Goal: Task Accomplishment & Management: Use online tool/utility

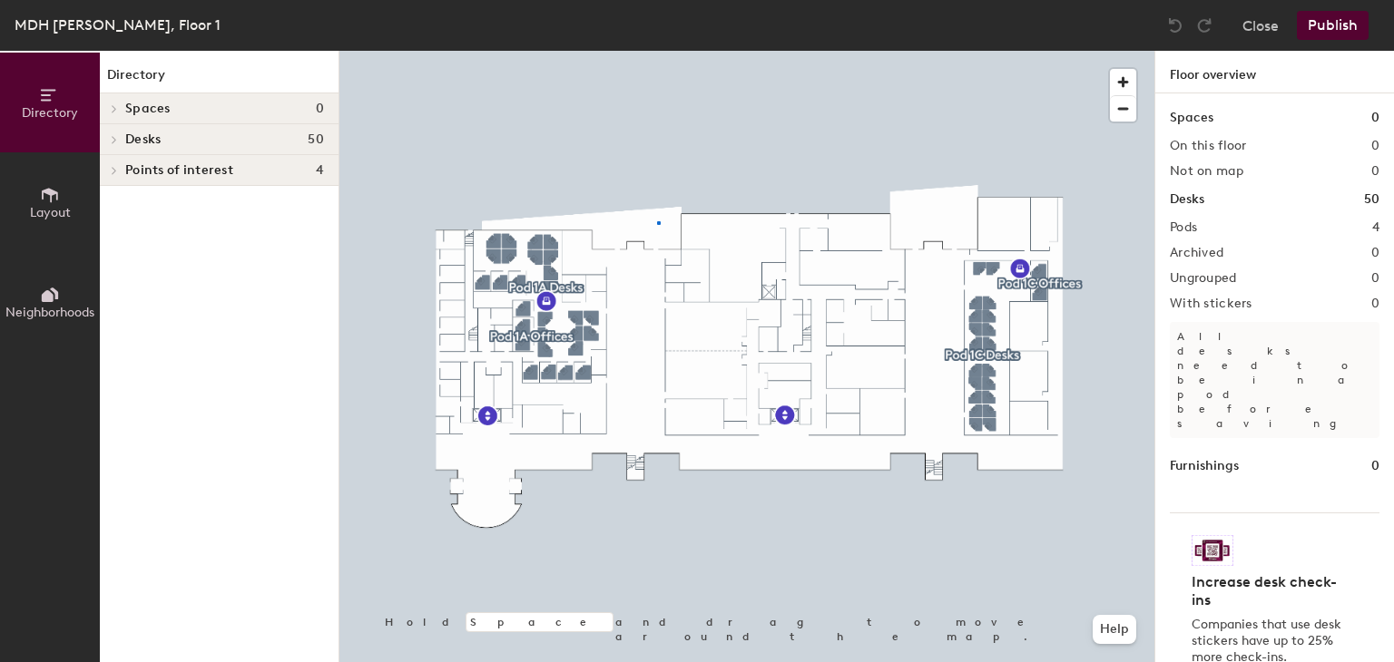
click at [657, 51] on div at bounding box center [746, 51] width 815 height 0
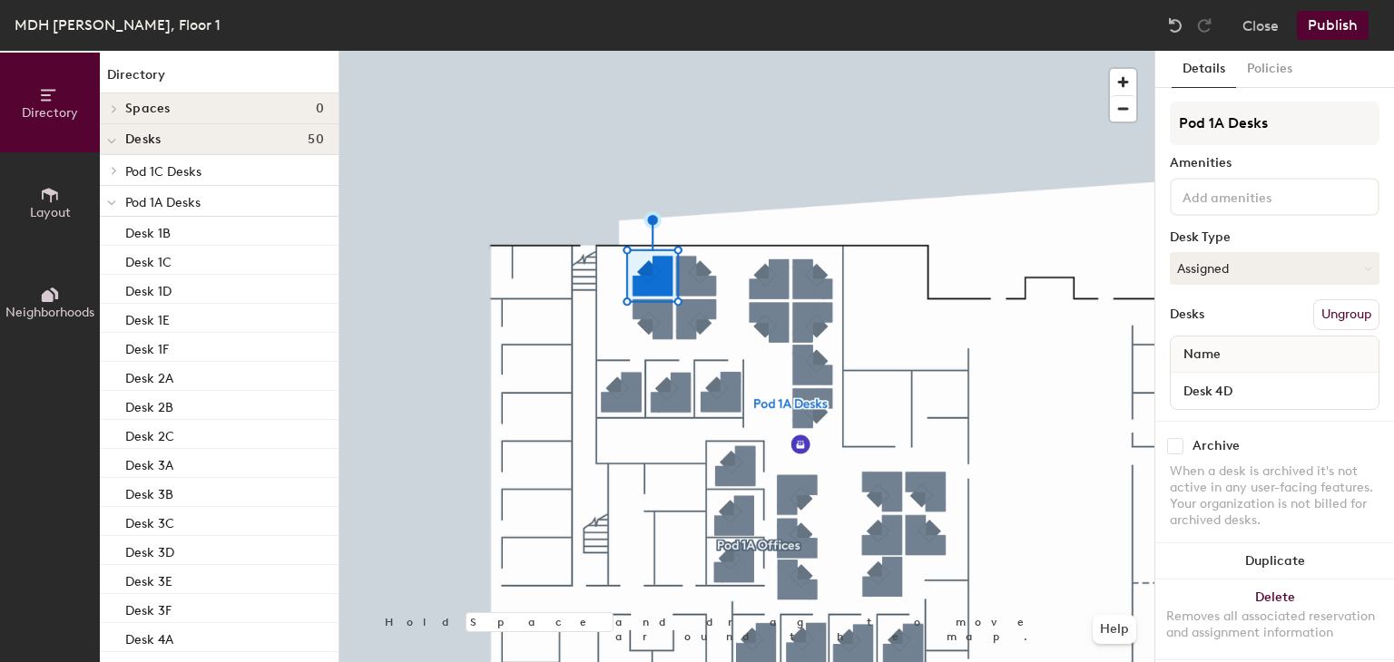
click at [57, 200] on icon at bounding box center [50, 195] width 20 height 20
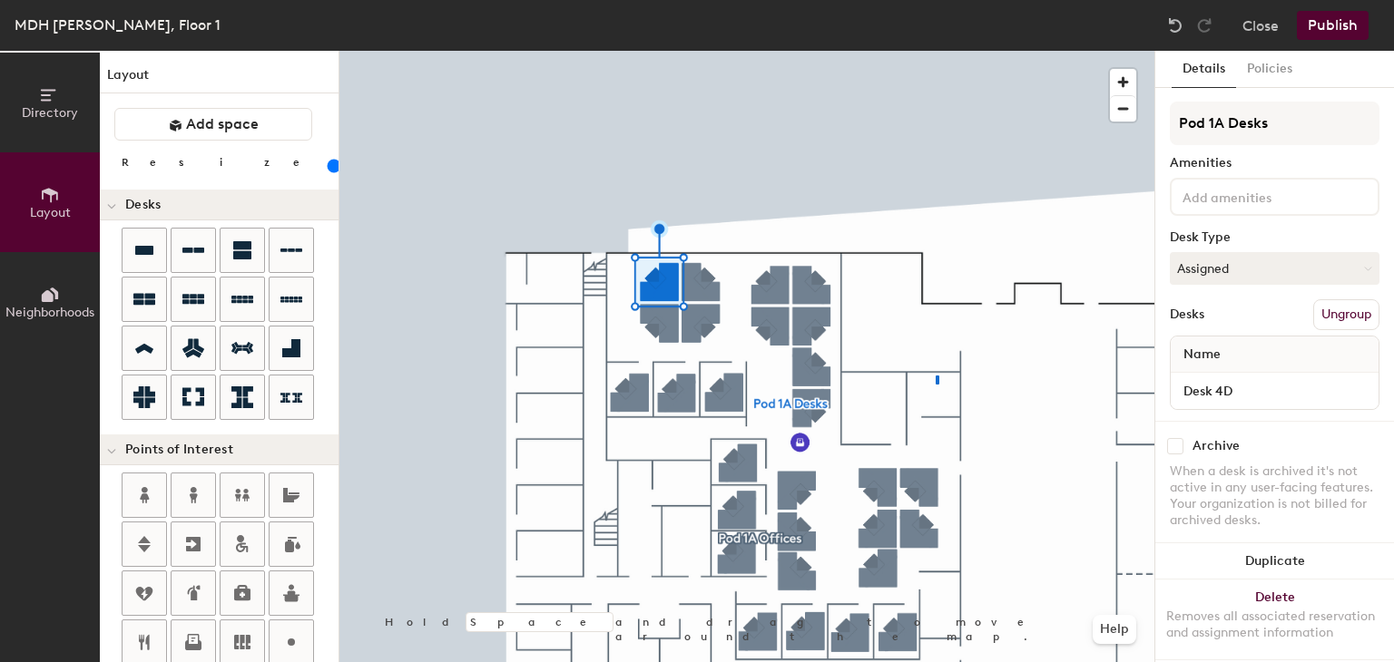
click at [936, 51] on div at bounding box center [746, 51] width 815 height 0
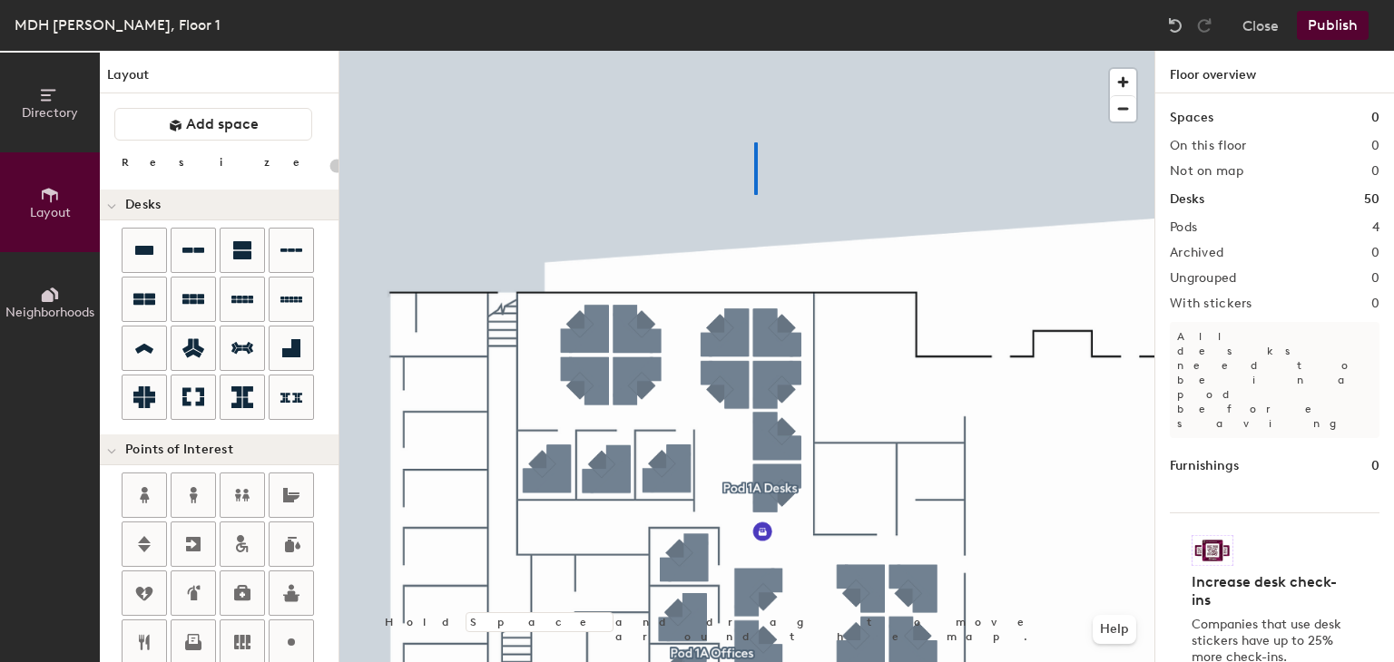
click at [756, 51] on div at bounding box center [746, 51] width 815 height 0
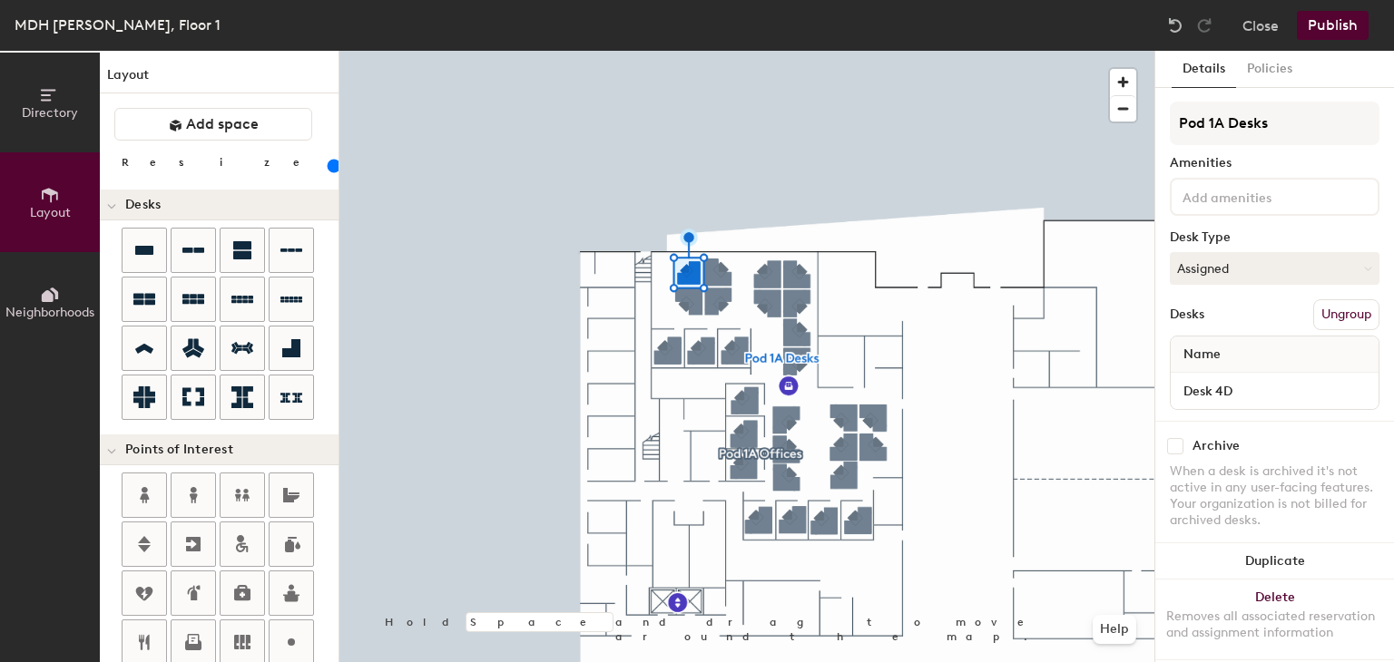
click at [329, 170] on input "range" at bounding box center [329, 166] width 0 height 15
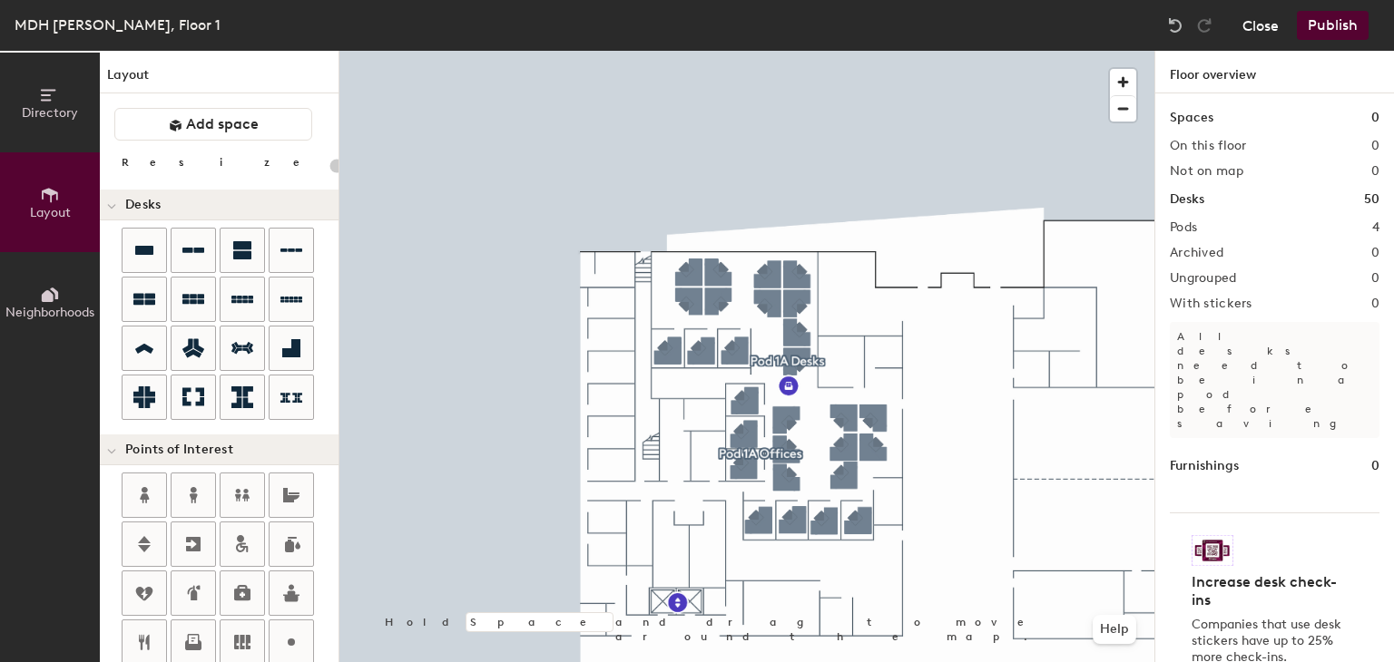
click at [1260, 33] on button "Close" at bounding box center [1260, 25] width 36 height 29
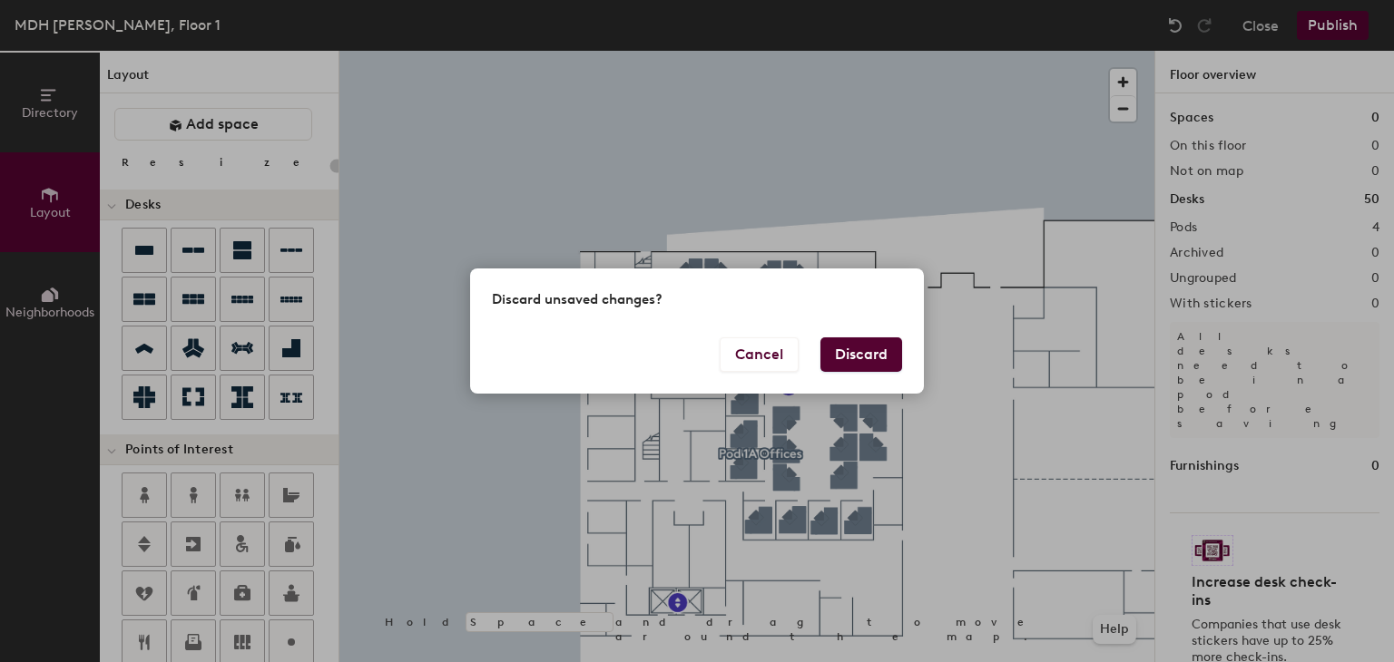
click at [853, 367] on button "Discard" at bounding box center [861, 355] width 82 height 34
type input "20"
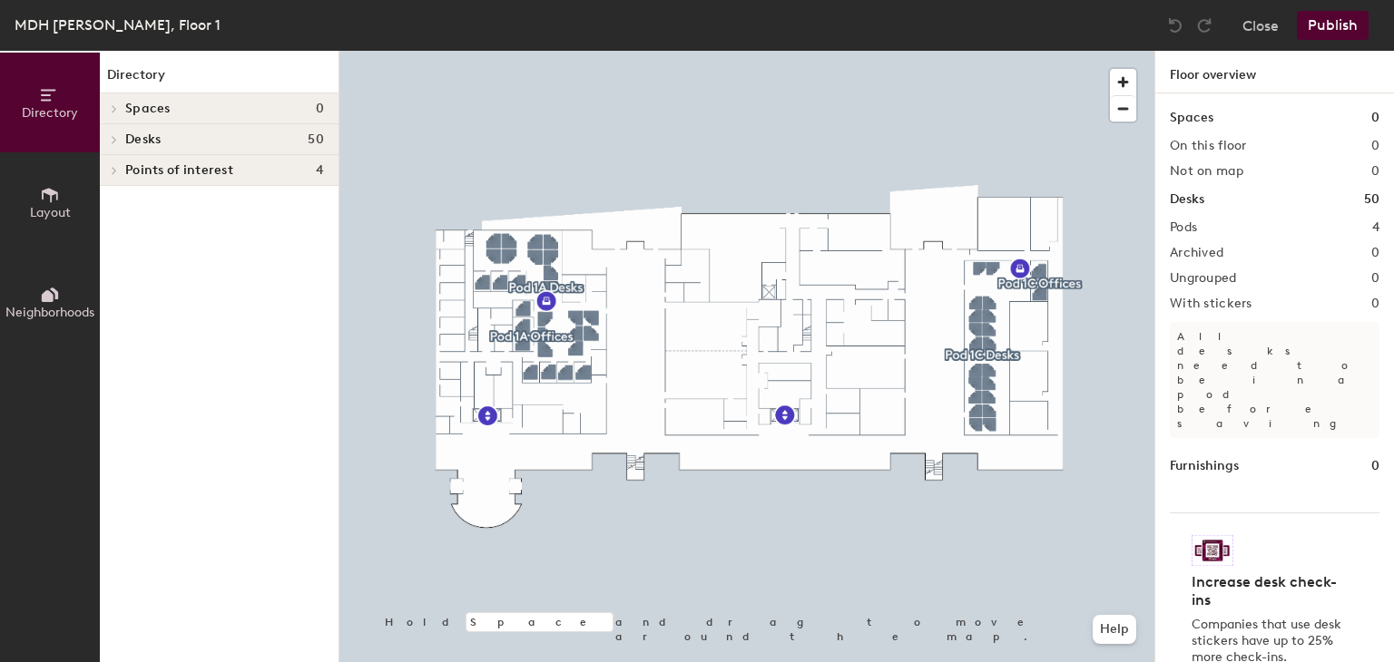
click at [44, 193] on icon at bounding box center [50, 195] width 20 height 20
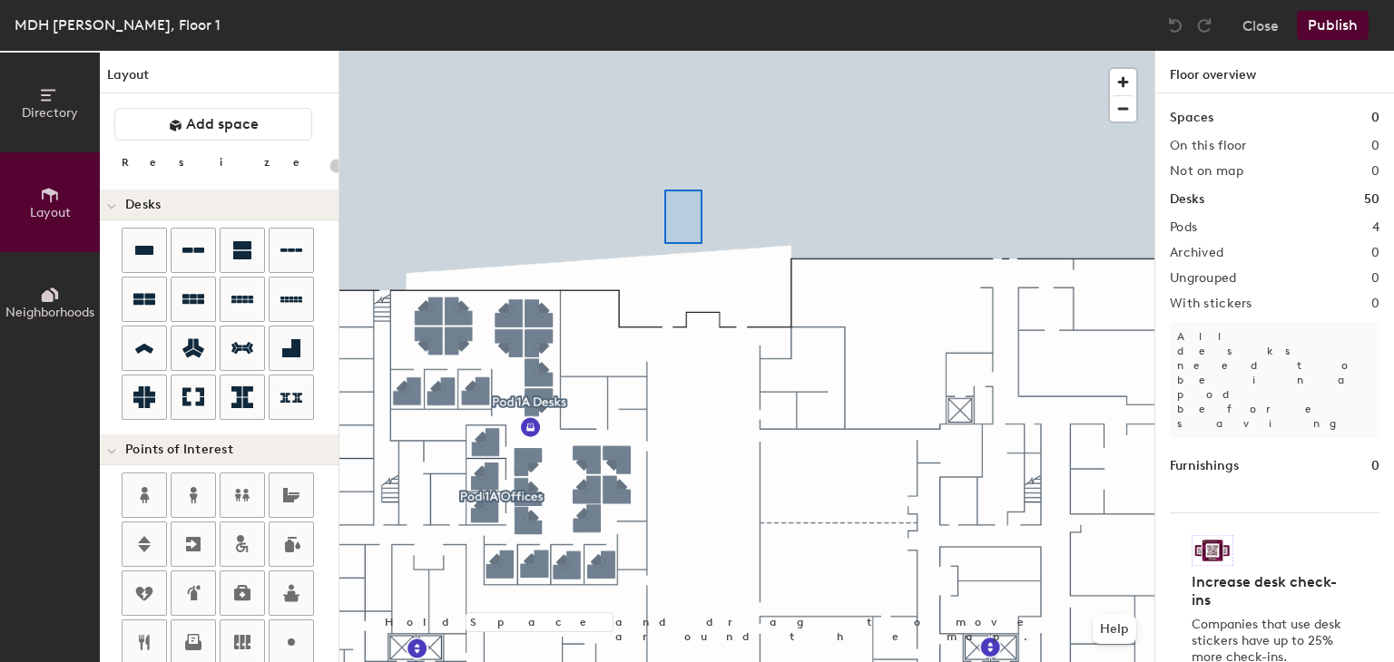
click at [686, 51] on div at bounding box center [746, 51] width 815 height 0
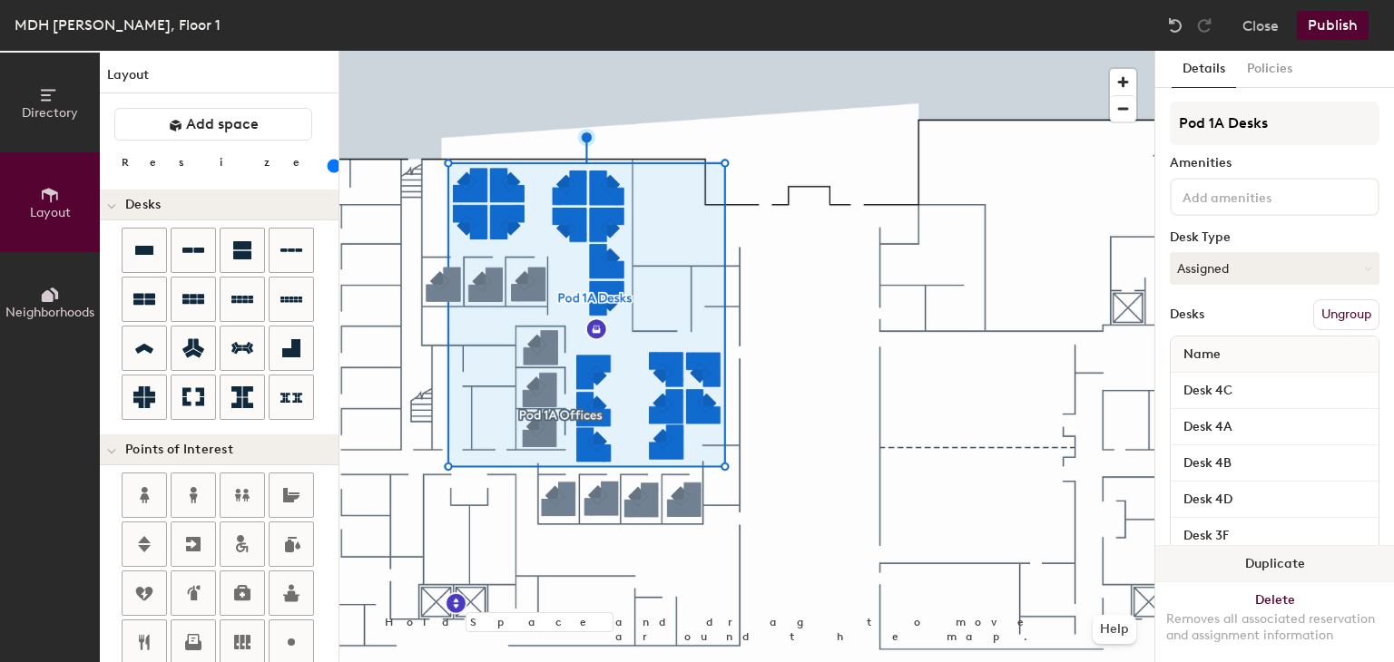
click at [697, 51] on div at bounding box center [746, 51] width 815 height 0
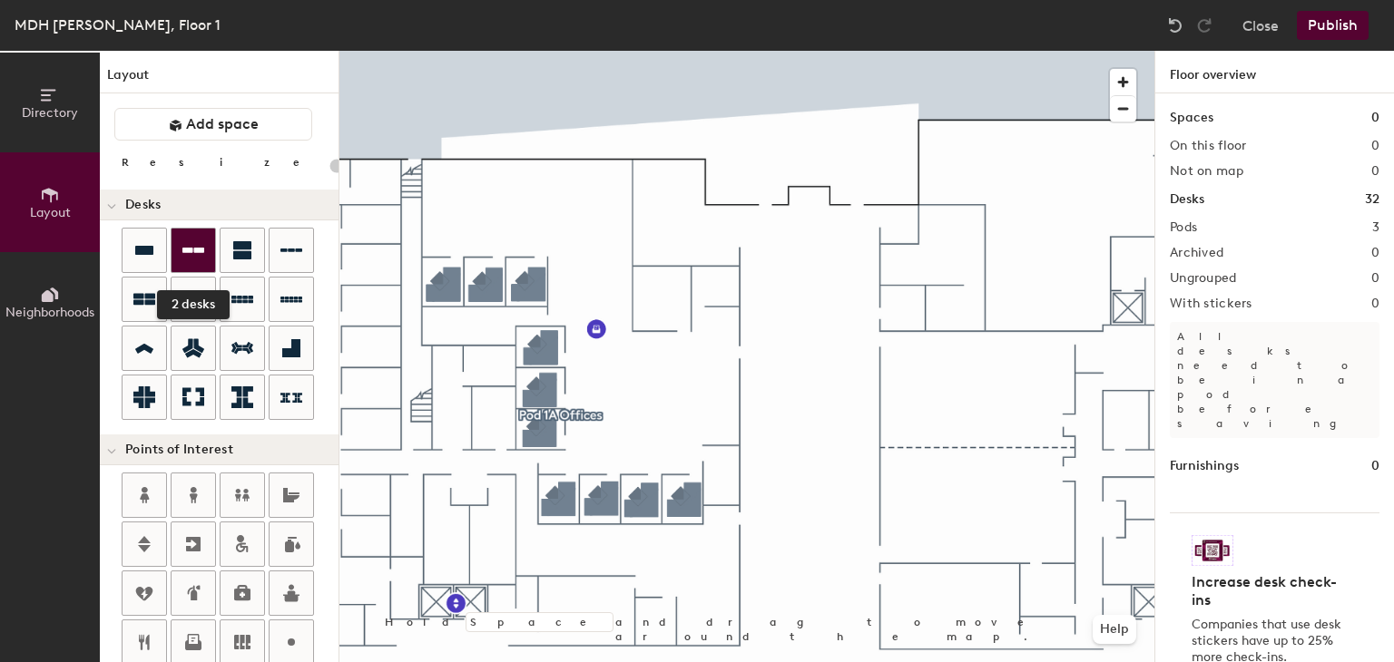
click at [186, 251] on icon at bounding box center [193, 250] width 22 height 5
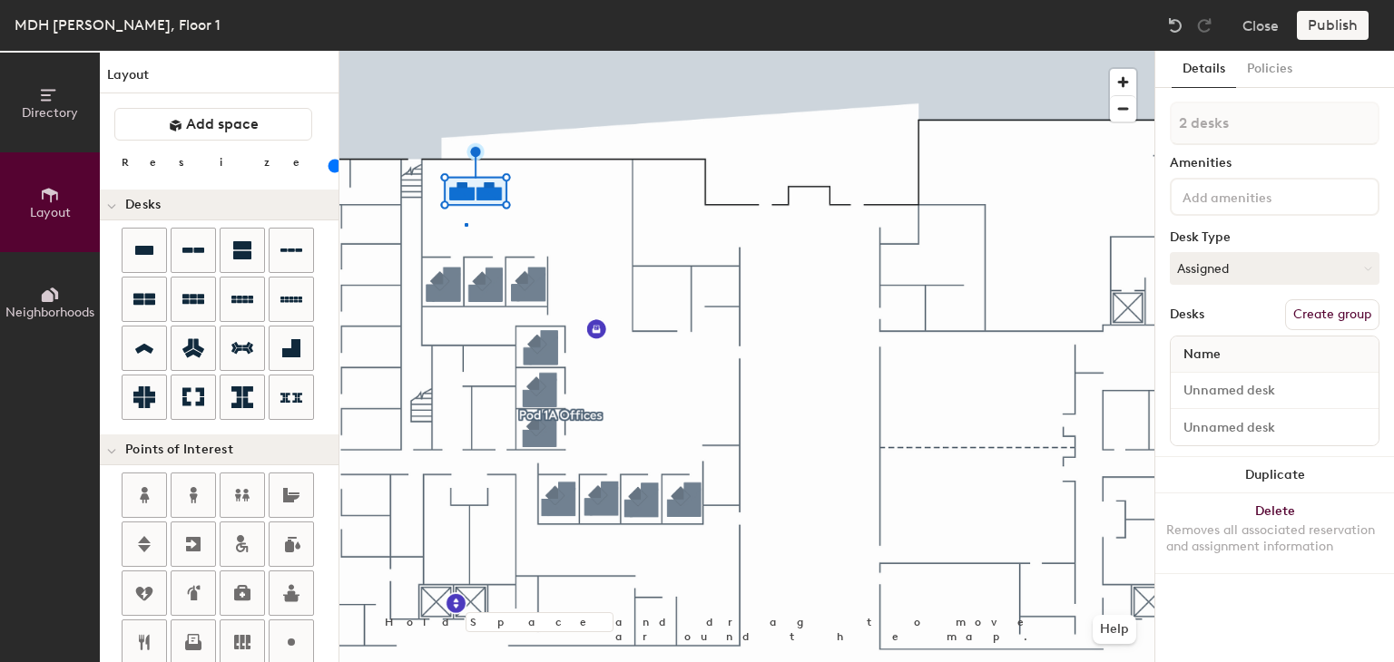
click at [465, 51] on div at bounding box center [746, 51] width 815 height 0
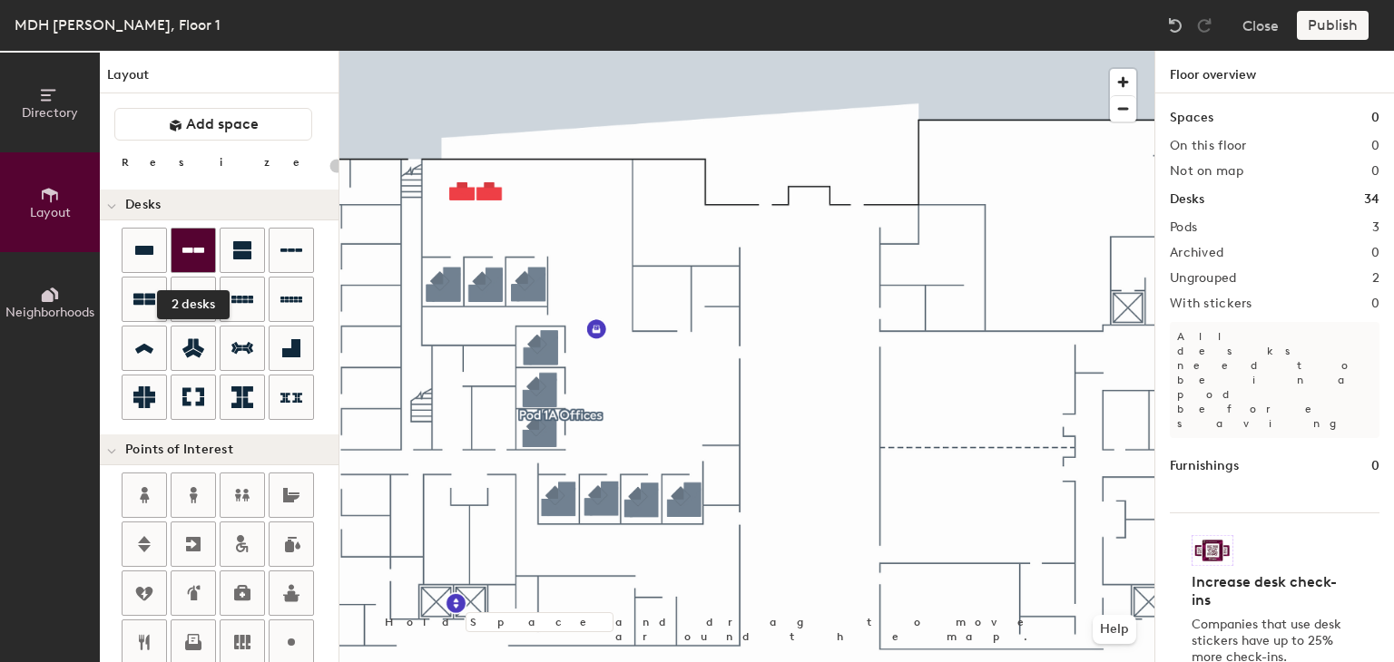
click at [200, 258] on icon at bounding box center [193, 251] width 22 height 22
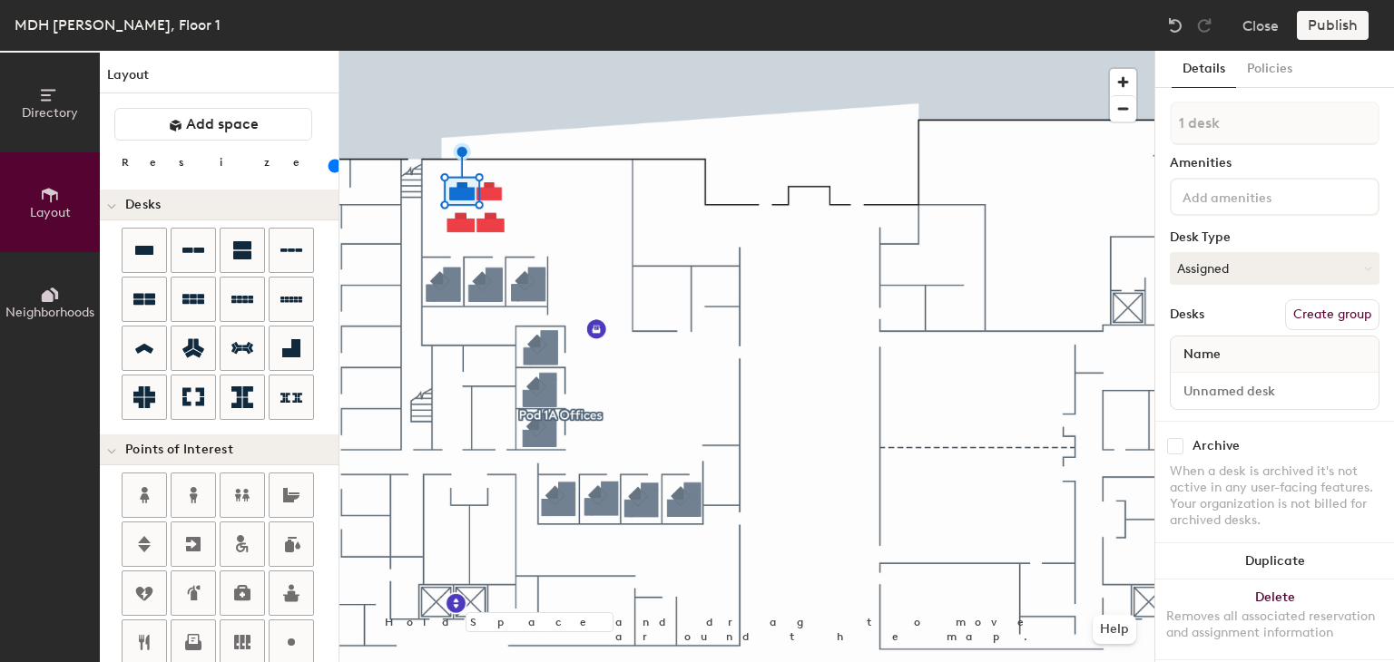
type input "100"
type input "2 desks"
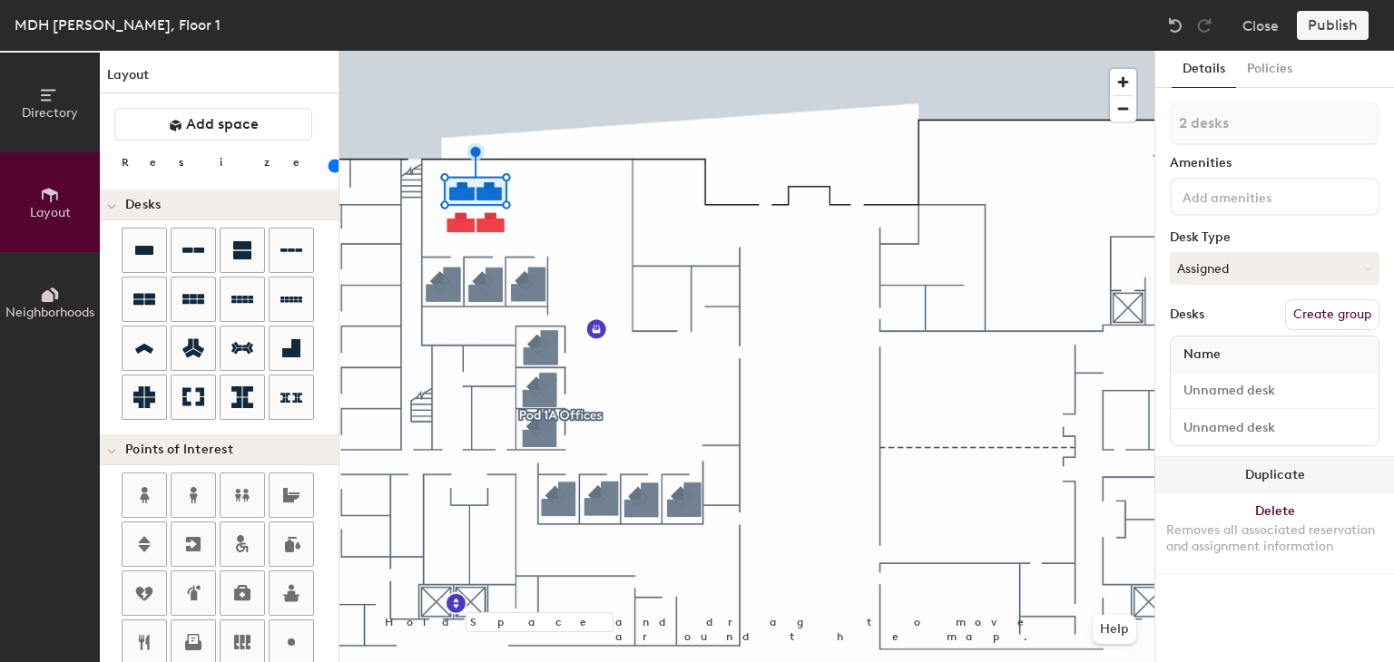
click at [1271, 479] on button "Duplicate" at bounding box center [1274, 475] width 239 height 36
click at [1247, 469] on button "Duplicate" at bounding box center [1274, 475] width 239 height 36
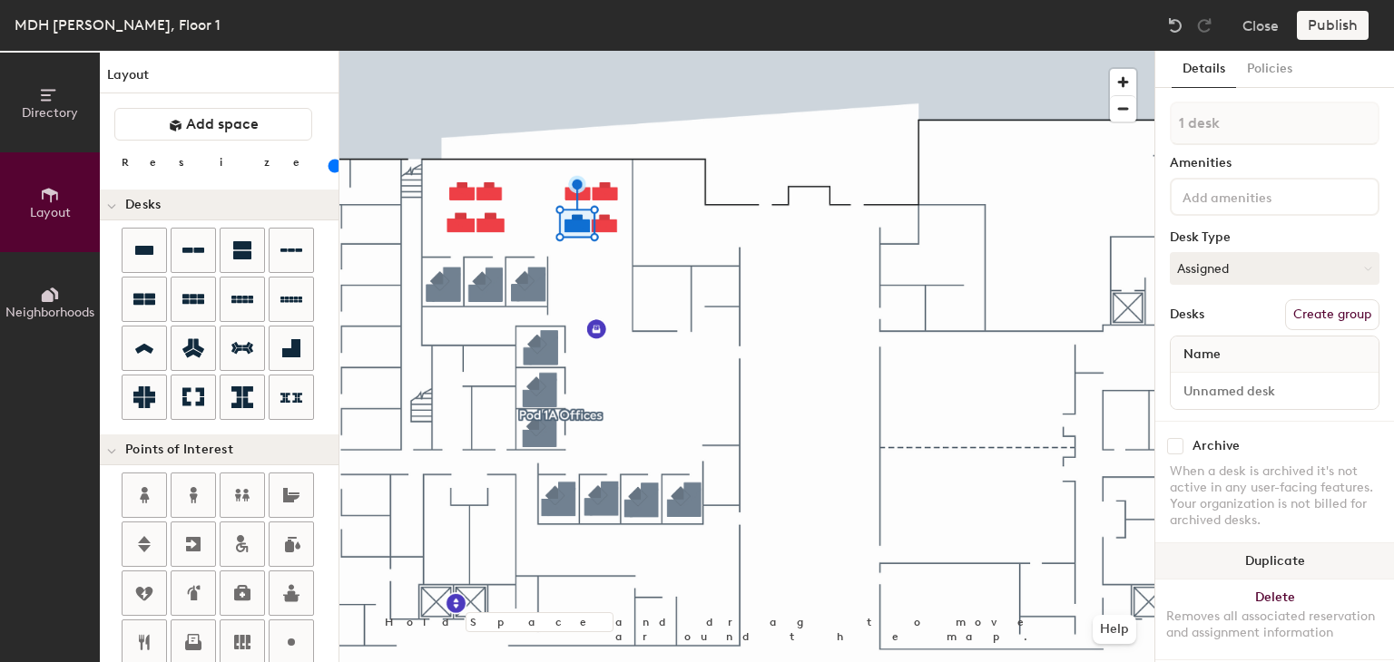
click at [1220, 553] on button "Duplicate" at bounding box center [1274, 562] width 239 height 36
click at [1285, 549] on button "Duplicate" at bounding box center [1274, 562] width 239 height 36
click at [1202, 544] on button "Duplicate" at bounding box center [1274, 562] width 239 height 36
click at [1249, 544] on button "Duplicate" at bounding box center [1274, 562] width 239 height 36
click at [1234, 554] on button "Duplicate" at bounding box center [1274, 562] width 239 height 36
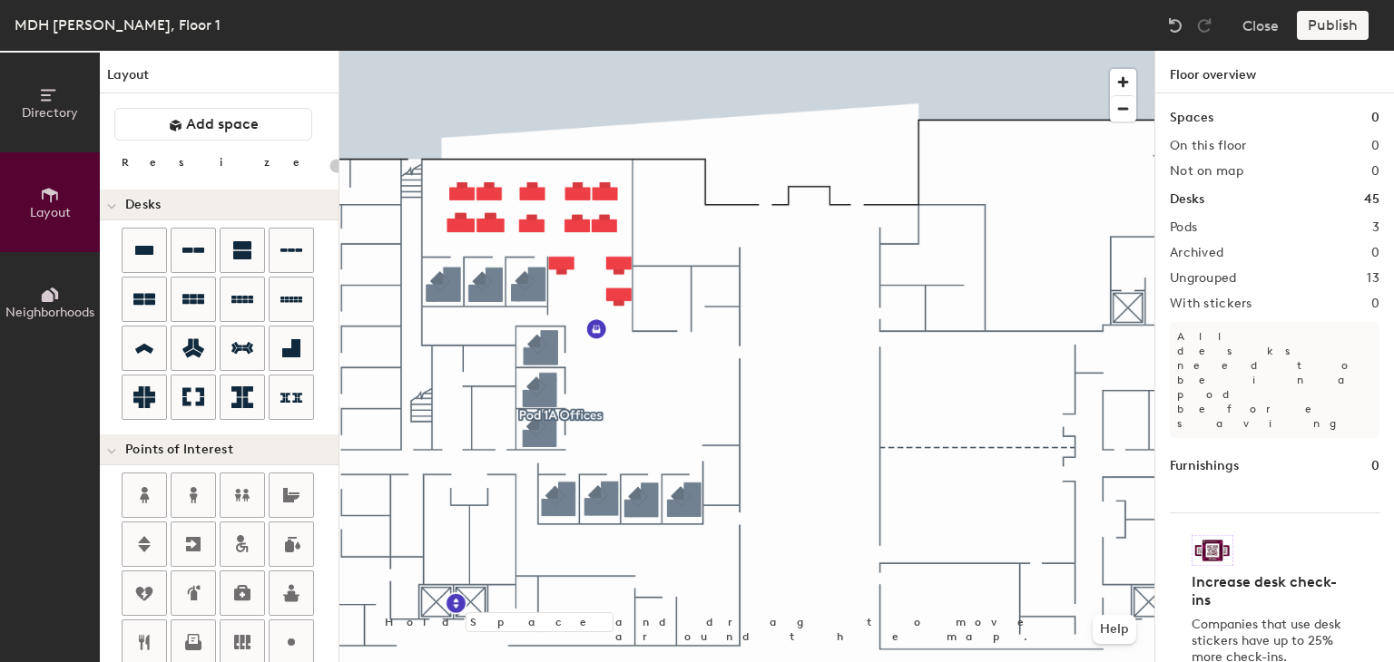
type input "100"
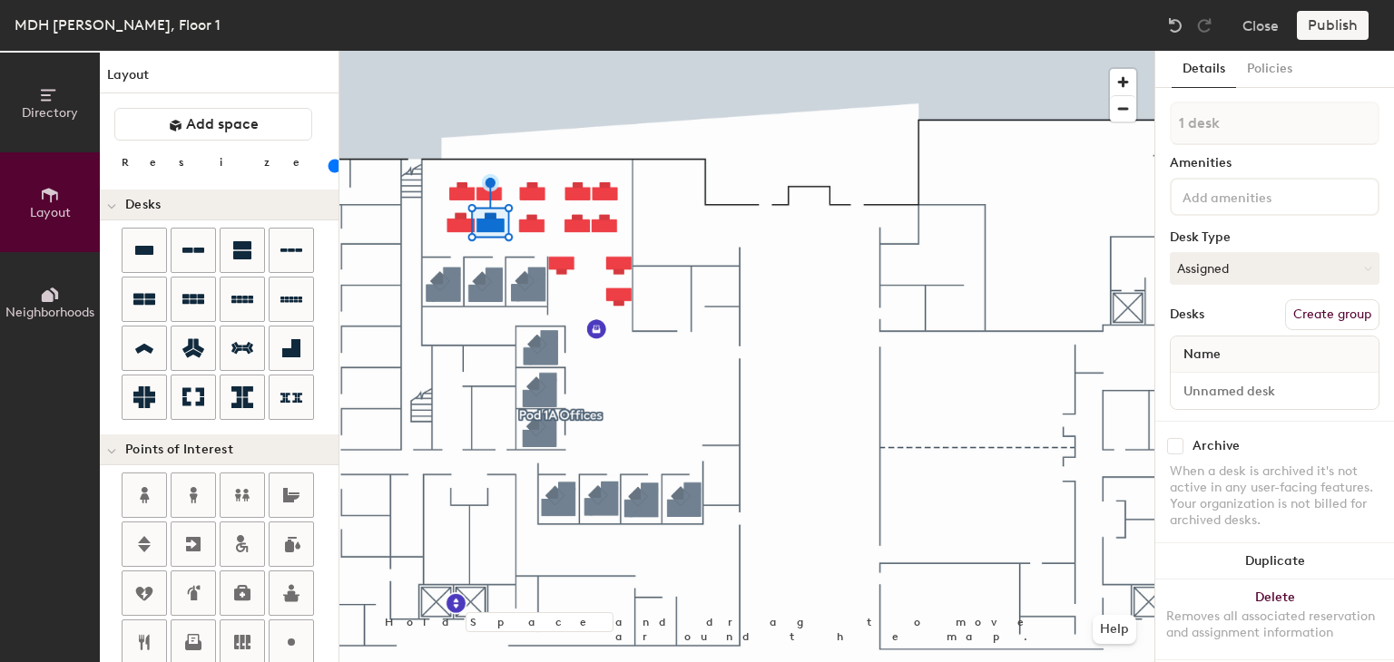
type input "2 desks"
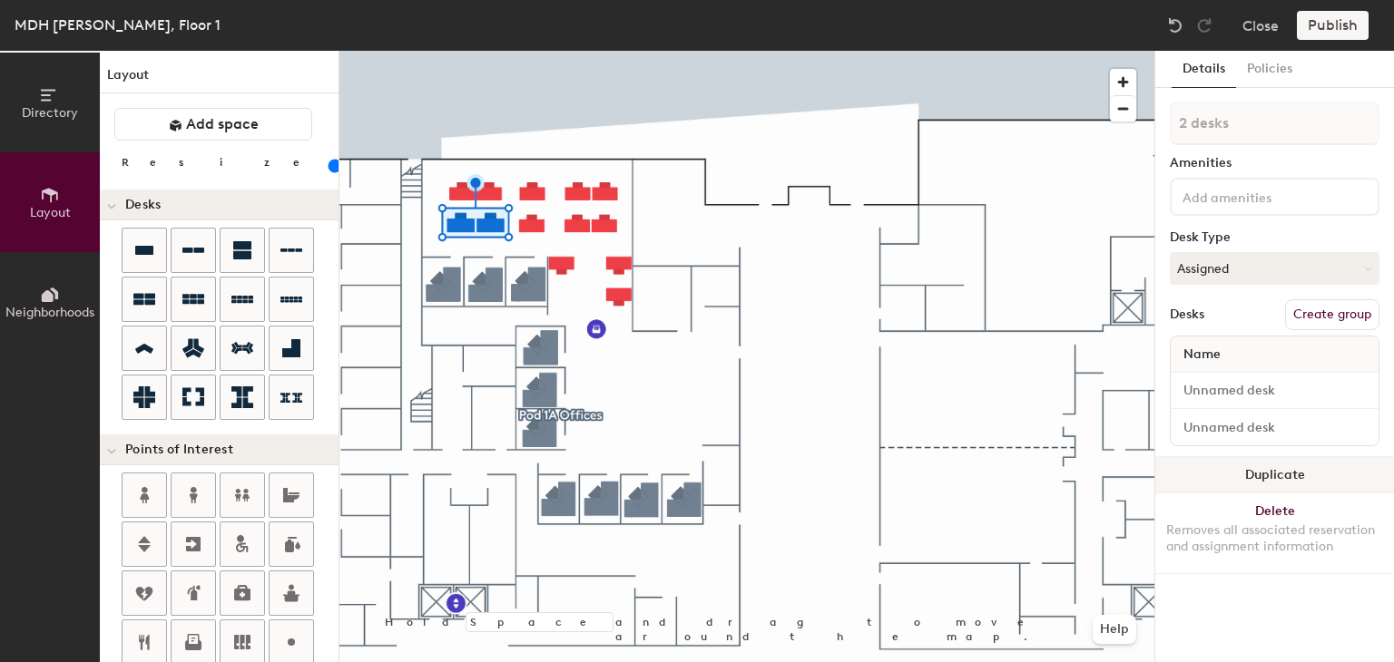
click at [1241, 467] on button "Duplicate" at bounding box center [1274, 475] width 239 height 36
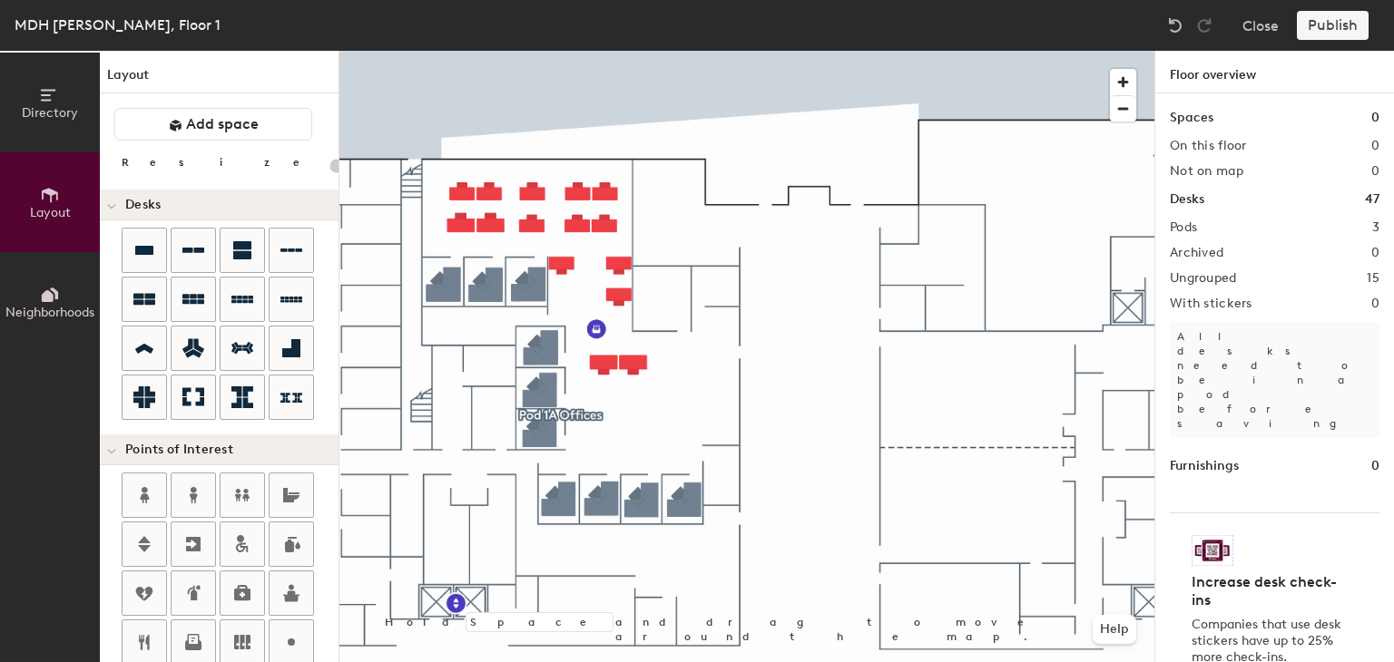
type input "100"
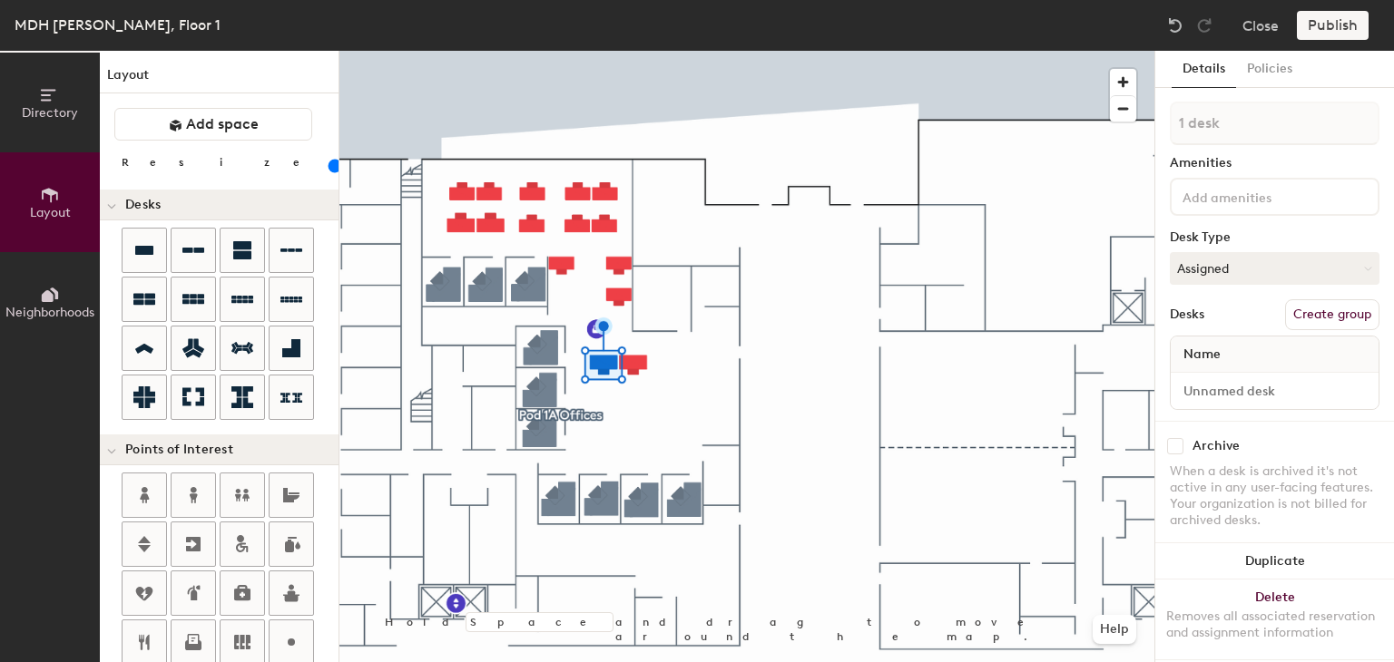
type input "2 desks"
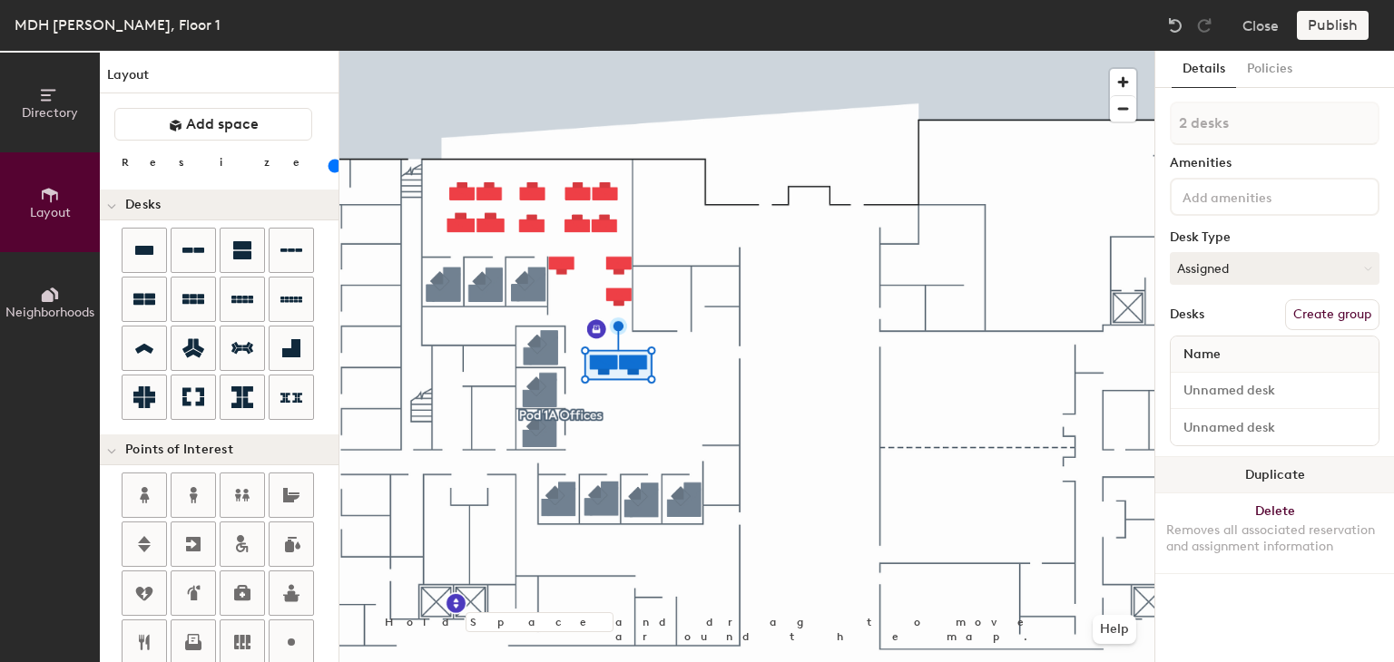
click at [1247, 476] on button "Duplicate" at bounding box center [1274, 475] width 239 height 36
click at [1241, 470] on button "Duplicate" at bounding box center [1274, 475] width 239 height 36
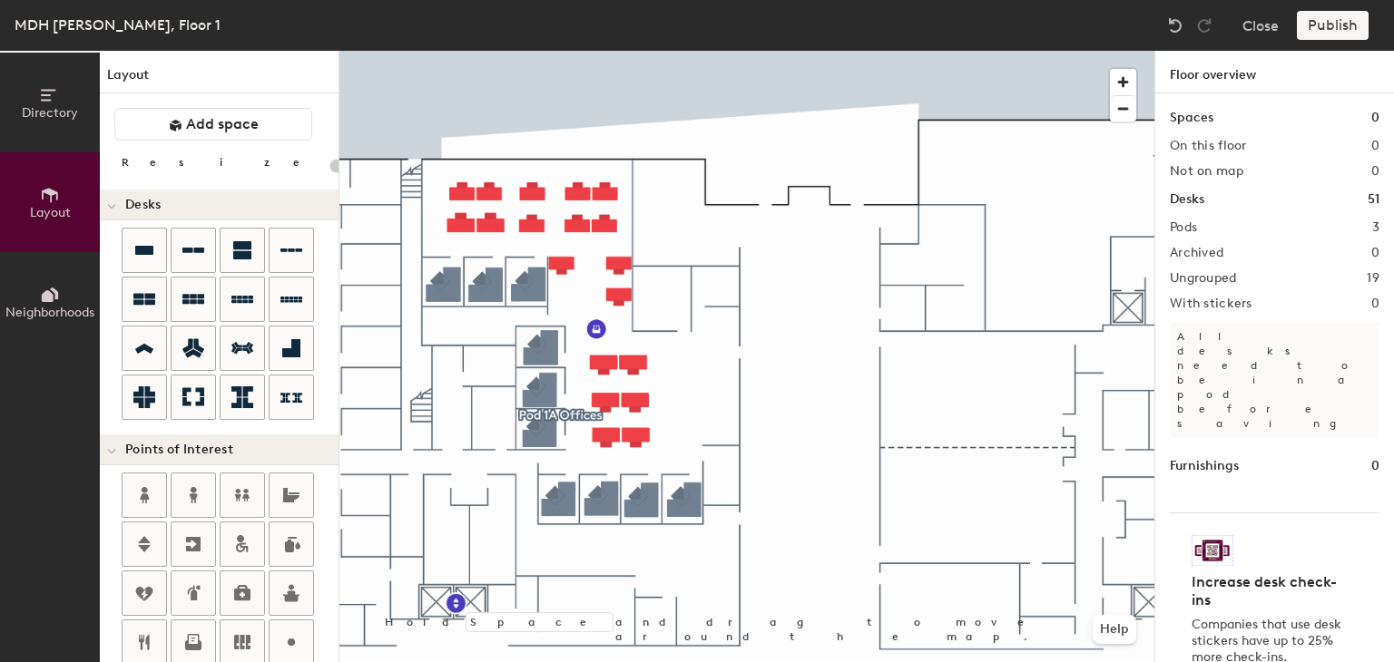
type input "100"
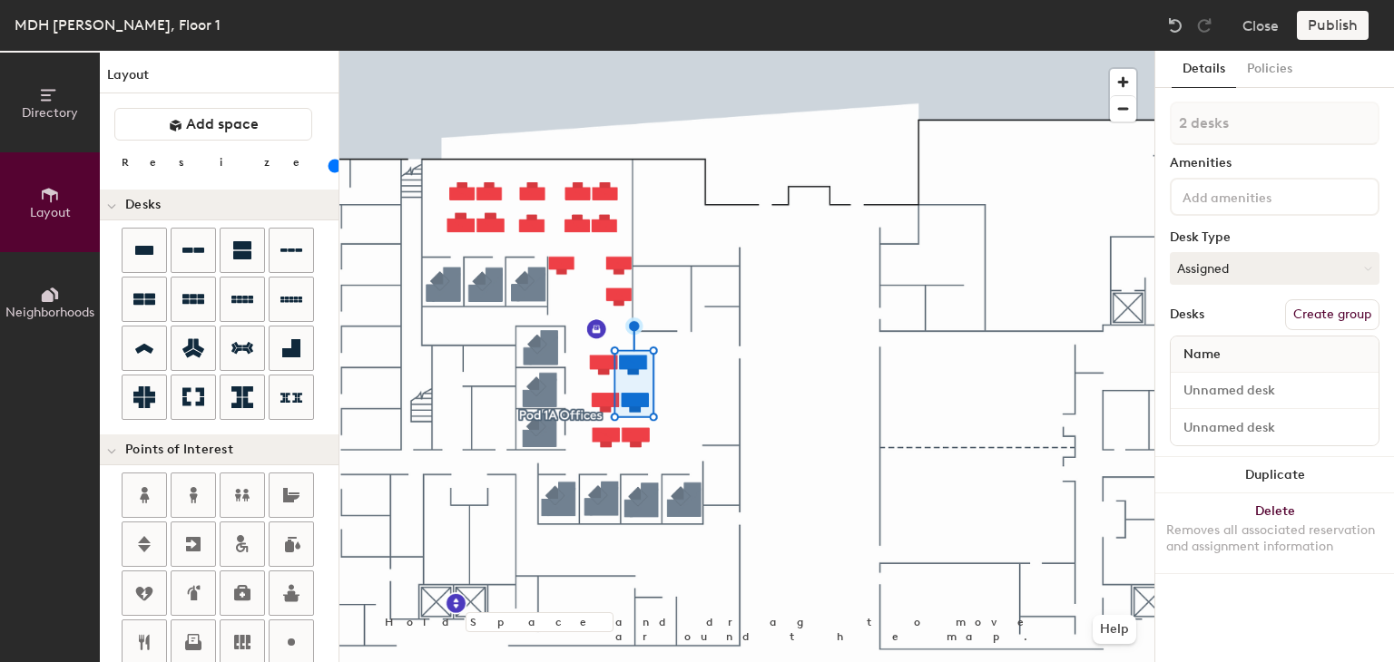
type input "3 desks"
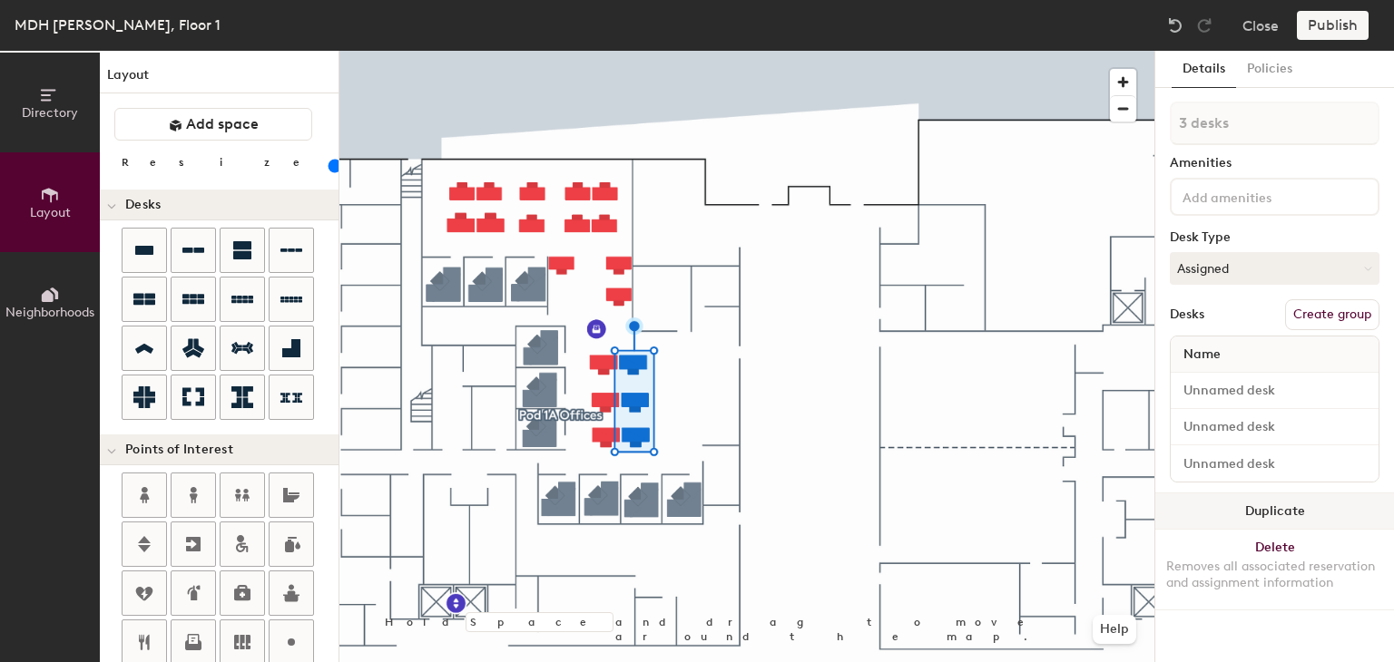
click at [1234, 520] on button "Duplicate" at bounding box center [1274, 512] width 239 height 36
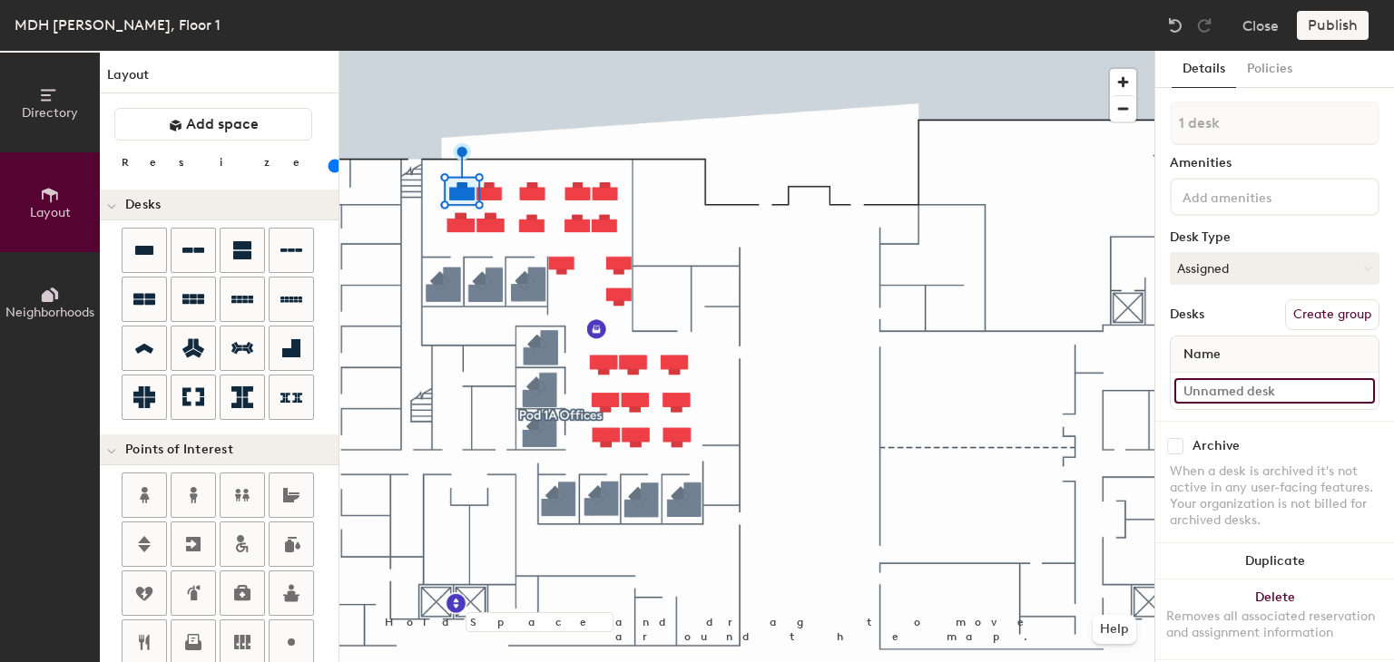
type input "100"
click at [1241, 391] on input at bounding box center [1274, 390] width 201 height 25
type input "7"
type input "100"
type input "7b"
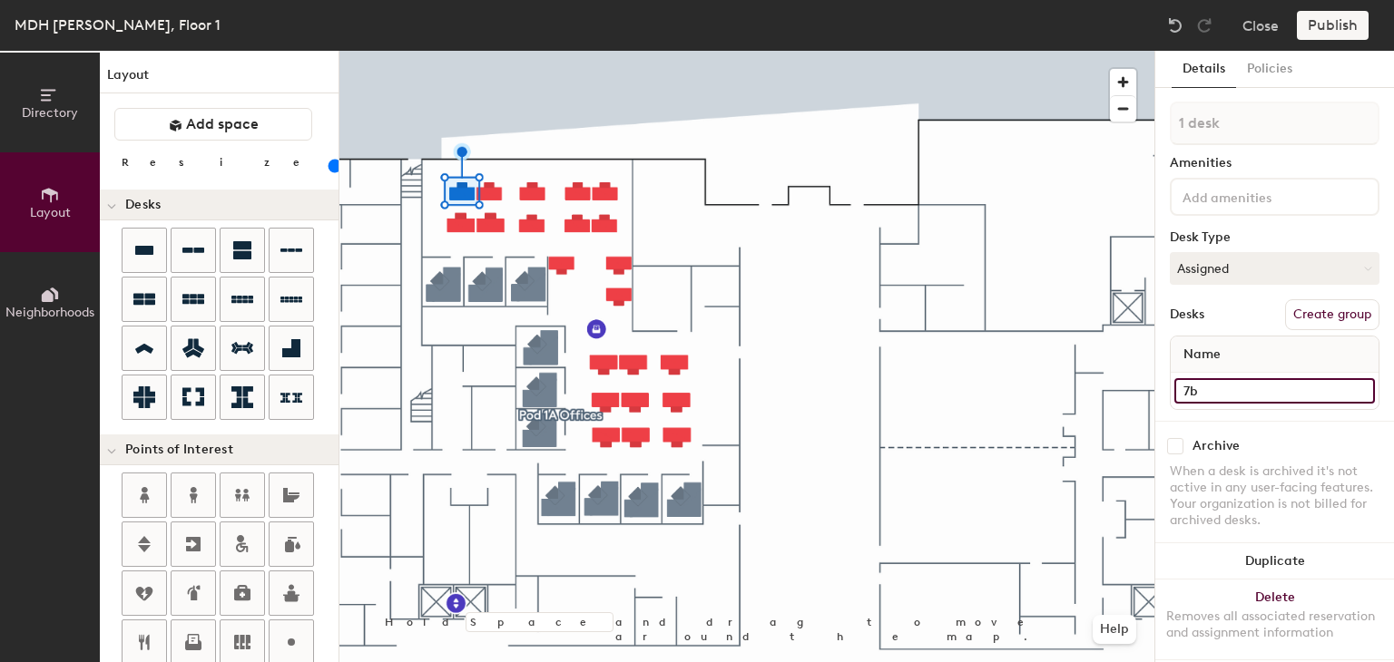
type input "100"
type input "7b"
click at [1212, 383] on input at bounding box center [1274, 390] width 201 height 25
type input "7a"
click at [1207, 388] on input at bounding box center [1274, 390] width 201 height 25
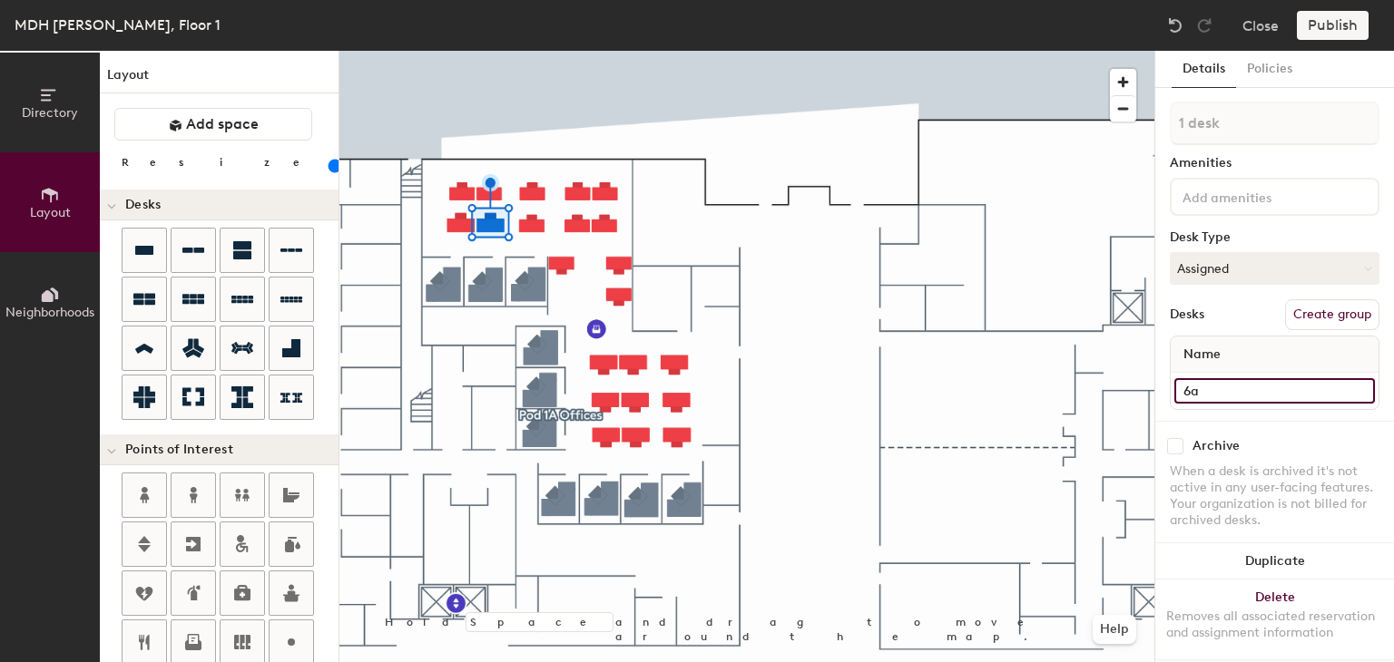
type input "6a"
type input "100"
click at [1216, 392] on input at bounding box center [1274, 390] width 201 height 25
type input "6"
type input "100"
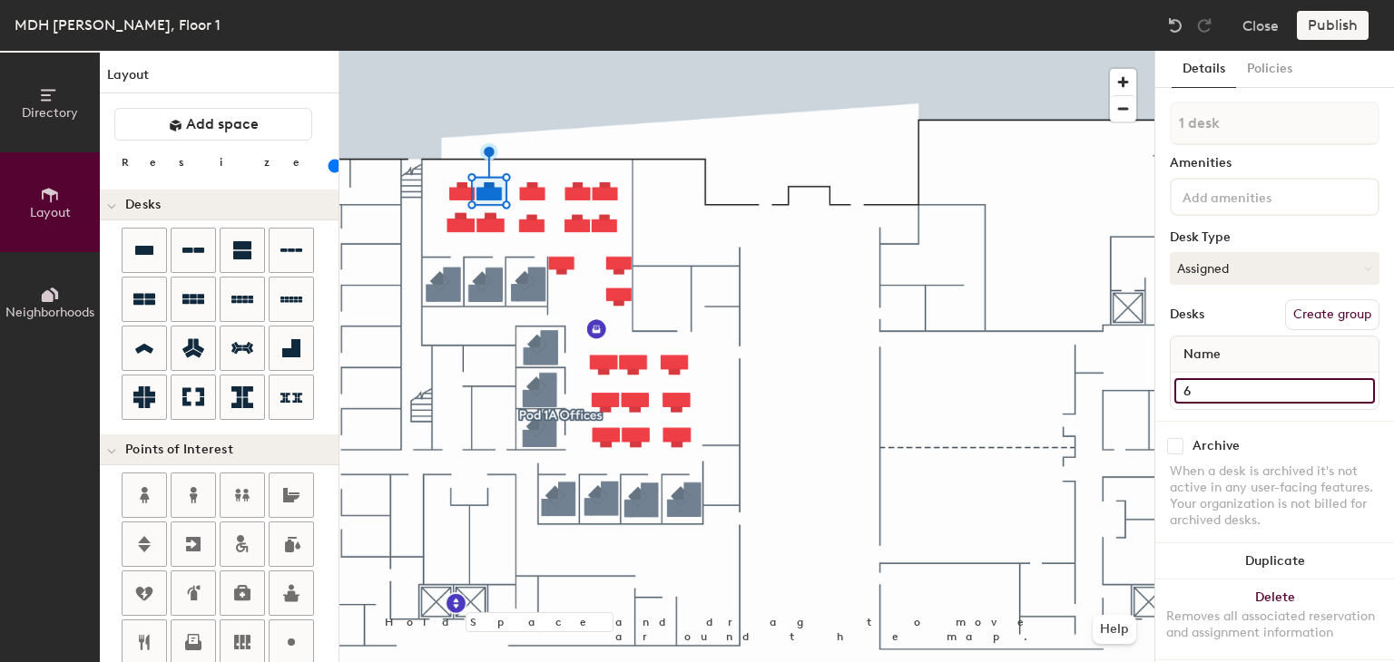
type input "6b"
type input "100"
type input "6b"
type input "100"
click at [1202, 380] on input at bounding box center [1274, 390] width 201 height 25
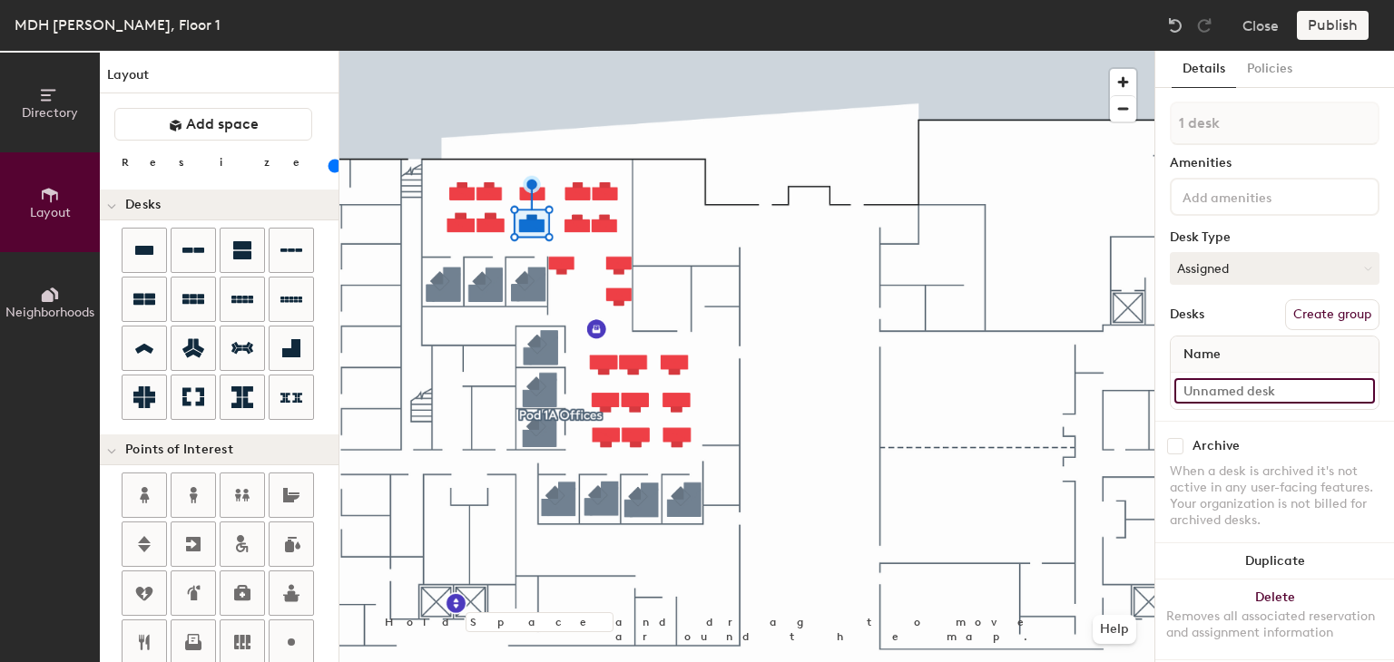
type input "5"
type input "100"
type input "5c"
type input "100"
type input "5c"
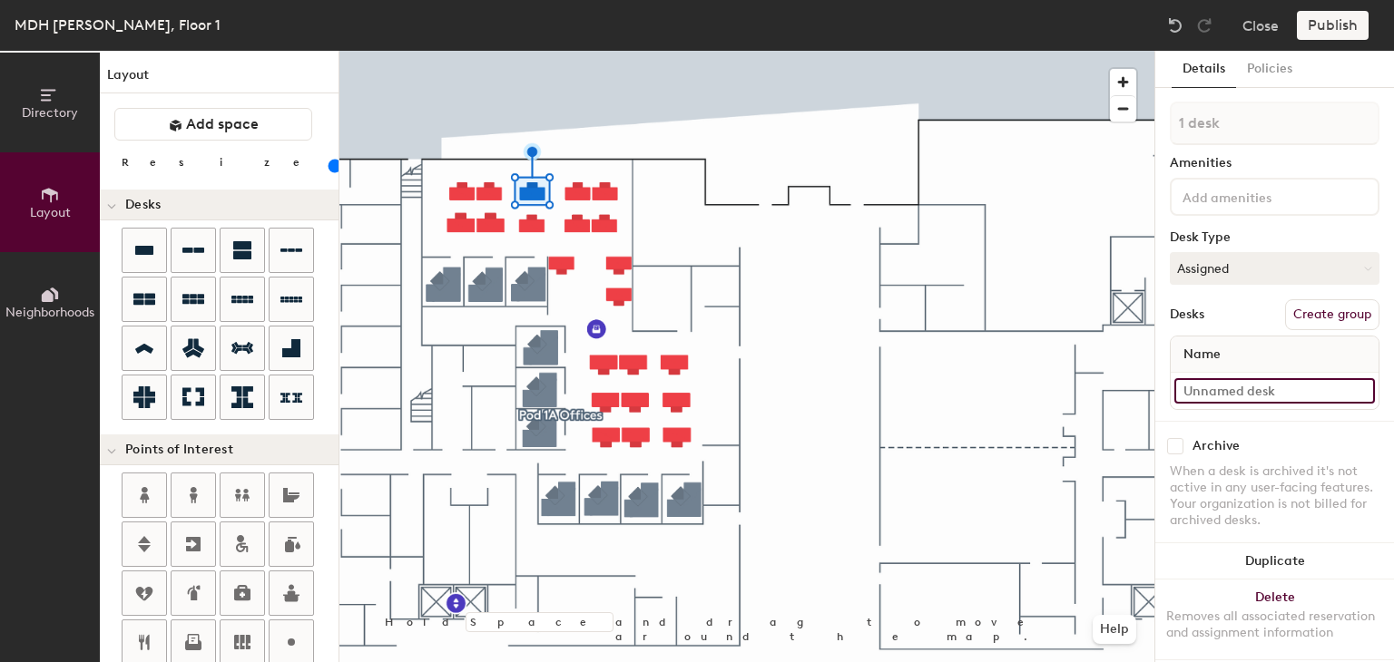
type input "100"
click at [1192, 383] on input at bounding box center [1274, 390] width 201 height 25
type input "5"
type input "100"
type input "5d"
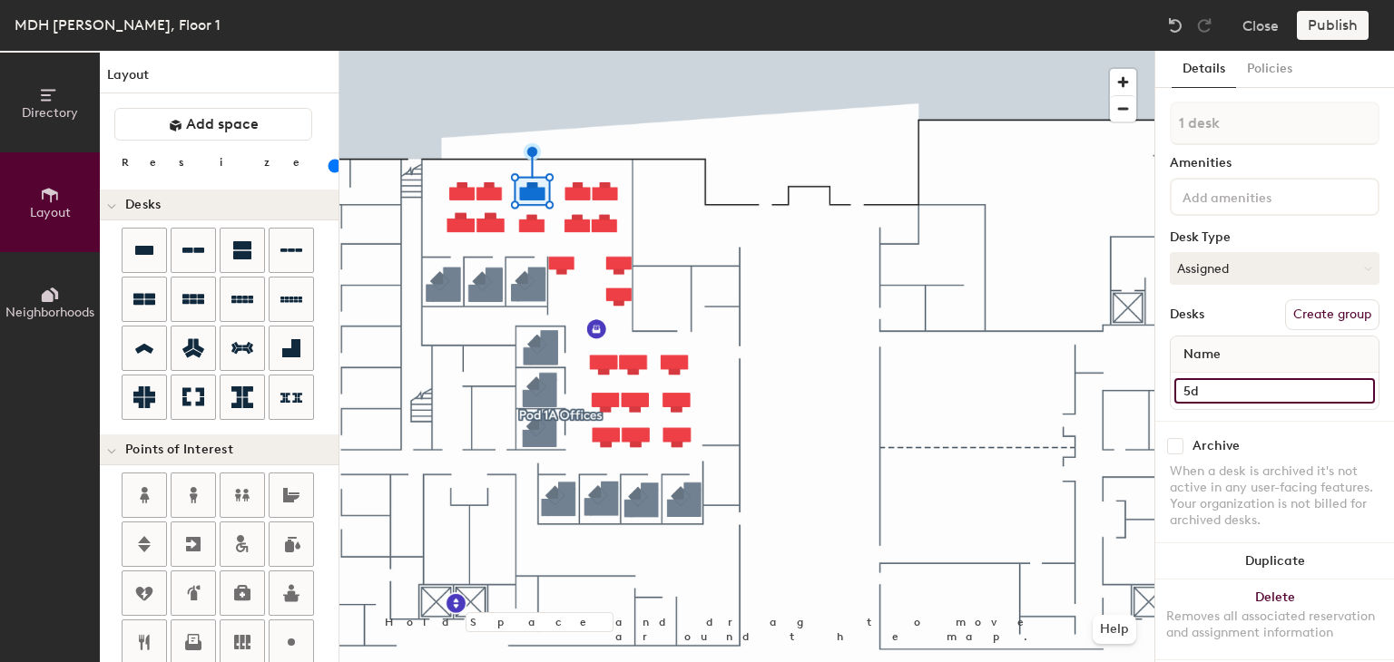
type input "100"
type input "5d"
type input "100"
click at [1198, 382] on input at bounding box center [1274, 390] width 201 height 25
type input "5"
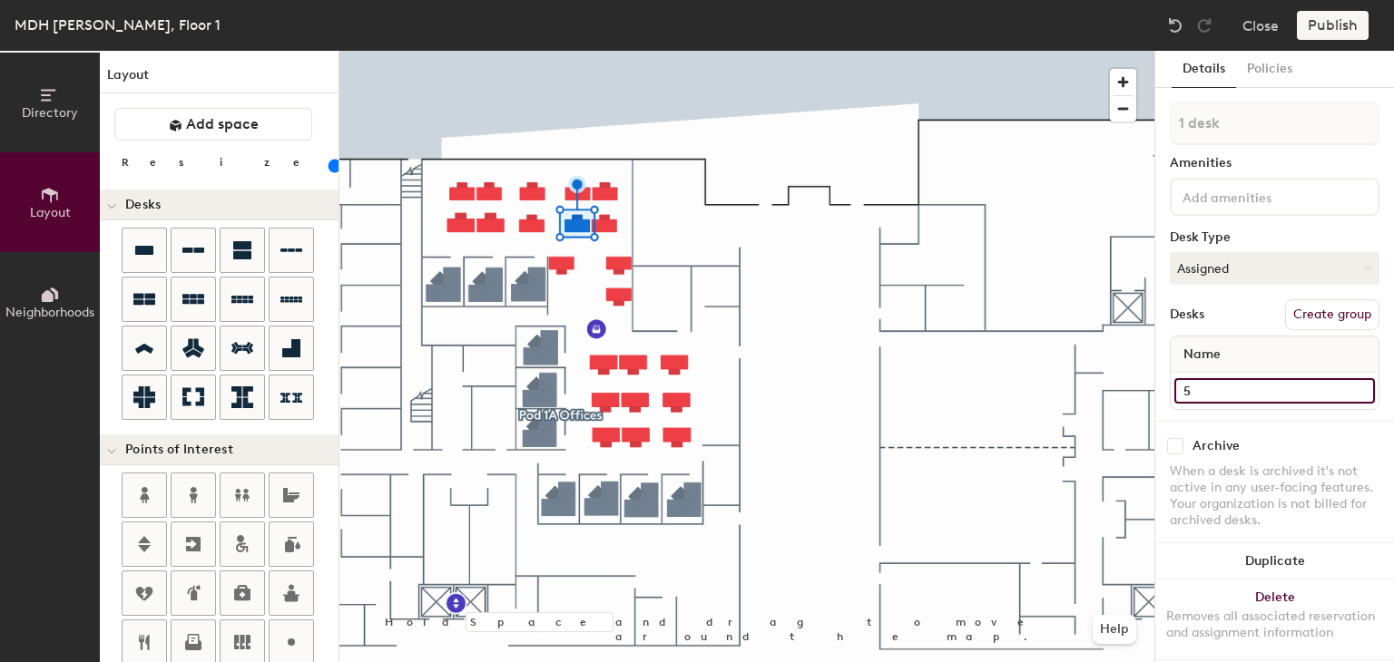
type input "100"
type input "5a"
type input "100"
type input "5a"
type input "100"
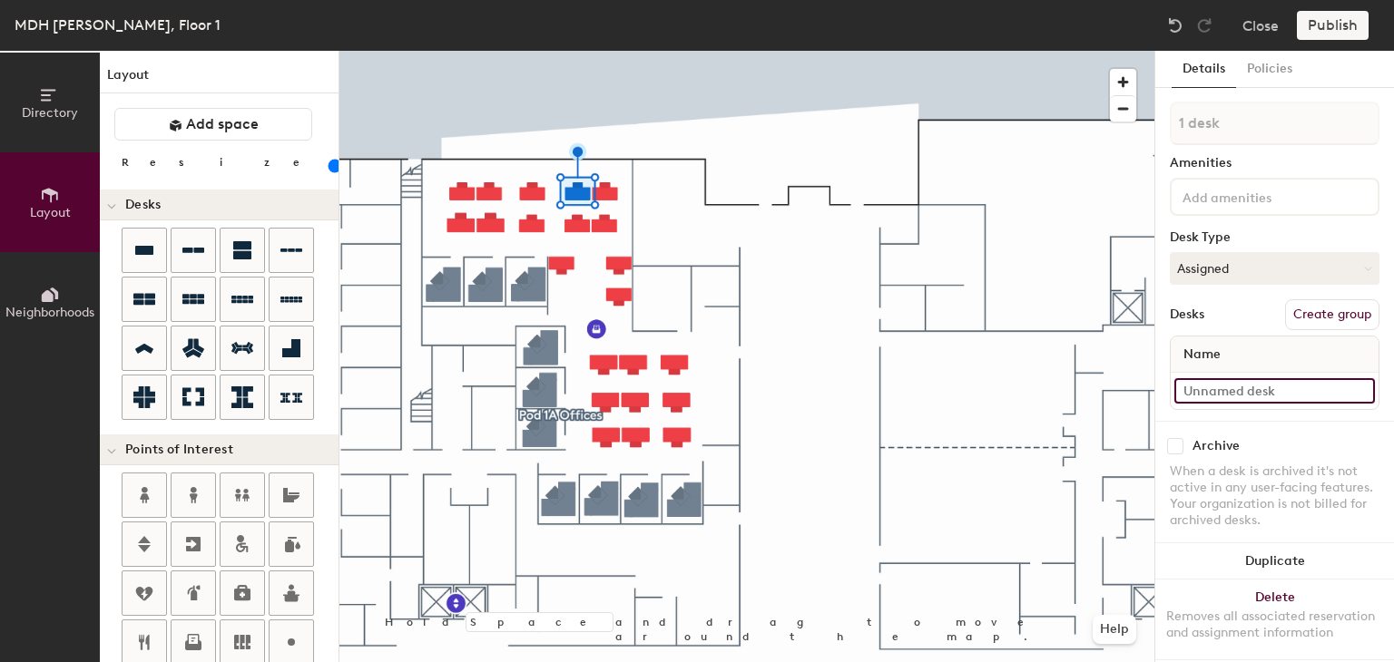
click at [1226, 390] on input at bounding box center [1274, 390] width 201 height 25
type input "5"
type input "100"
type input "5b"
type input "100"
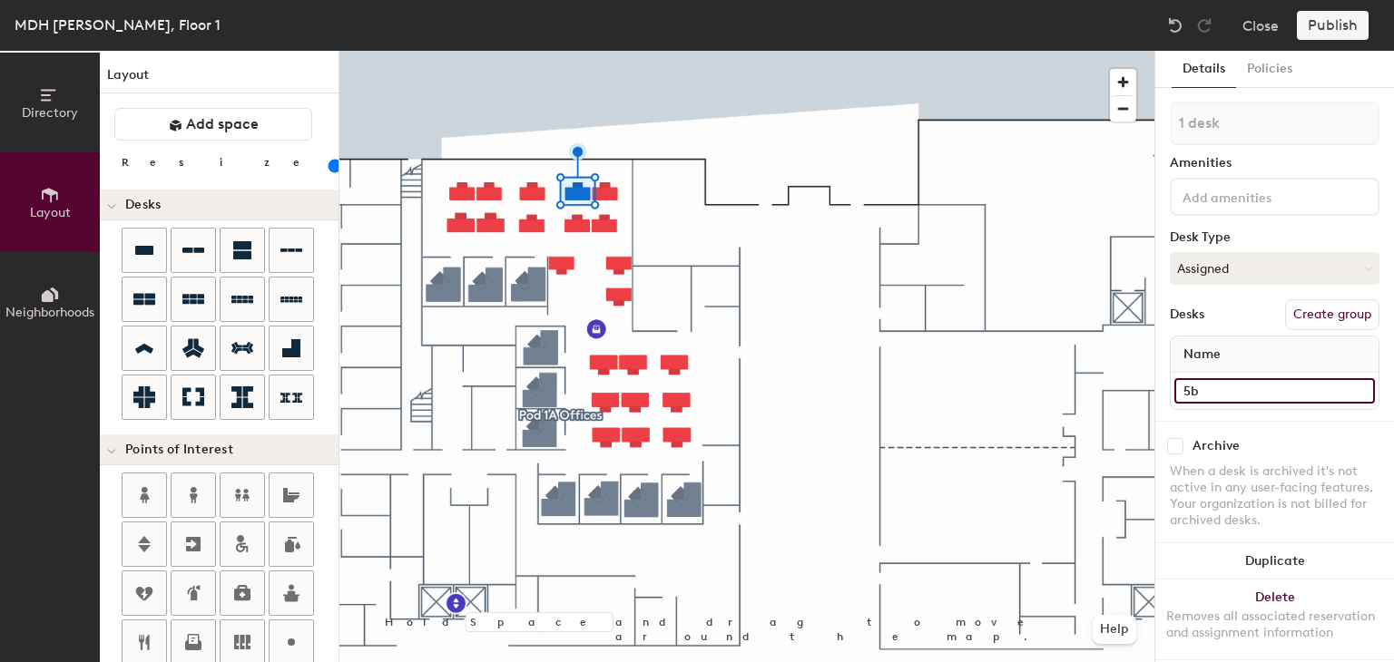
type input "5b"
type input "100"
click at [1231, 398] on input at bounding box center [1274, 390] width 201 height 25
type input "4"
type input "100"
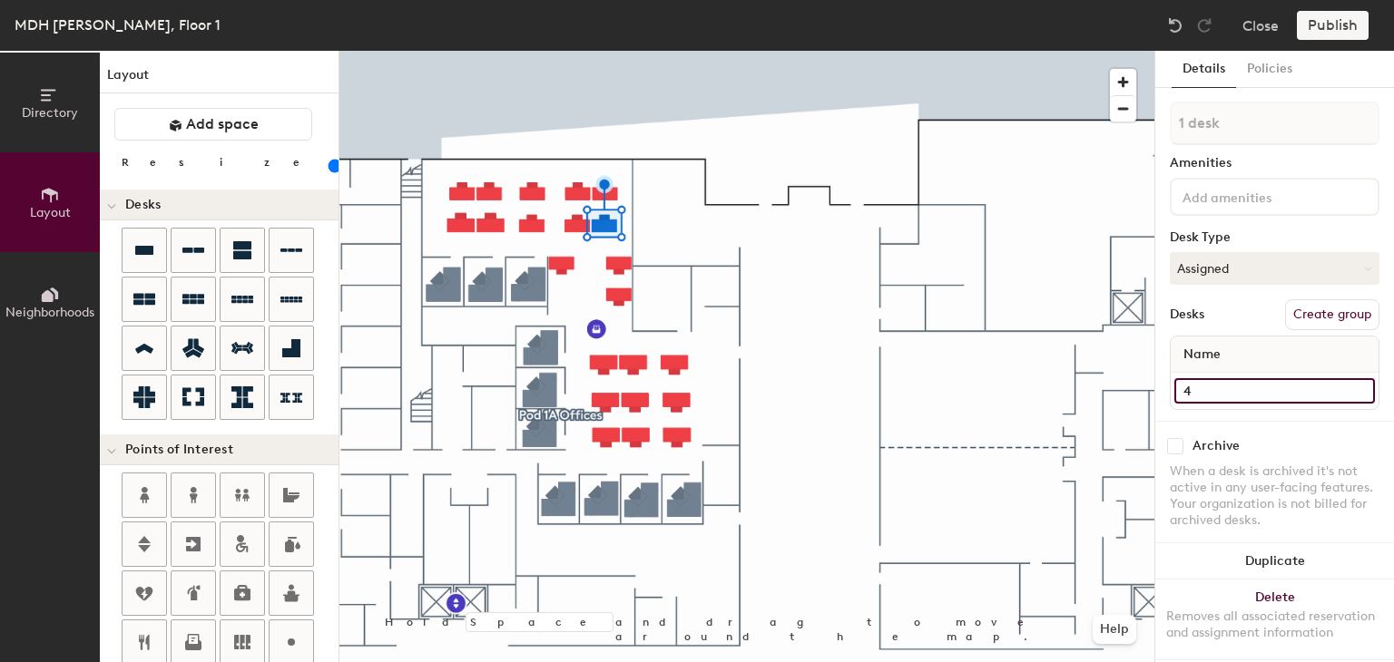
type input "4a"
type input "100"
type input "4a"
type input "100"
click at [1248, 384] on input at bounding box center [1274, 390] width 201 height 25
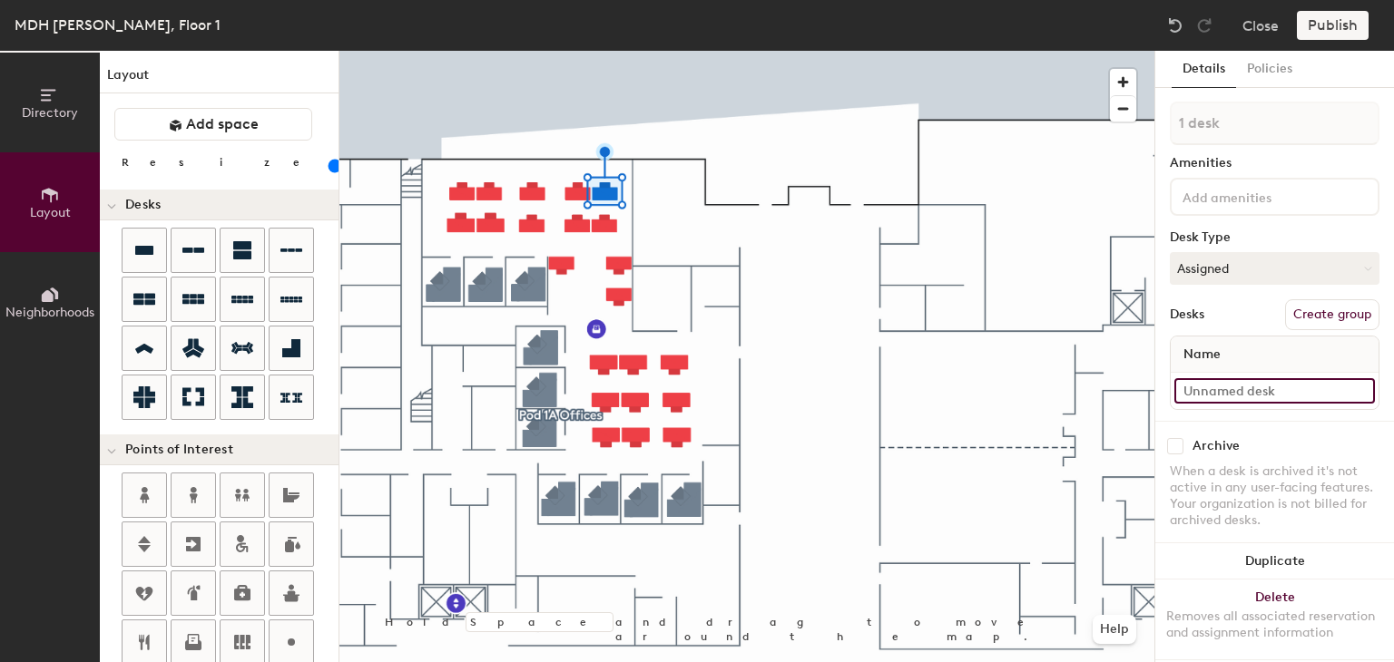
type input "4"
type input "100"
type input "4b"
type input "100"
type input "4b"
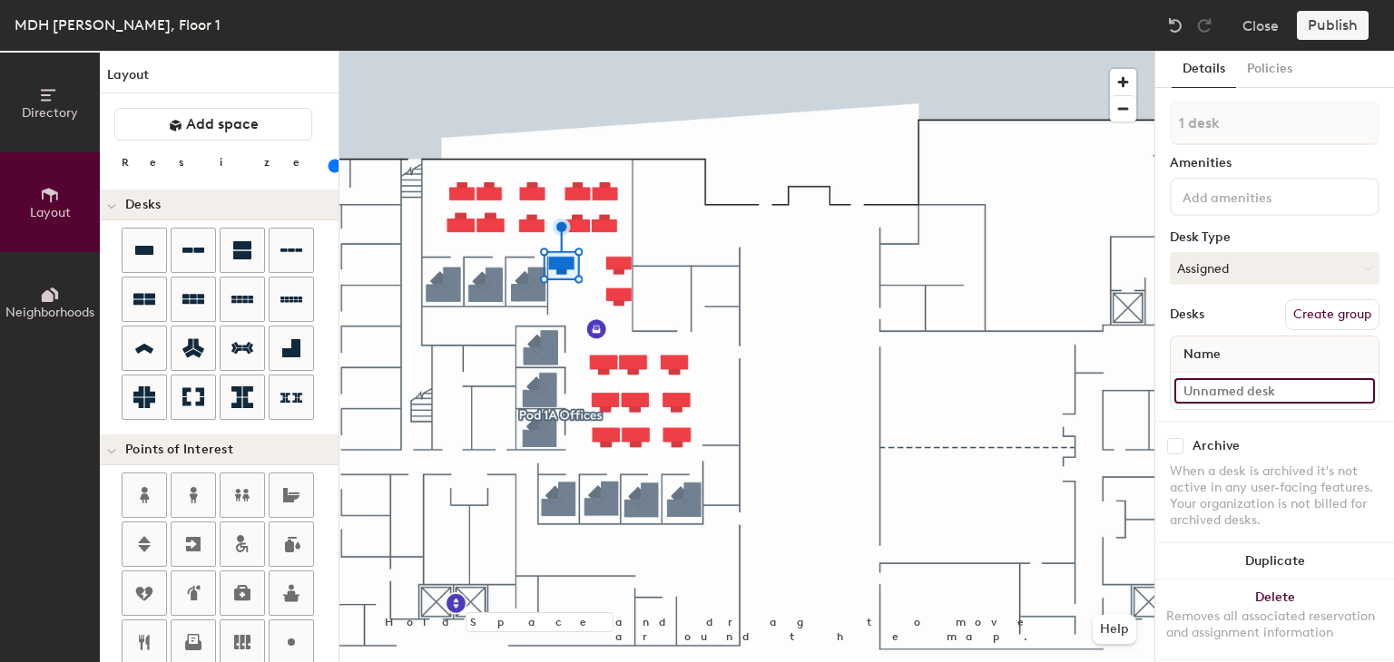
type input "100"
click at [1200, 397] on input at bounding box center [1274, 390] width 201 height 25
type input "3"
type input "100"
type input "3c"
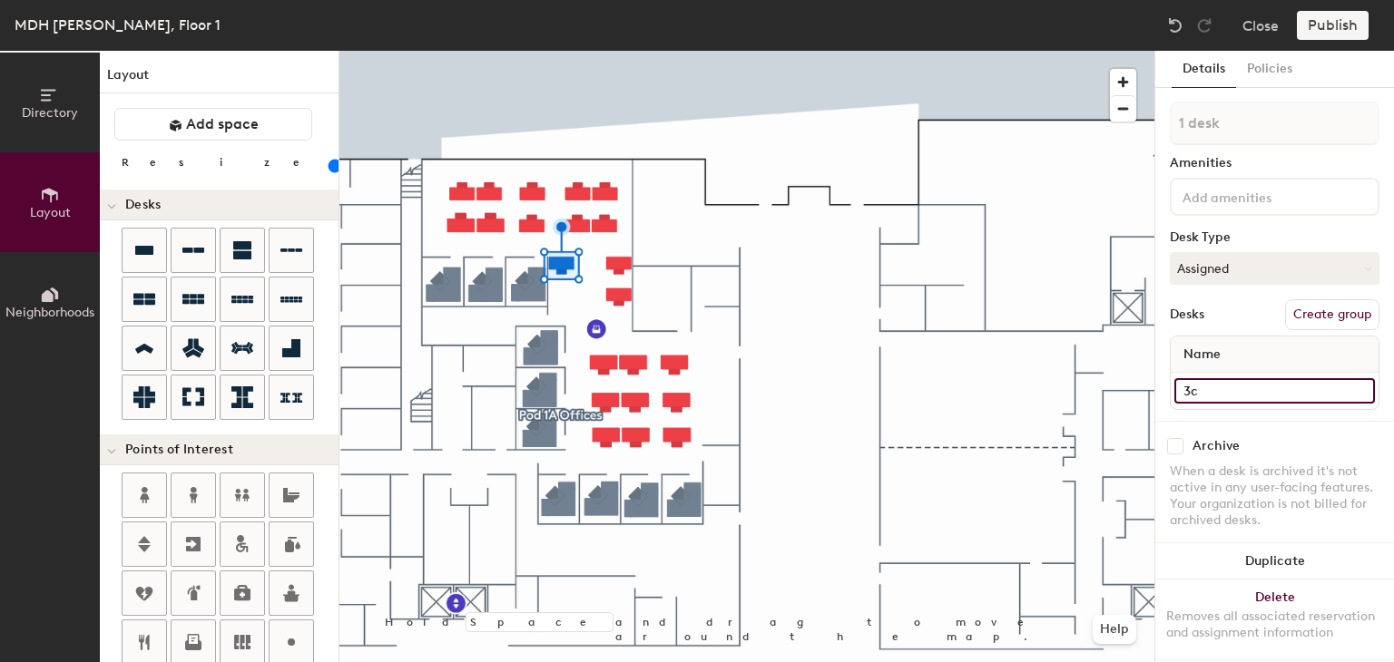
type input "100"
type input "3c"
type input "100"
click at [1183, 391] on input "7b" at bounding box center [1274, 390] width 201 height 25
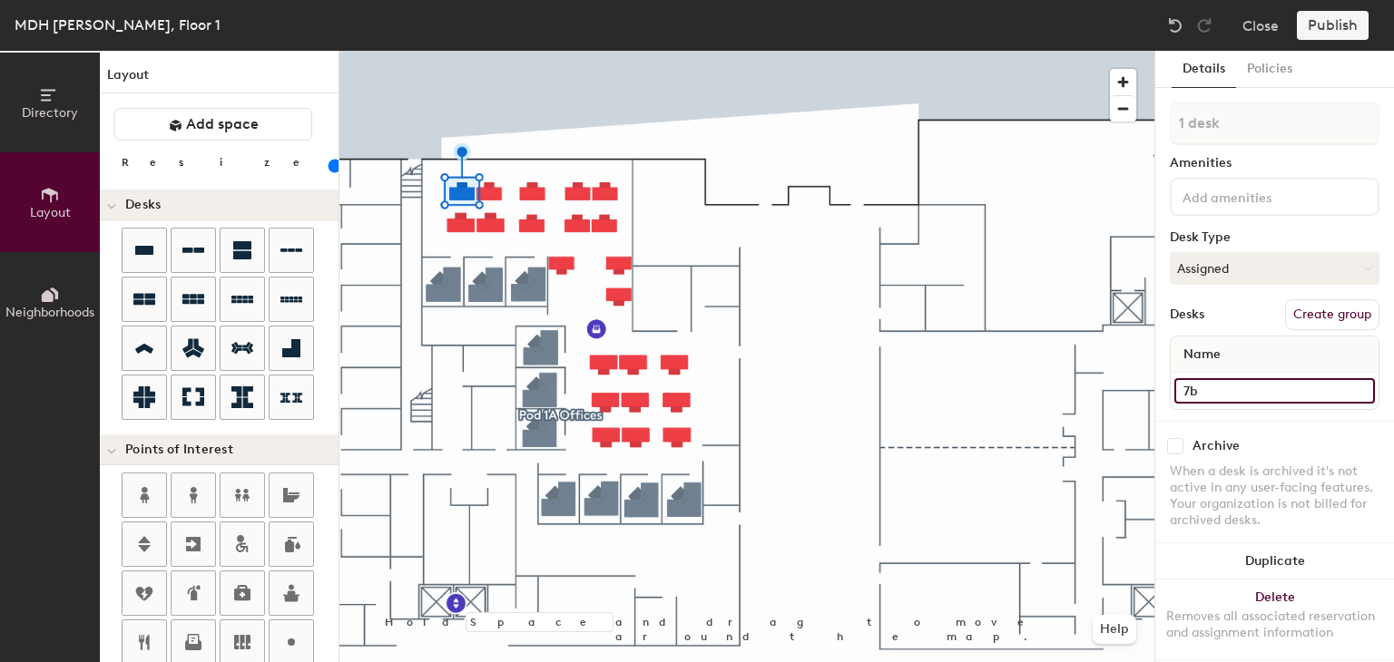
type input "D7b"
type input "100"
type input "De7b"
type input "100"
type input "Desk7b"
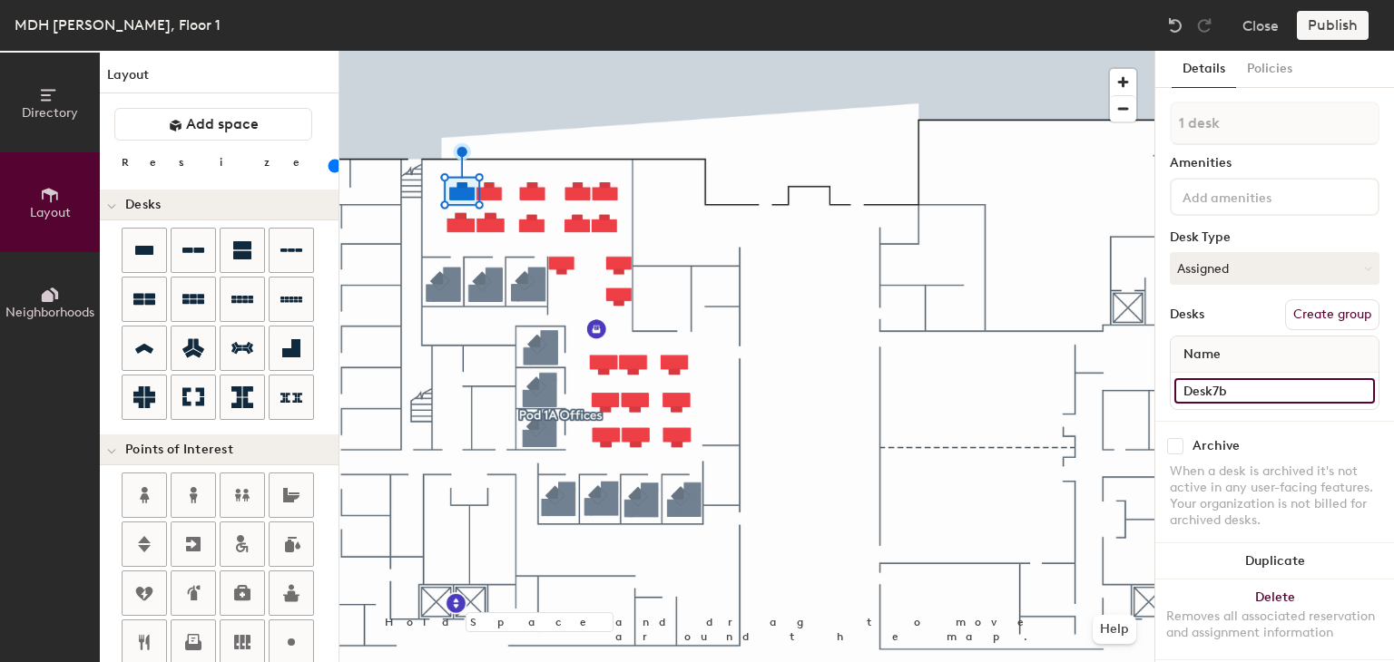
type input "100"
type input "Desk 7b"
type input "100"
type input "Desk 7b"
click at [1177, 386] on input "7a" at bounding box center [1274, 390] width 201 height 25
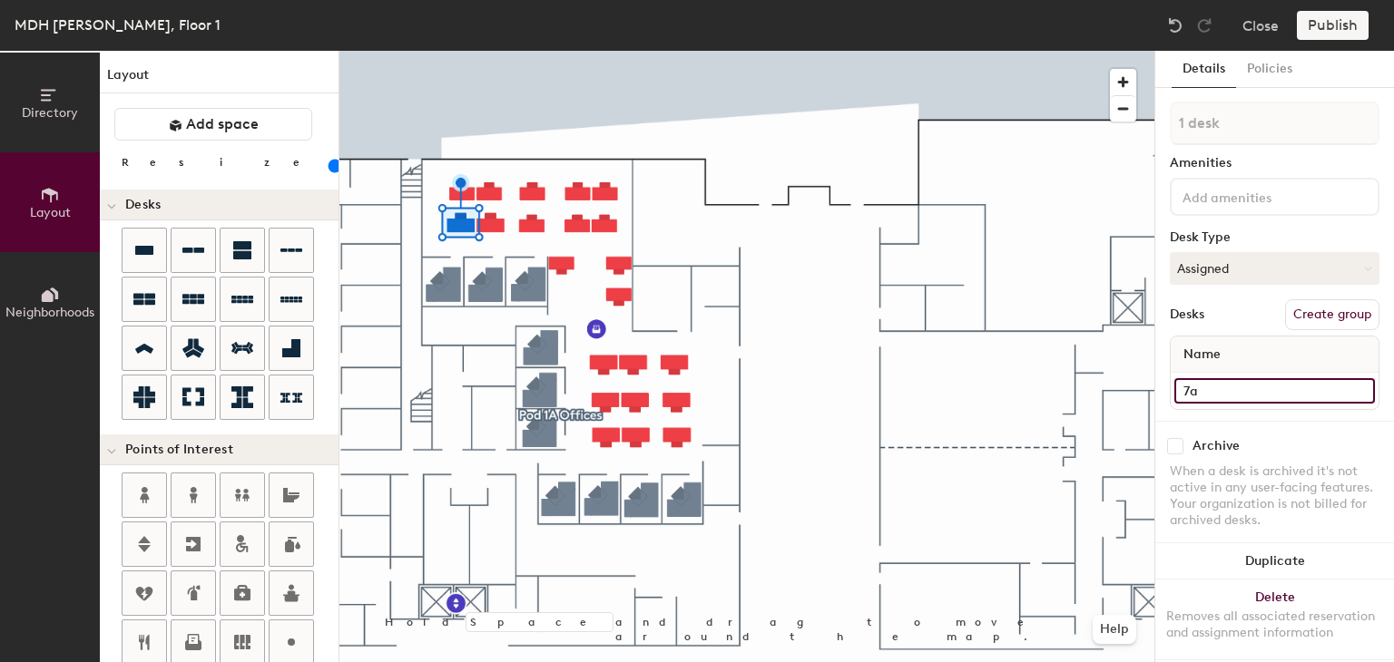
click at [1177, 386] on input "7a" at bounding box center [1274, 390] width 201 height 25
type input "Desk 7a"
click at [1178, 385] on input "6a" at bounding box center [1274, 390] width 201 height 25
type input "Desk 6a"
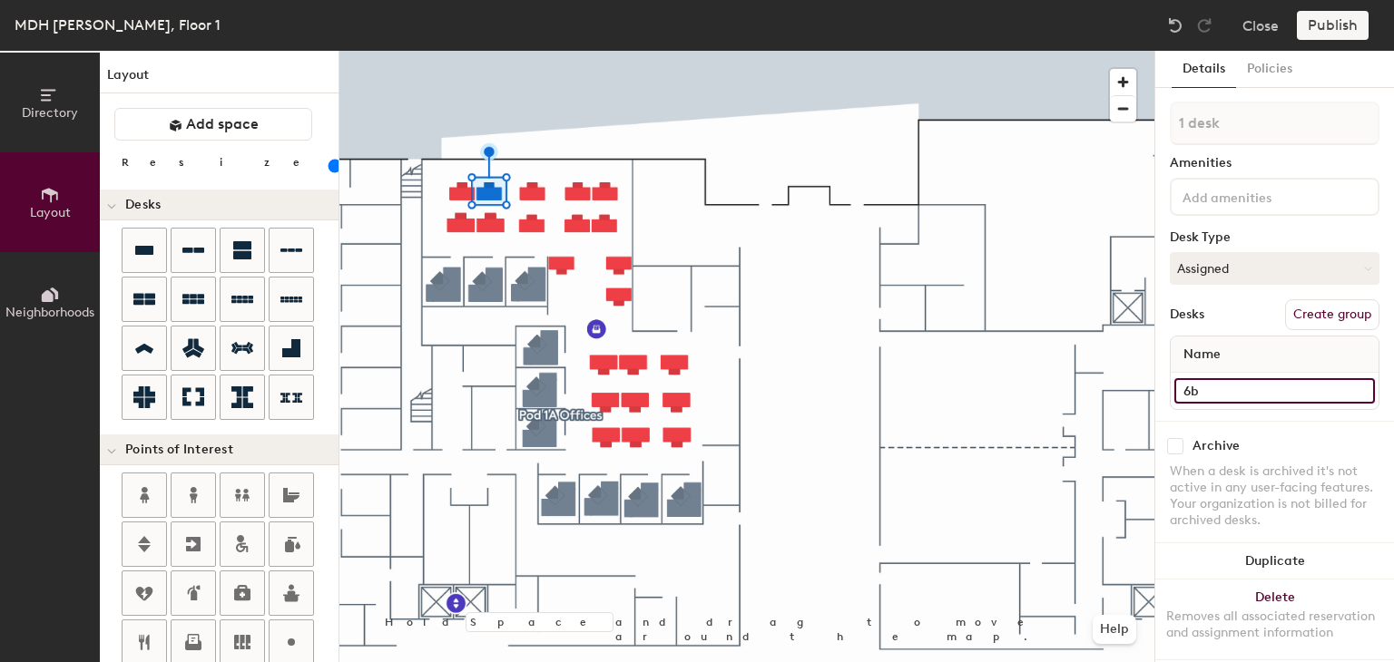
type input "100"
click at [1179, 387] on input "6b" at bounding box center [1274, 390] width 201 height 25
type input "D6b"
type input "100"
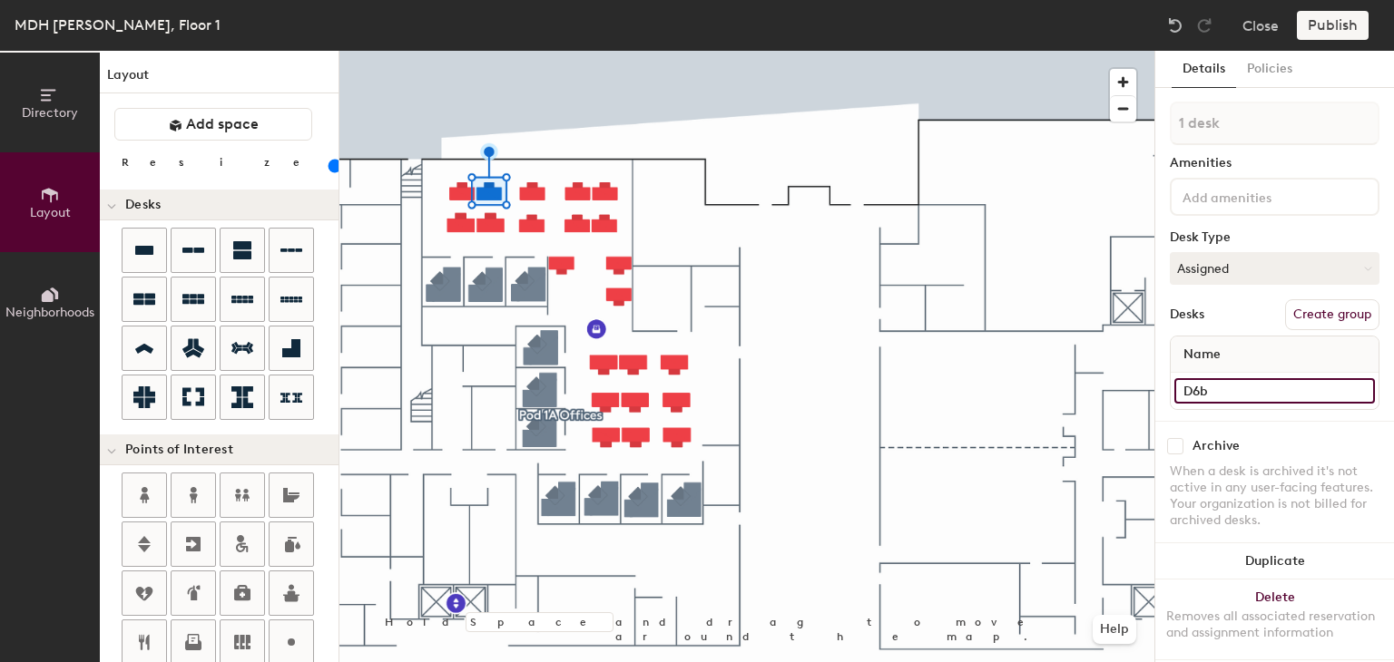
type input "De6b"
type input "100"
type input "Desk6b"
type input "100"
type input "Desk 6b"
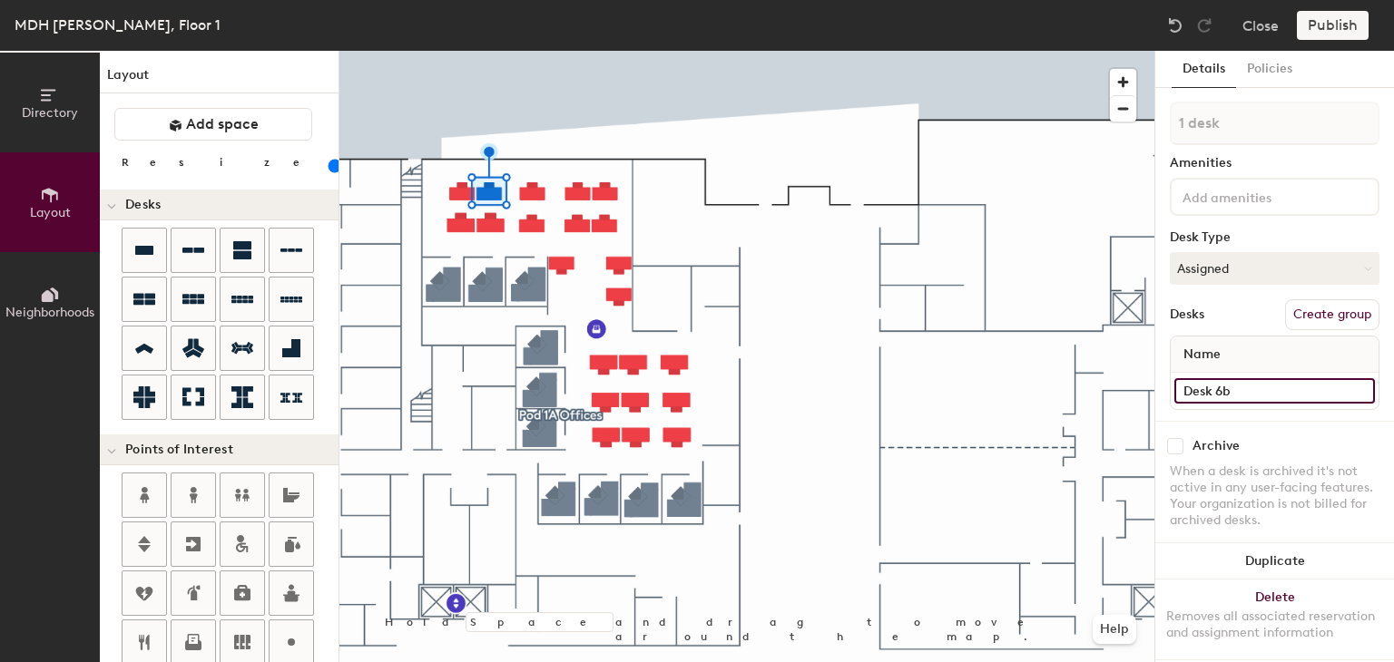
type input "100"
type input "Desk 6b"
type input "100"
click at [1183, 397] on input "5c" at bounding box center [1274, 390] width 201 height 25
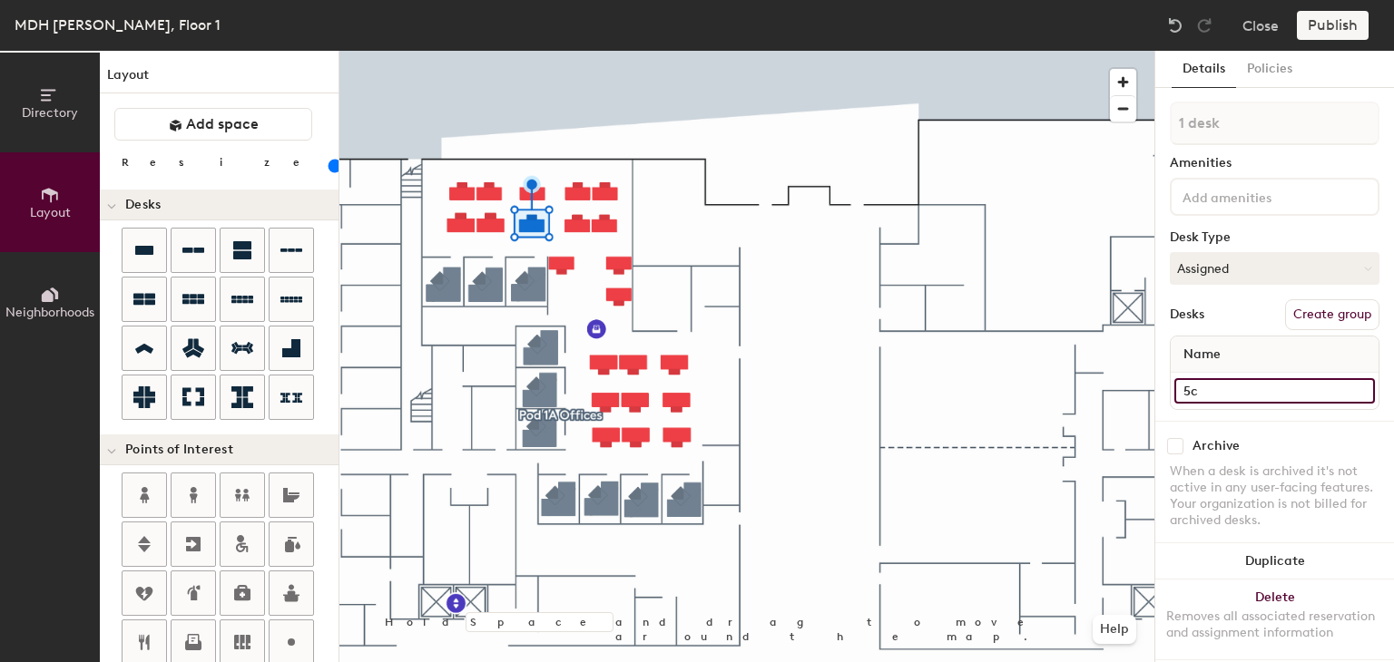
type input "D5c"
type input "100"
type input "De5c"
type input "100"
type input "Desk5c"
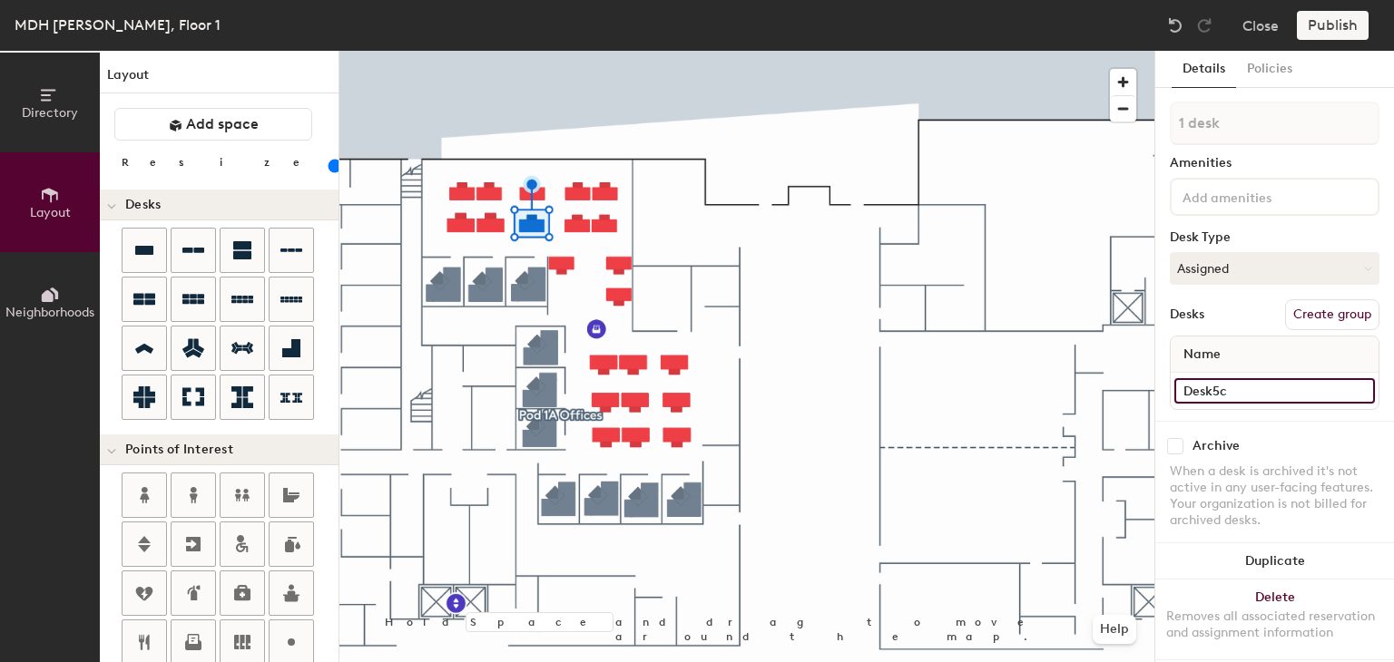
type input "100"
type input "Desk 5c"
type input "100"
type input "Desk 5c"
type input "100"
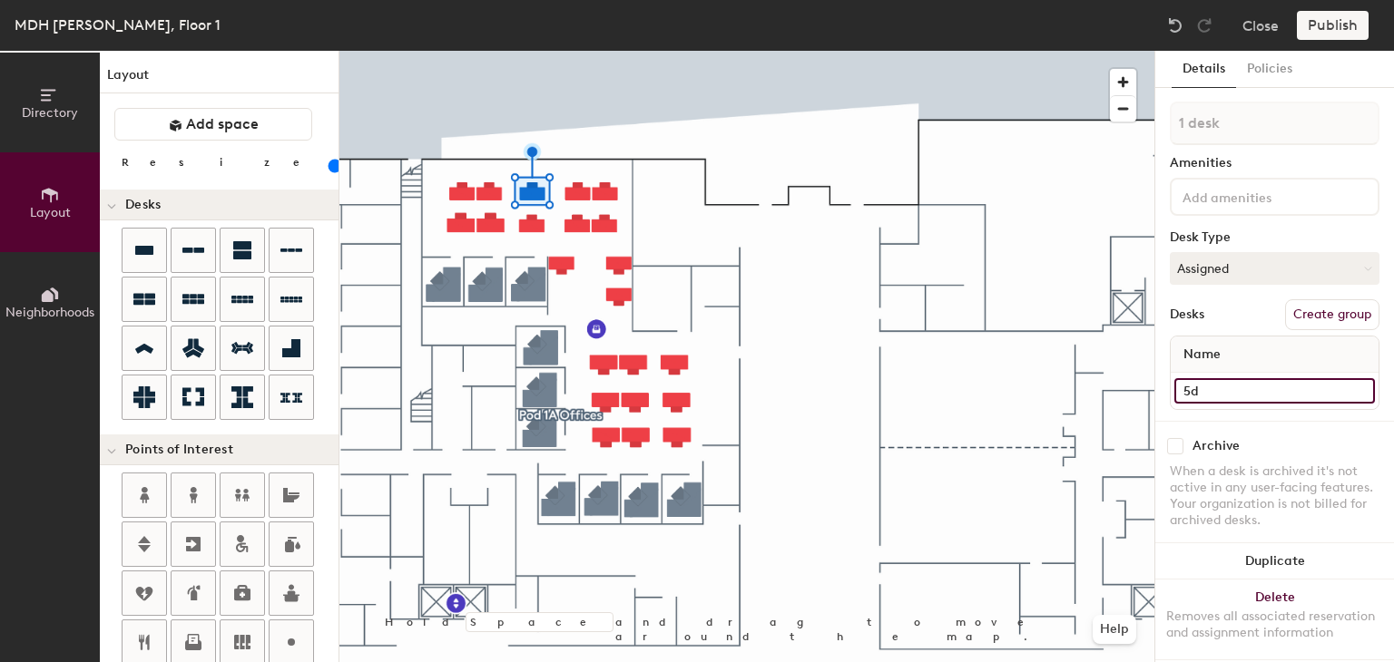
click at [1182, 392] on input "5d" at bounding box center [1274, 390] width 201 height 25
type input "D5d"
type input "100"
type input "Desk5d"
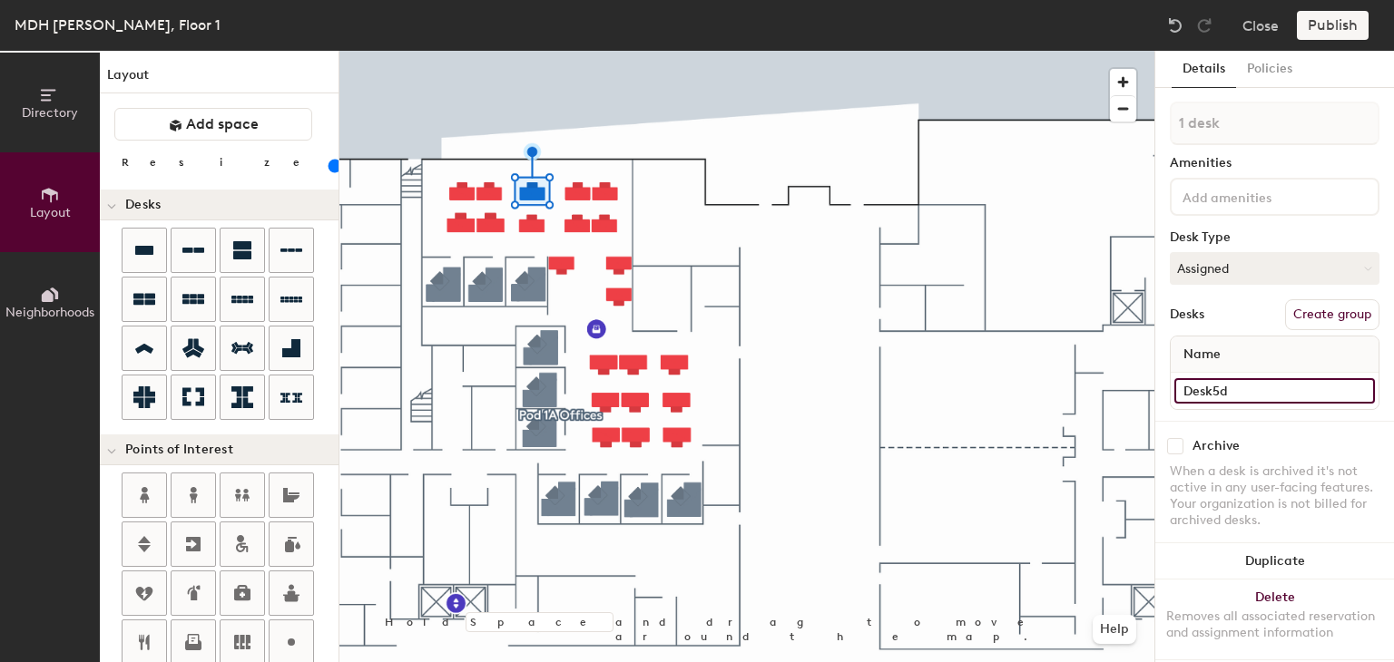
type input "100"
type input "Desk 5d"
type input "100"
type input "Desk 5d"
type input "100"
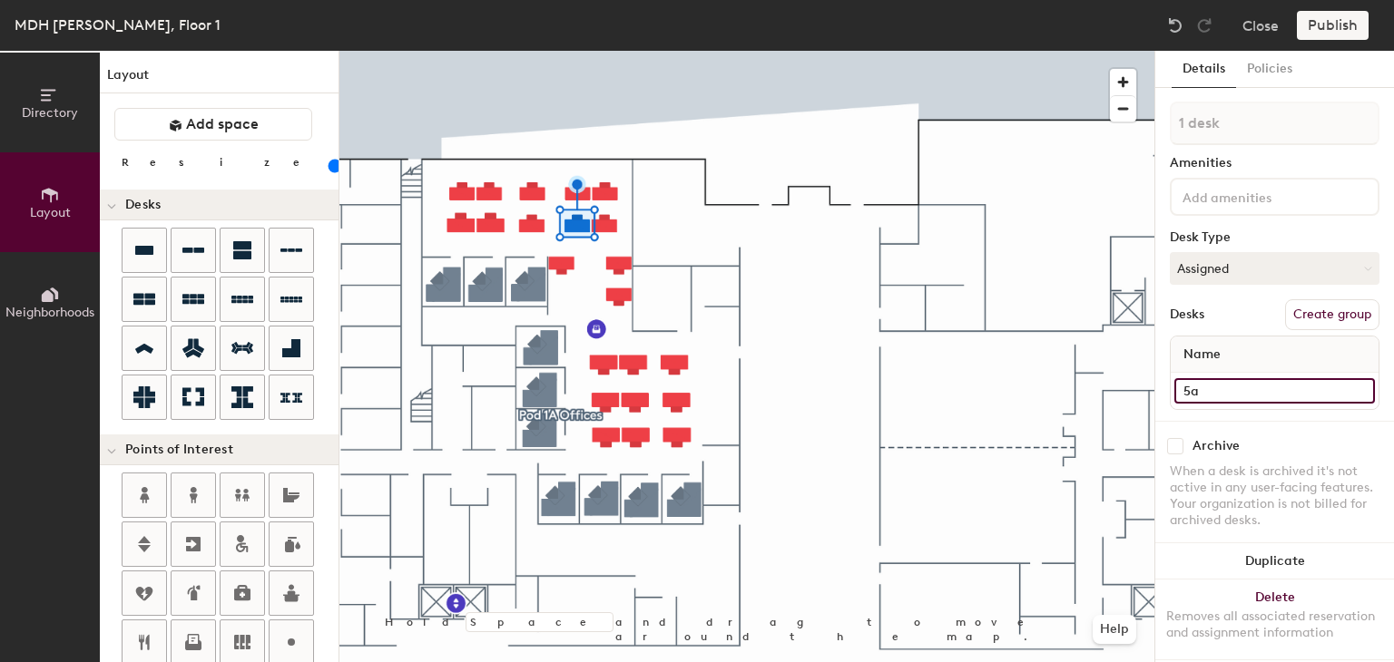
click at [1178, 395] on input "5a" at bounding box center [1274, 390] width 201 height 25
type input "D5a"
type input "100"
type input "Desk5a"
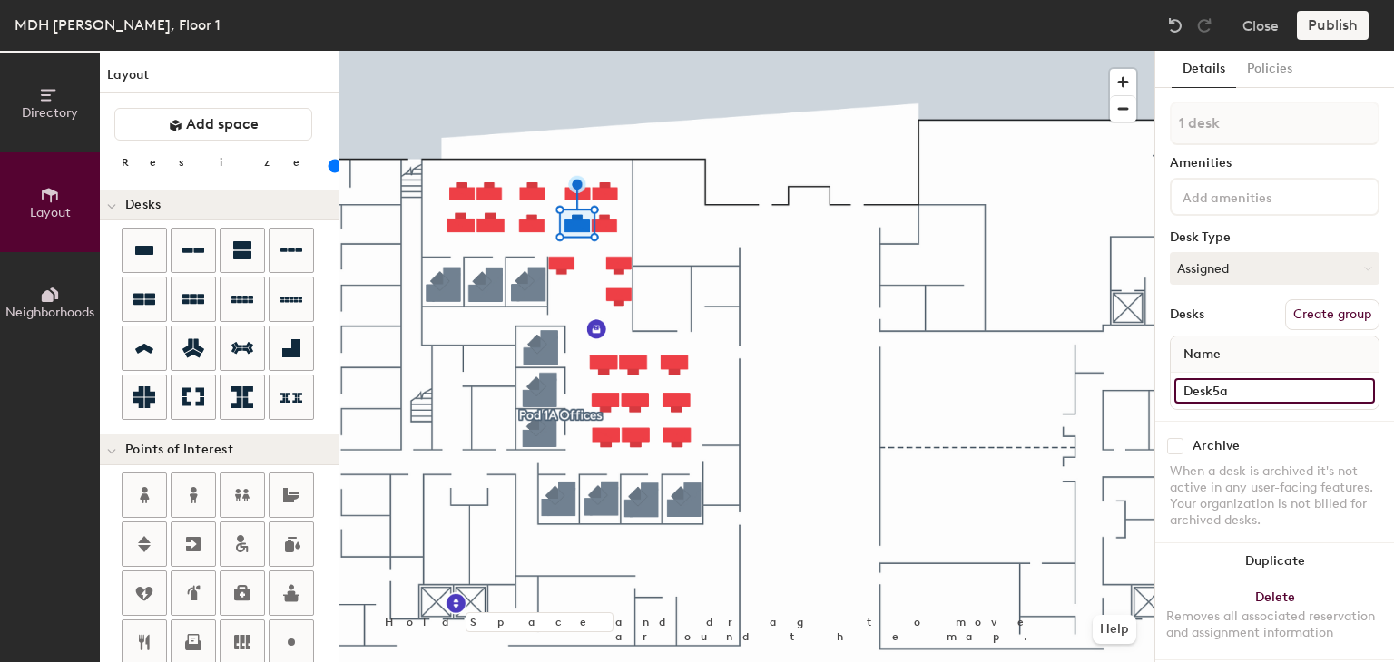
type input "100"
type input "Desk 5a"
type input "100"
type input "Desk 5a"
type input "100"
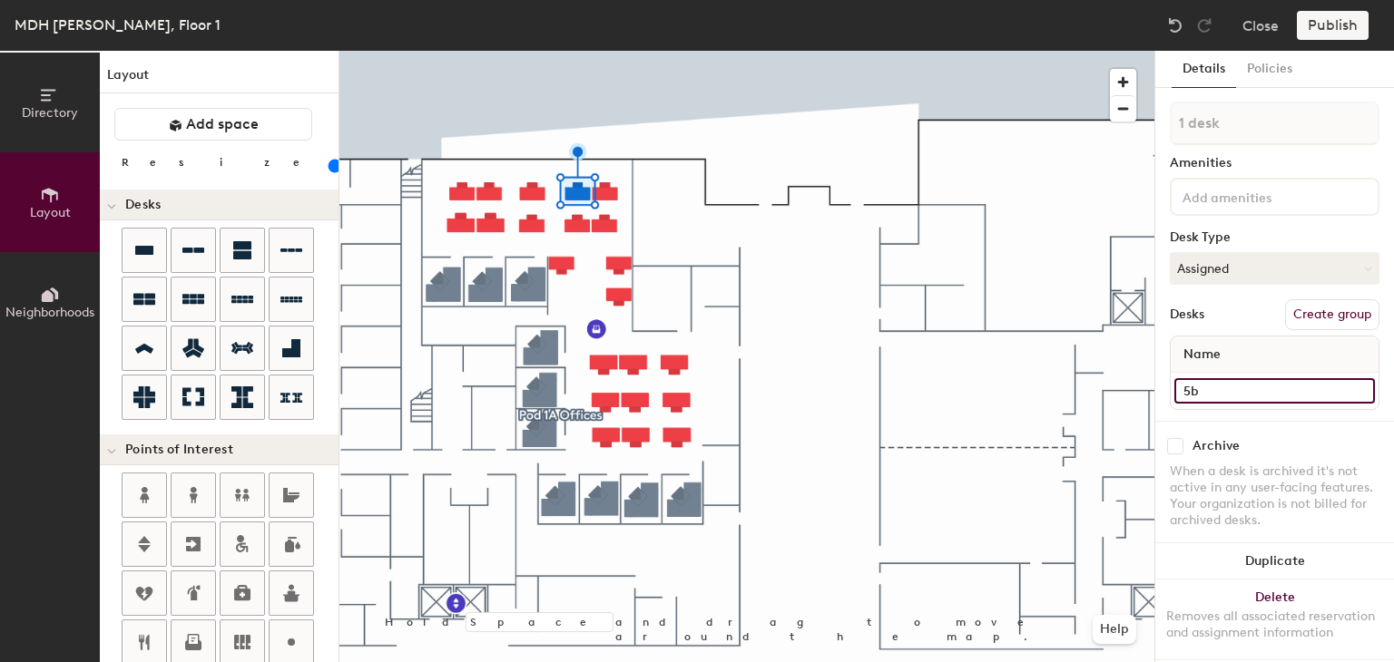
click at [1183, 398] on input "5b" at bounding box center [1274, 390] width 201 height 25
type input "D5b"
type input "100"
type input "Desk5b"
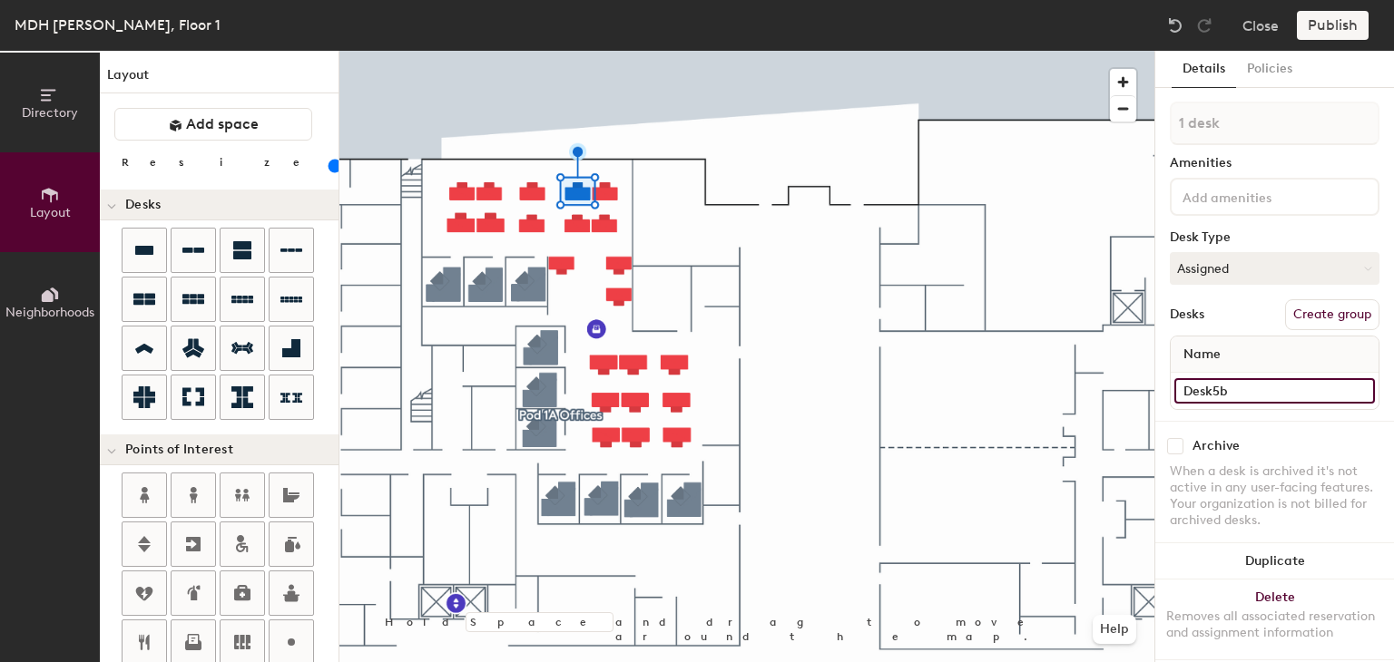
type input "100"
type input "Desk 5b"
type input "100"
type input "Desk 5b"
type input "100"
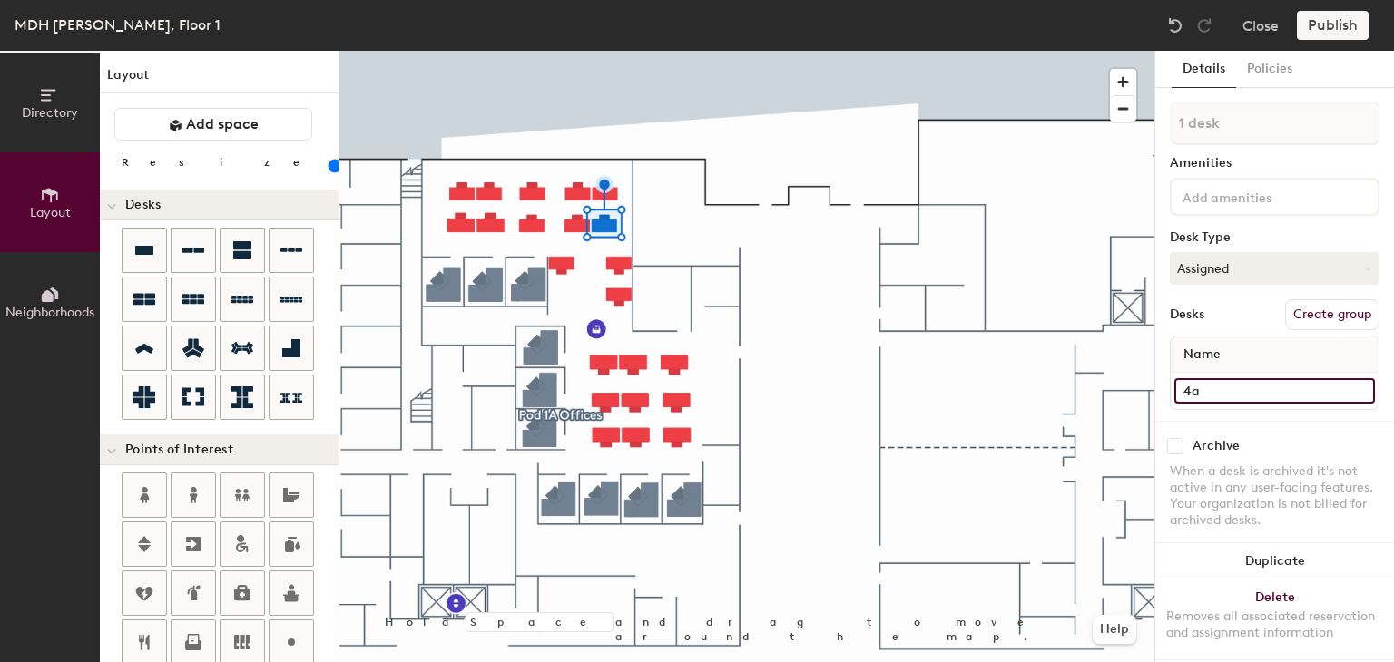
click at [1185, 395] on input "4a" at bounding box center [1274, 390] width 201 height 25
type input "D4a"
type input "100"
type input "Desk4a"
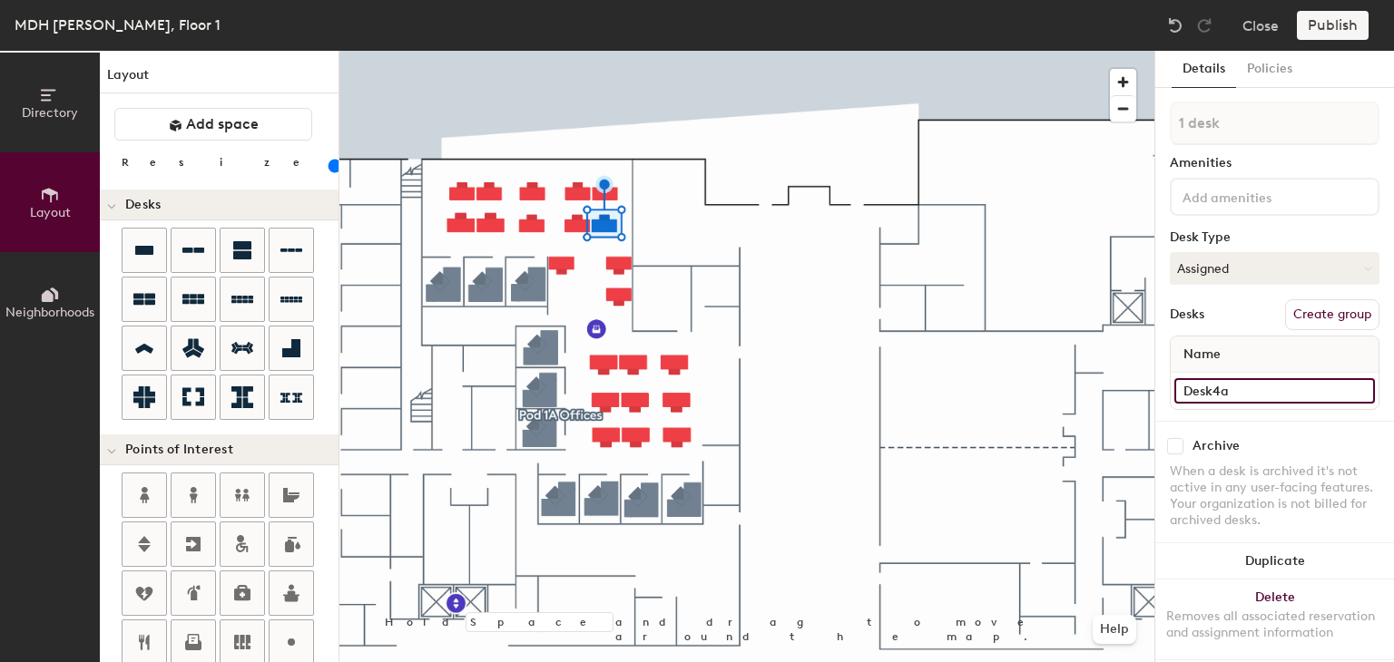
type input "100"
type input "Desk 4a"
type input "100"
type input "Desk 4a"
type input "100"
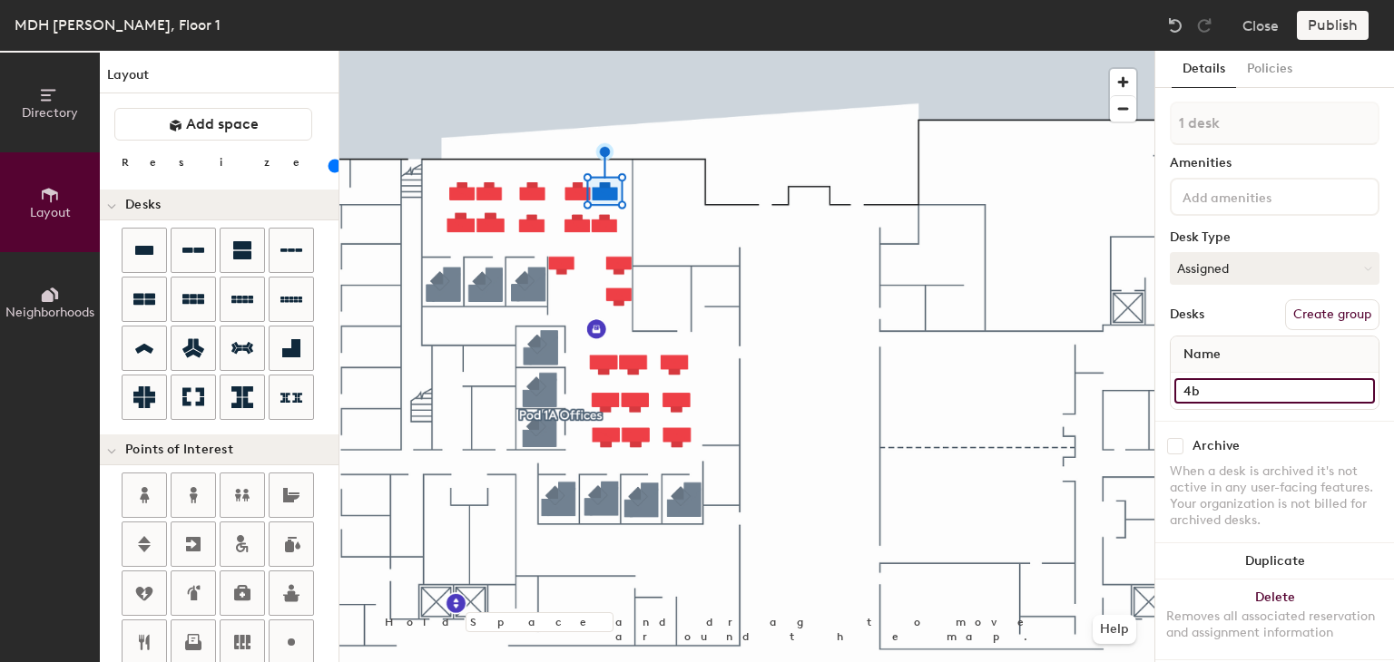
click at [1182, 394] on input "4b" at bounding box center [1274, 390] width 201 height 25
type input "D4b"
type input "100"
type input "Desk4b"
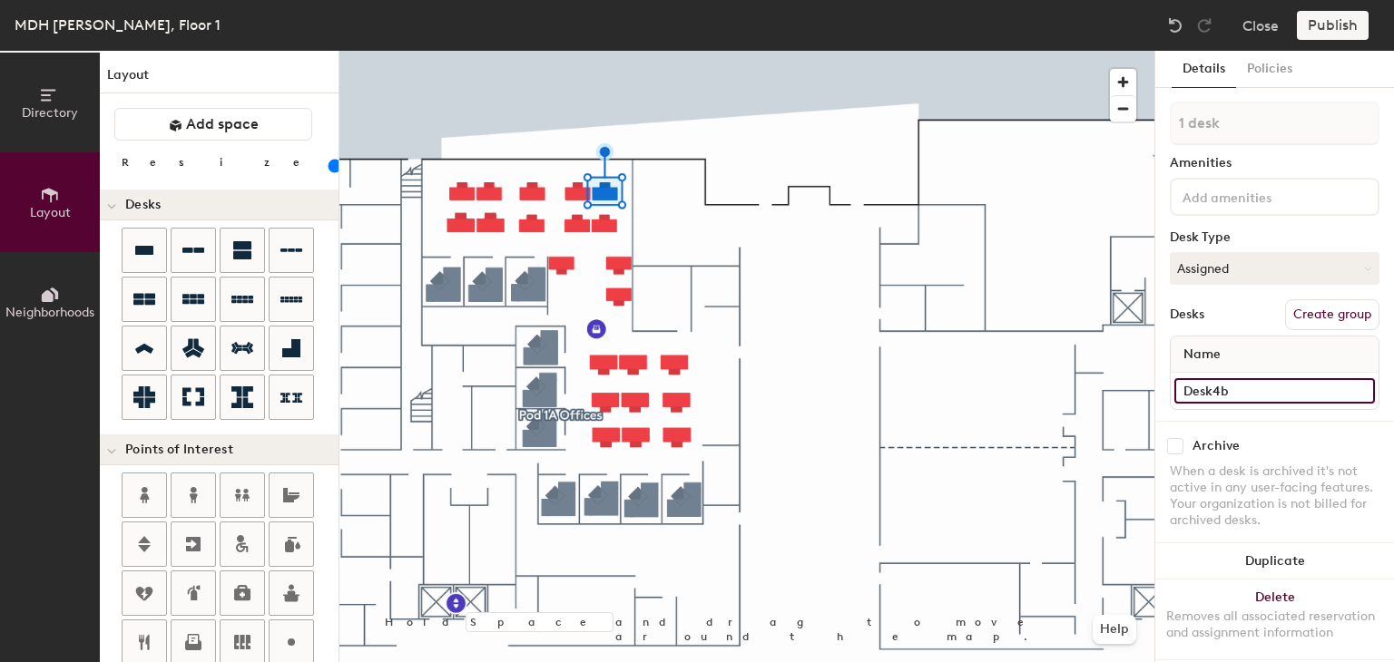
type input "100"
type input "Desk 4b"
type input "100"
type input "Desk 4b"
type input "100"
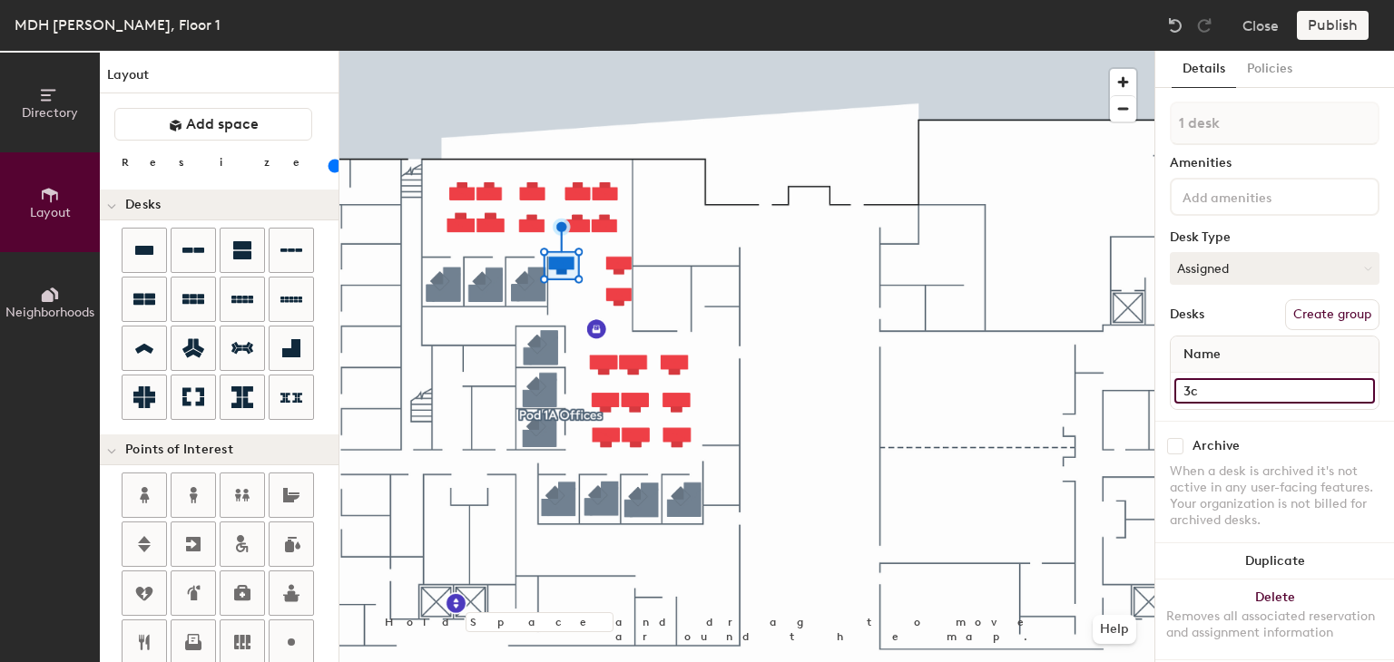
click at [1183, 393] on input "3c" at bounding box center [1274, 390] width 201 height 25
type input "D3c"
type input "100"
type input "Desk3c"
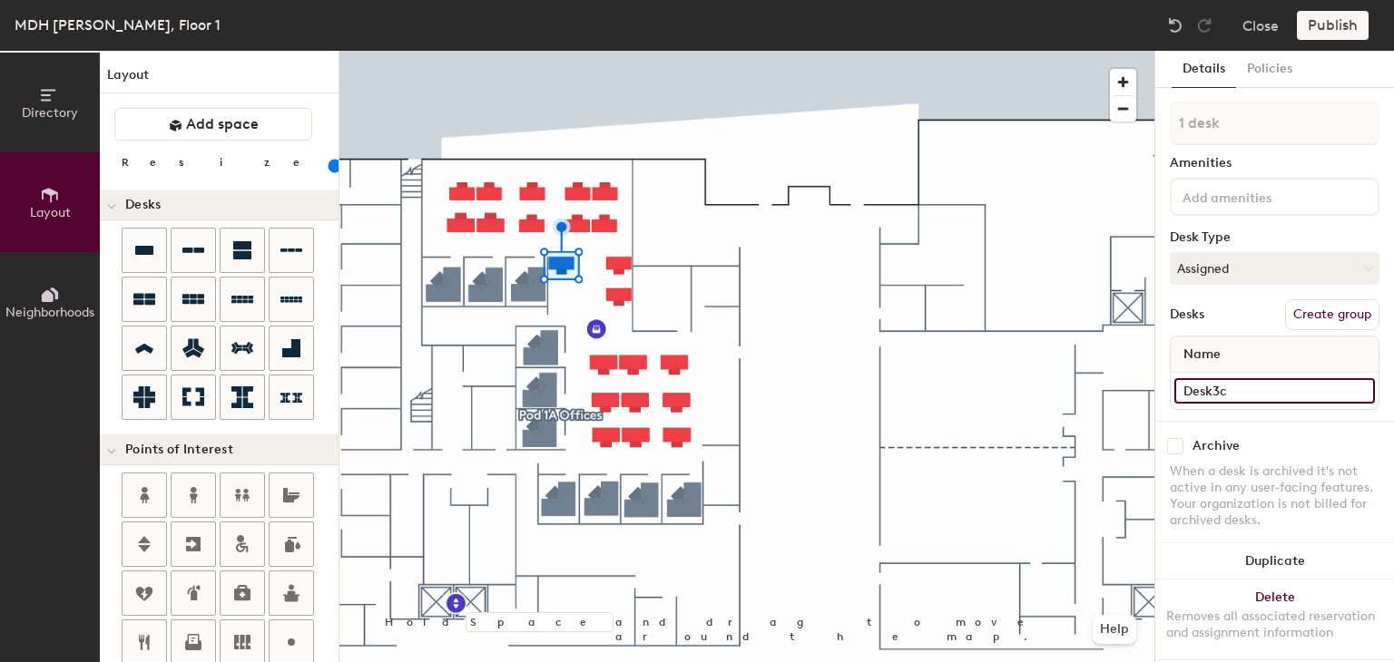
type input "100"
type input "Desk 3c"
type input "100"
type input "Desk 3c"
type input "100"
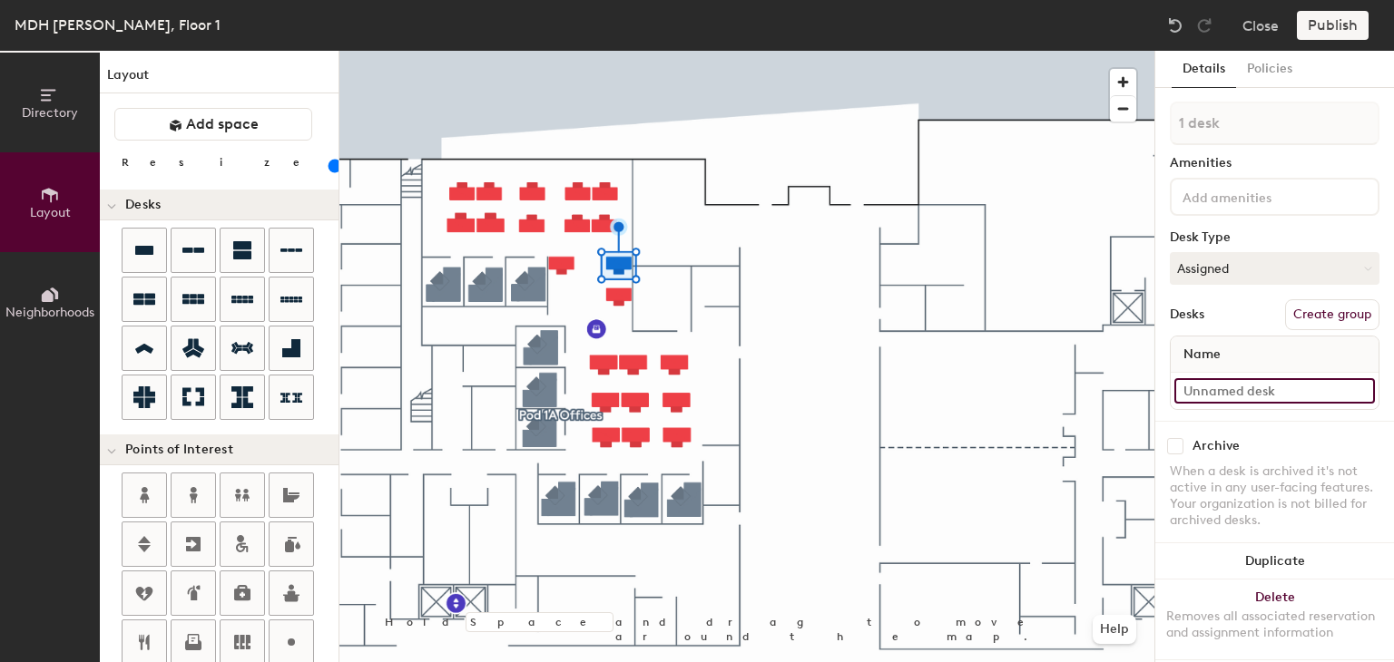
click at [1198, 388] on input at bounding box center [1274, 390] width 201 height 25
type input "D"
type input "100"
type input "De"
type input "100"
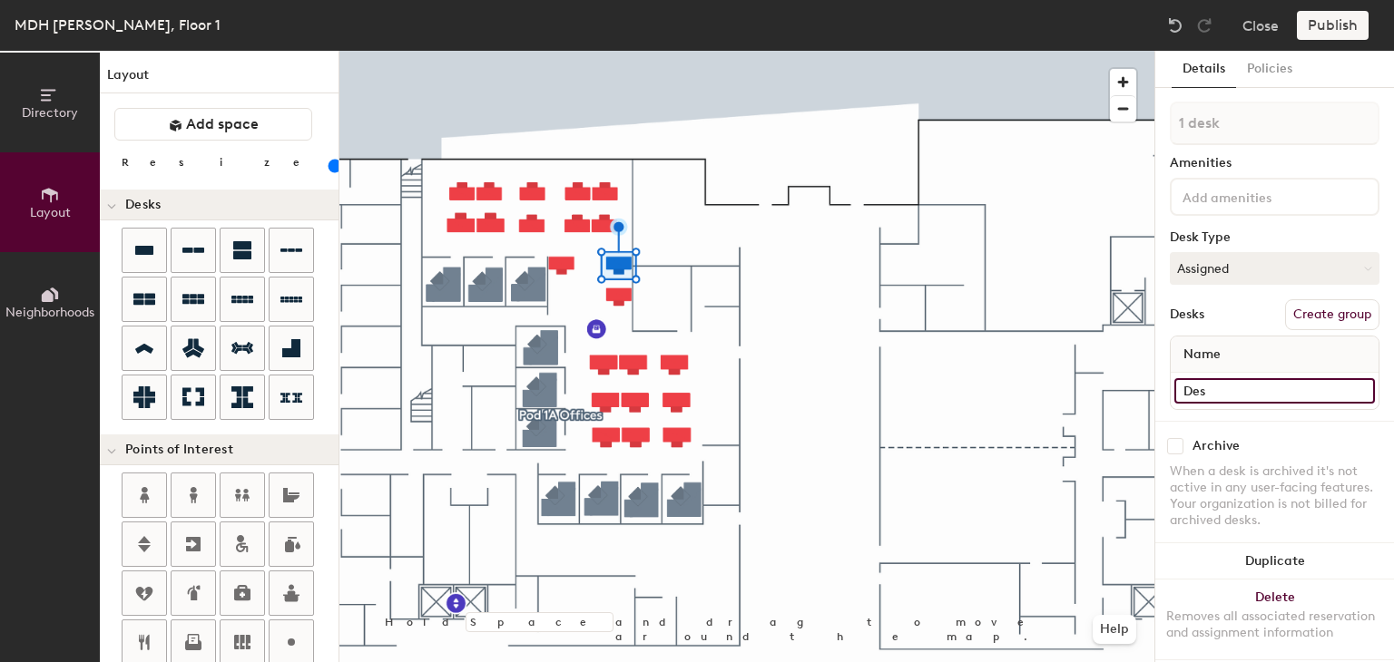
type input "Desk"
type input "100"
type input "Desk"
type input "100"
type input "Desk 3"
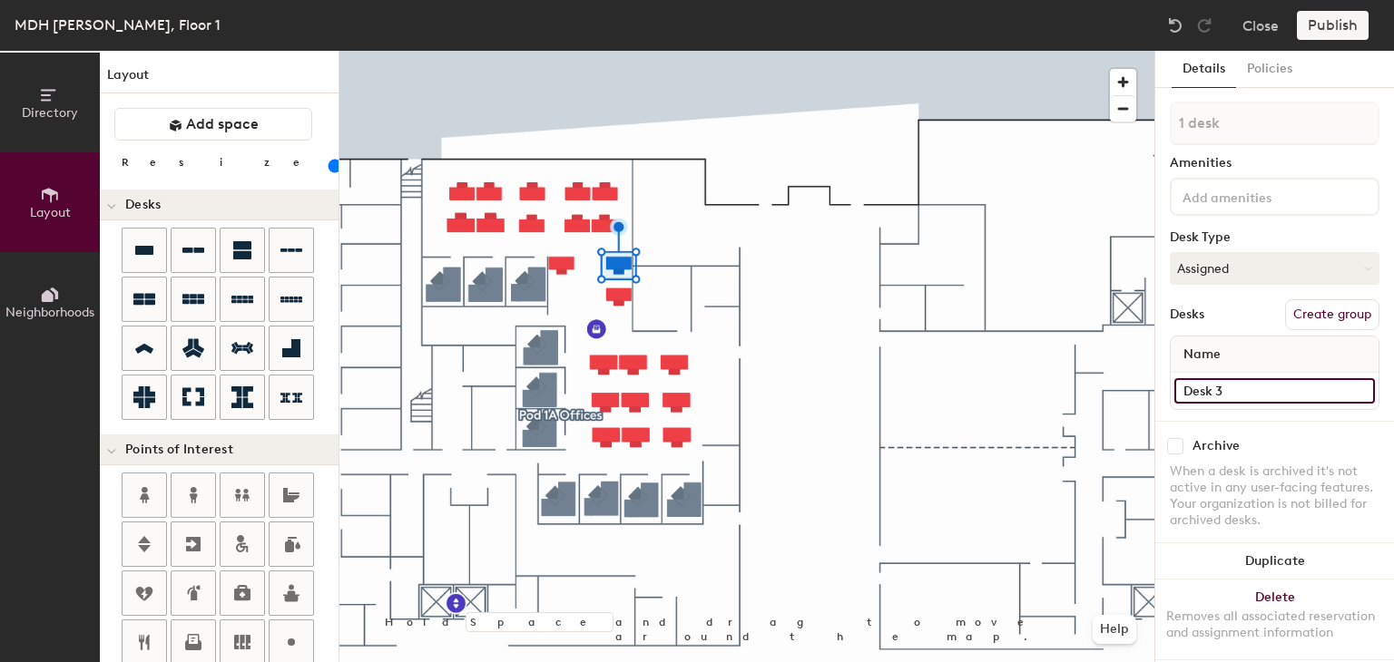
type input "100"
type input "Desk 3b"
type input "100"
type input "Desk 3b"
type input "100"
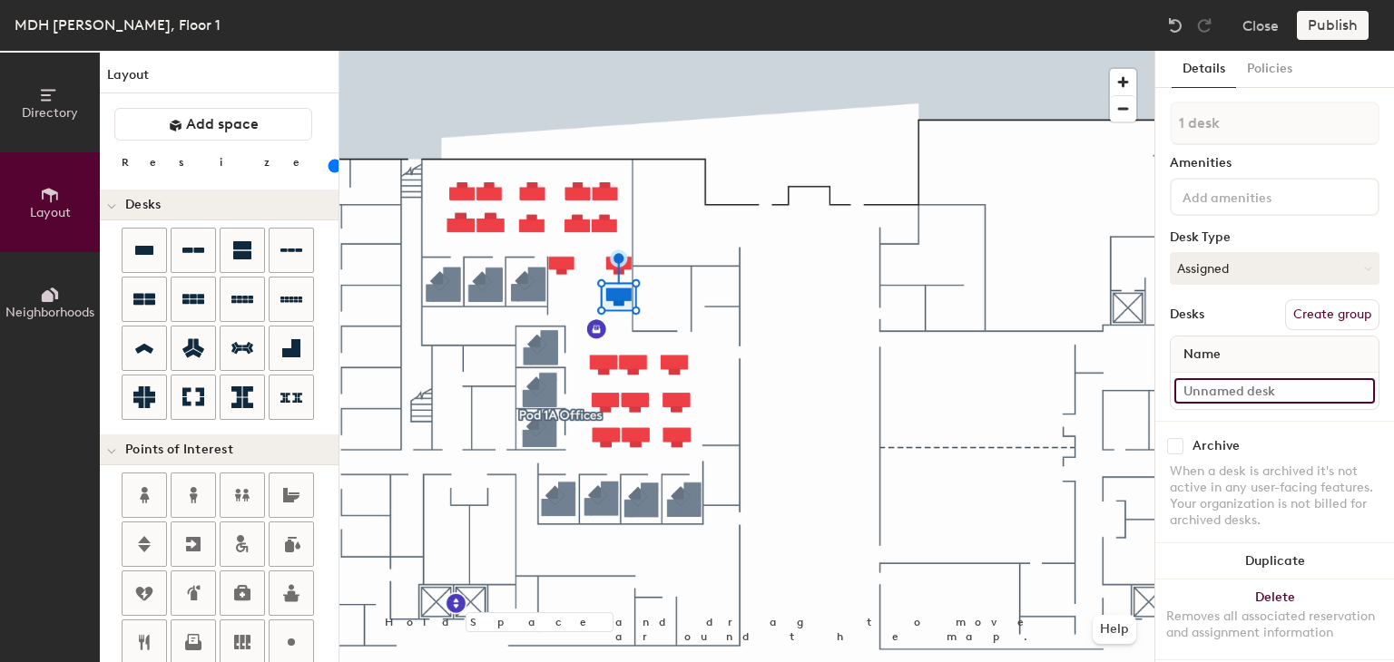
click at [1205, 385] on input at bounding box center [1274, 390] width 201 height 25
type input "D"
type input "100"
type input "De"
type input "100"
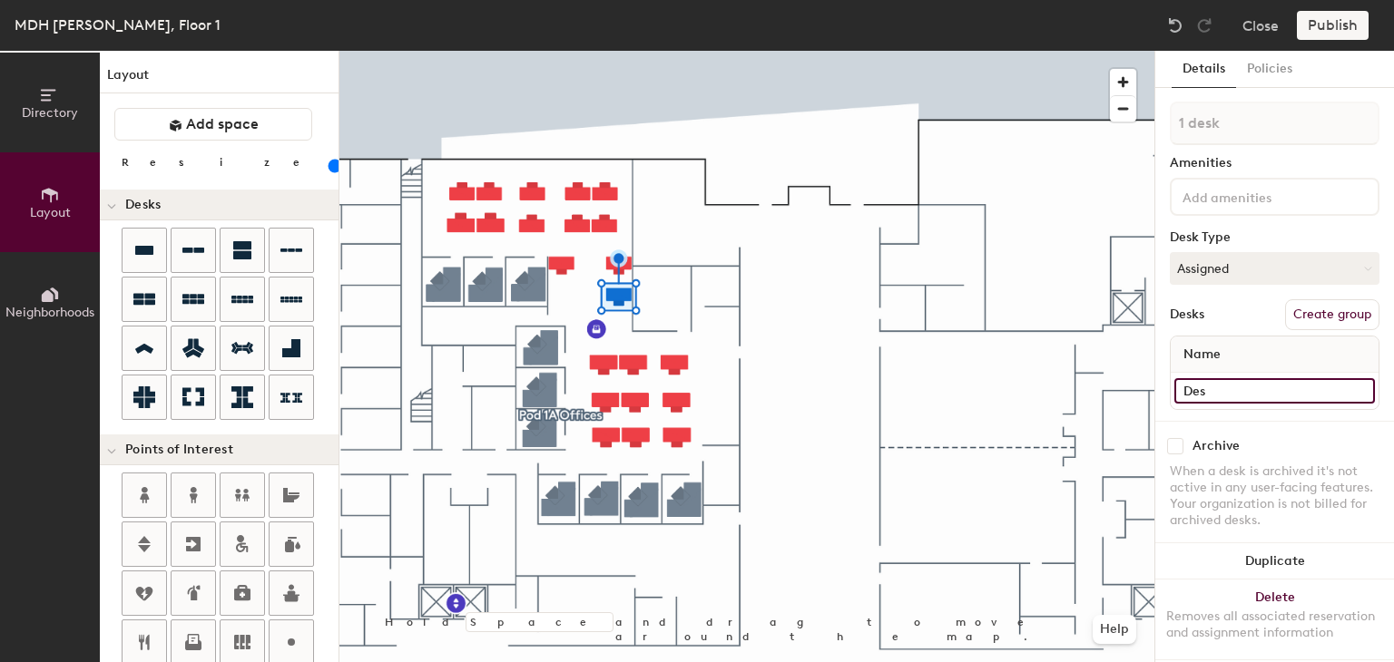
type input "Desk"
type input "100"
type input "Desk"
type input "100"
type input "Desk 3"
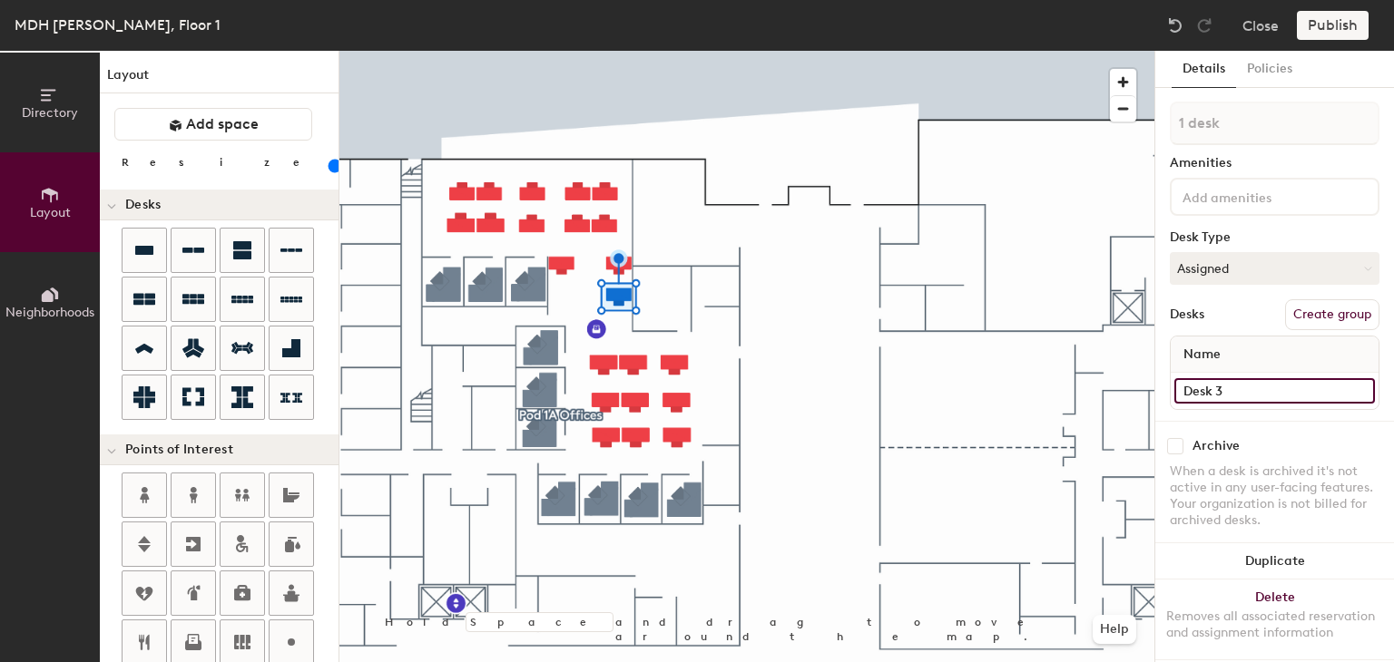
type input "100"
type input "Desk 3a"
type input "100"
type input "Desk 3a"
click at [1230, 397] on input at bounding box center [1274, 390] width 201 height 25
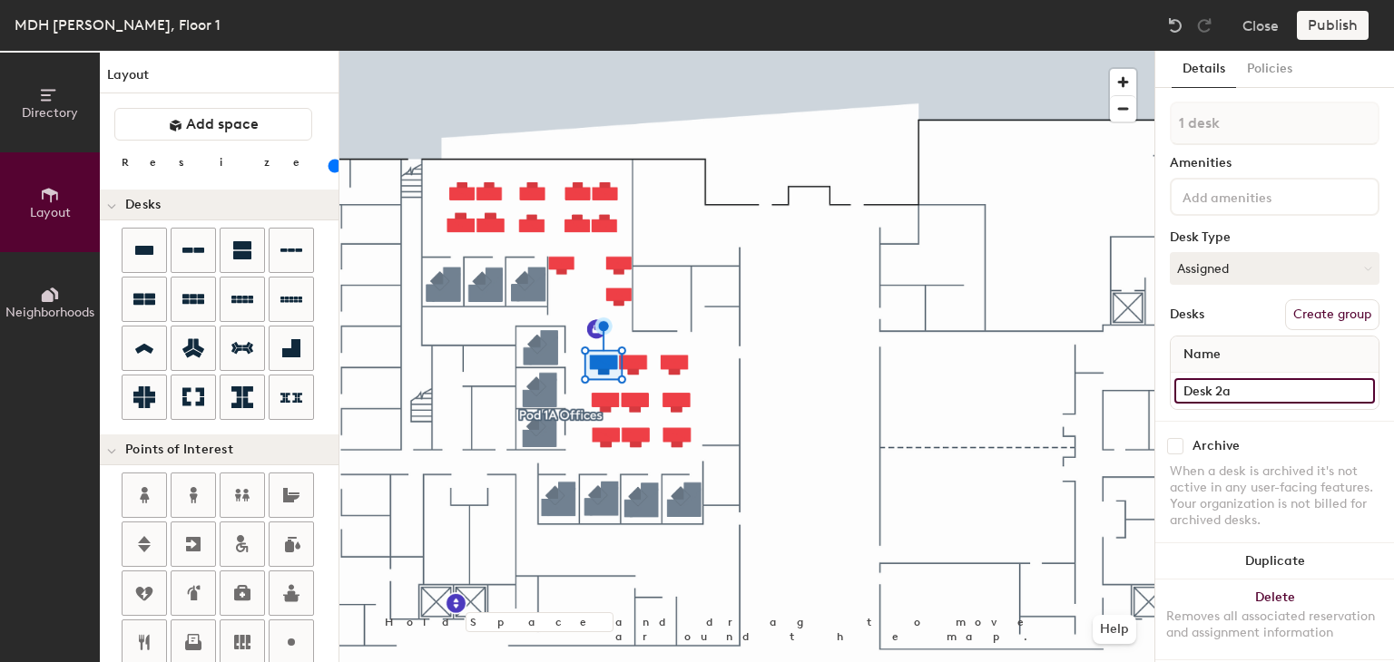
type input "Desk 2a"
click at [1197, 390] on input at bounding box center [1274, 390] width 201 height 25
type input "Desk 2b"
click at [1240, 385] on input at bounding box center [1274, 390] width 201 height 25
type input "Desk 2c"
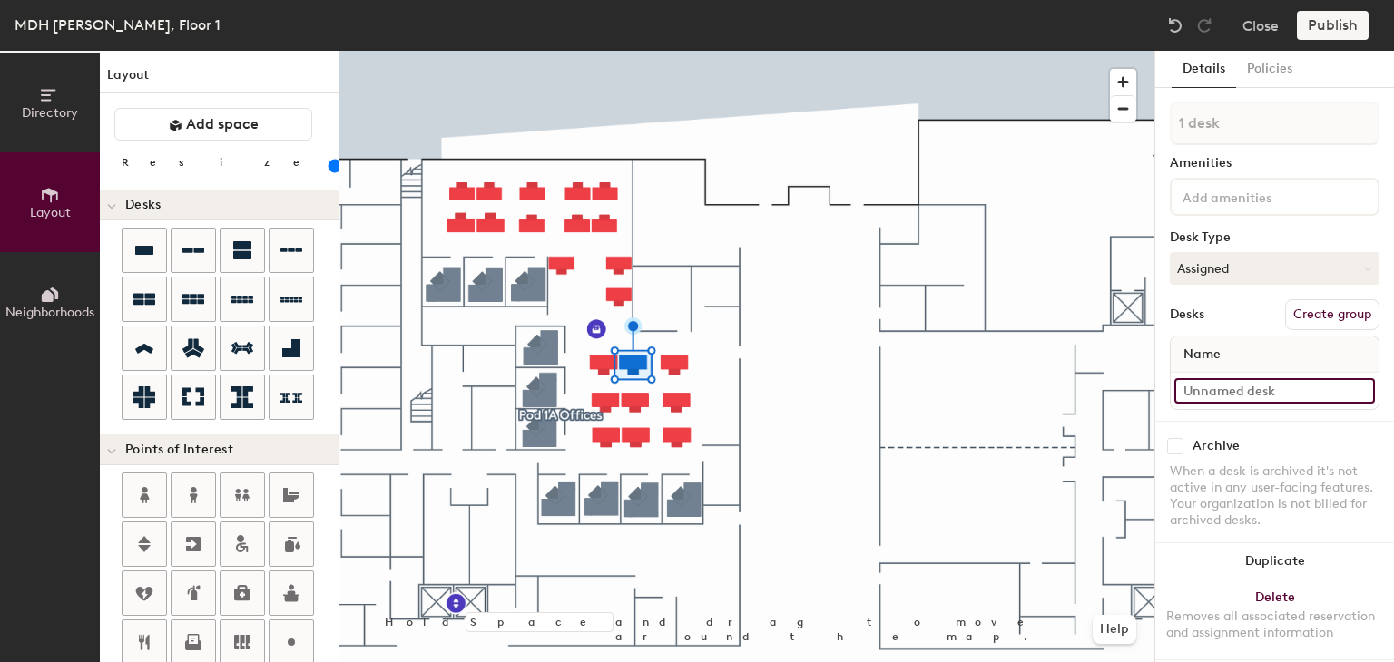
click at [1209, 390] on input at bounding box center [1274, 390] width 201 height 25
type input "Desk 1d"
click at [1208, 386] on input at bounding box center [1274, 390] width 201 height 25
type input "Desk 1e"
click at [1240, 388] on input at bounding box center [1274, 390] width 201 height 25
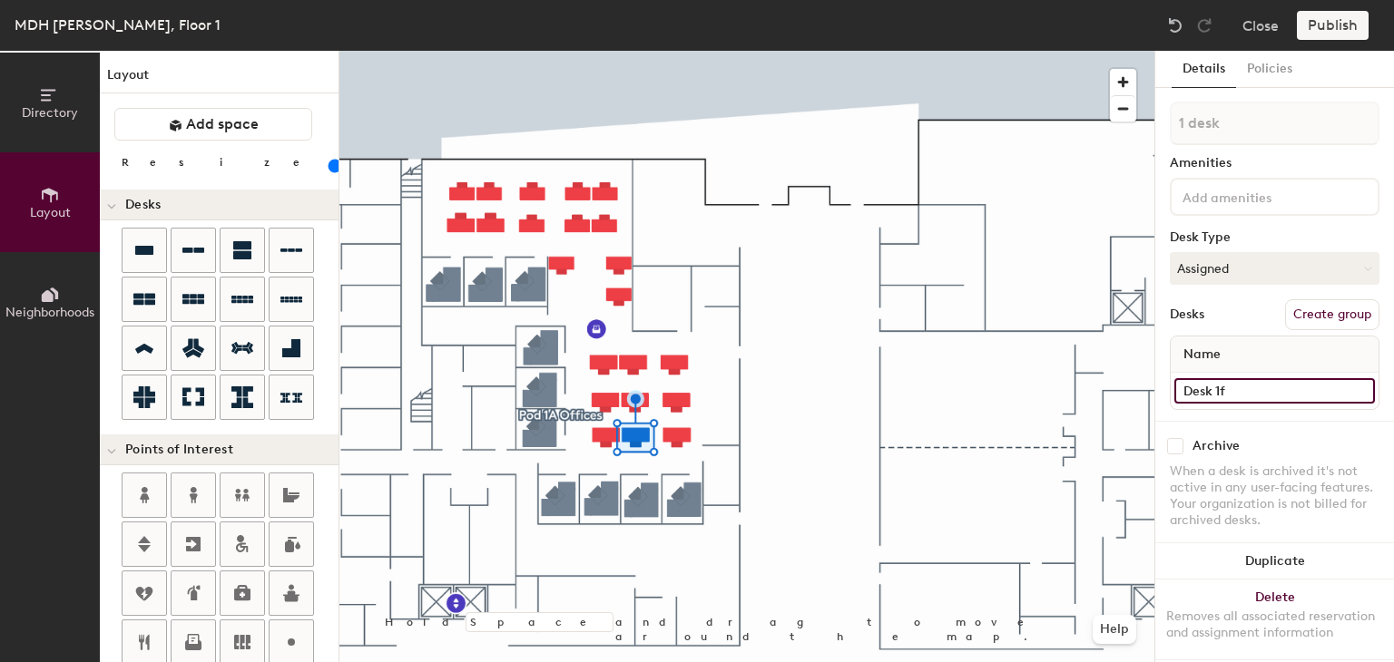
type input "Desk 1f"
click at [1219, 387] on input at bounding box center [1274, 390] width 201 height 25
type input "Desk 1a"
click at [1235, 389] on input at bounding box center [1274, 390] width 201 height 25
type input "Desk 1b"
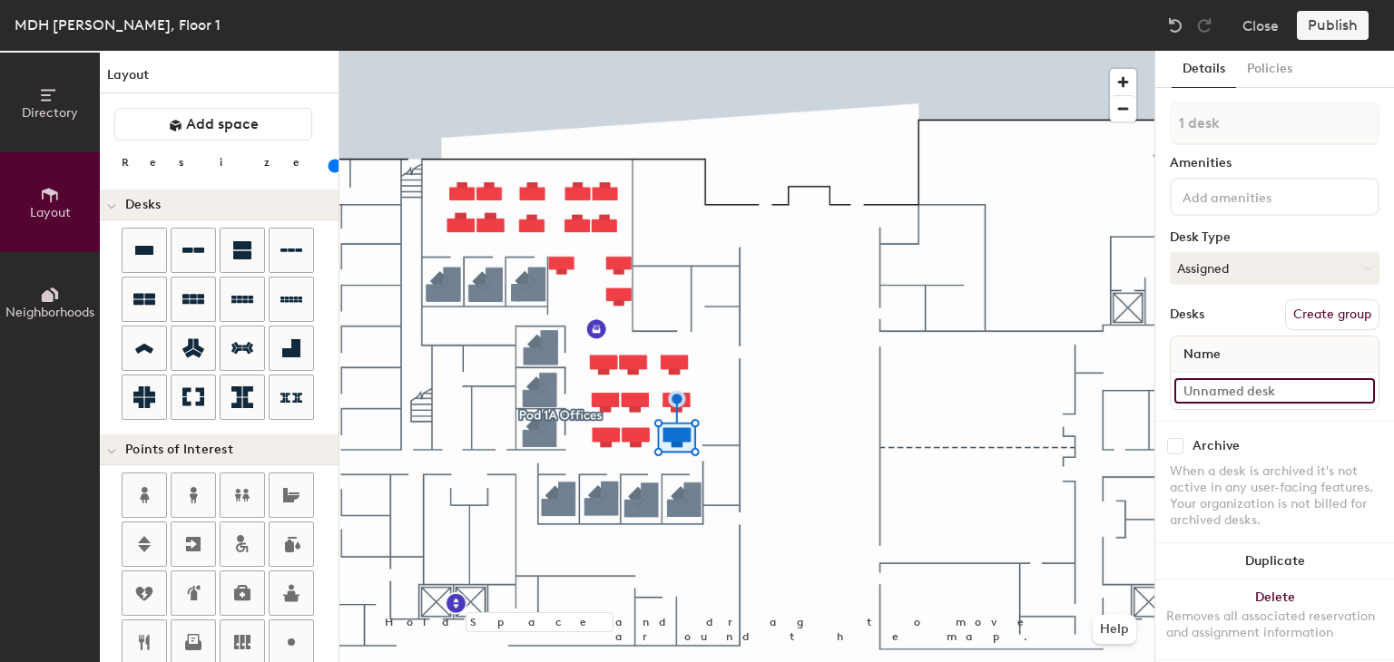
click at [1204, 393] on input at bounding box center [1274, 390] width 201 height 25
type input "Desk 1c"
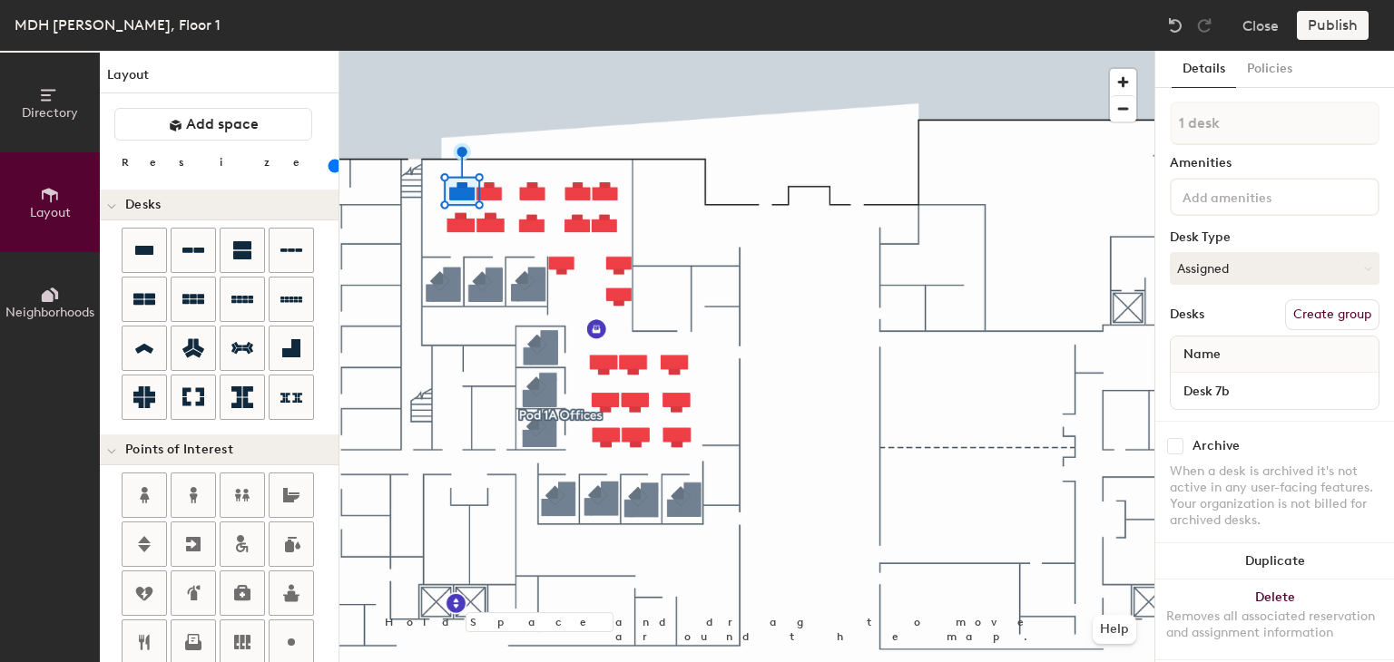
type input "100"
type input "2 desks"
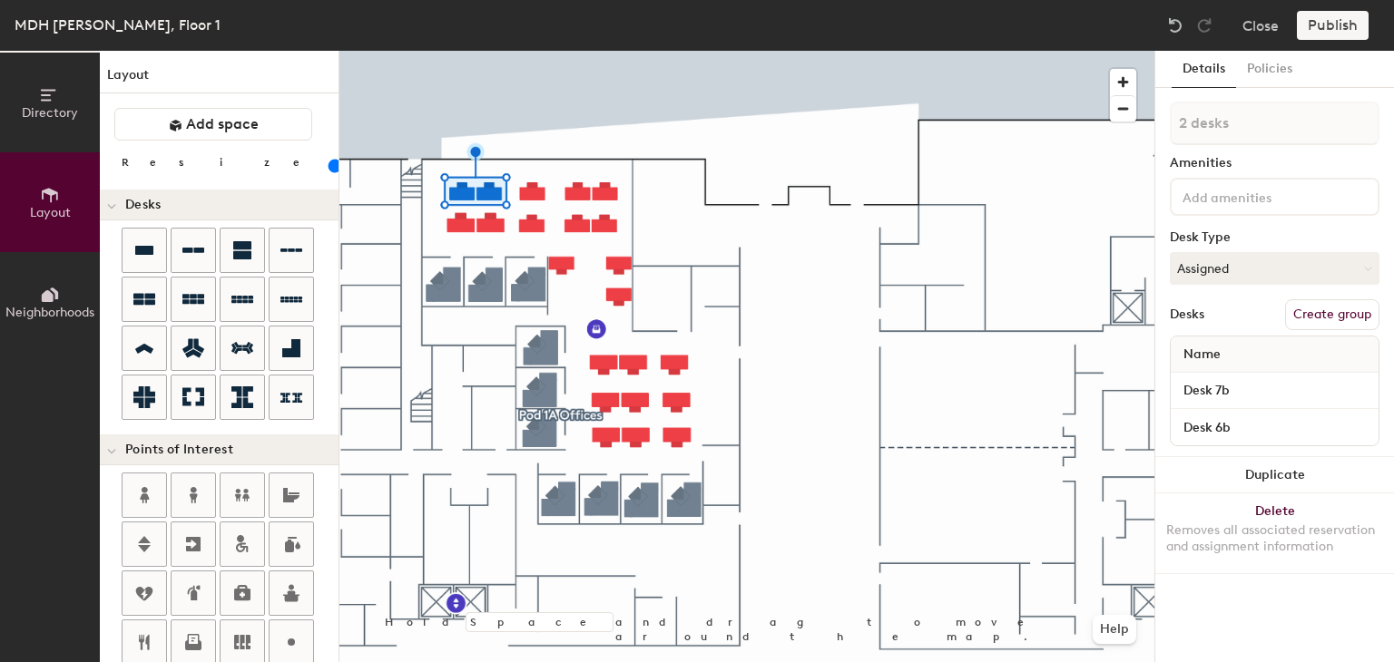
type input "100"
type input "3 desks"
type input "100"
type input "4 desks"
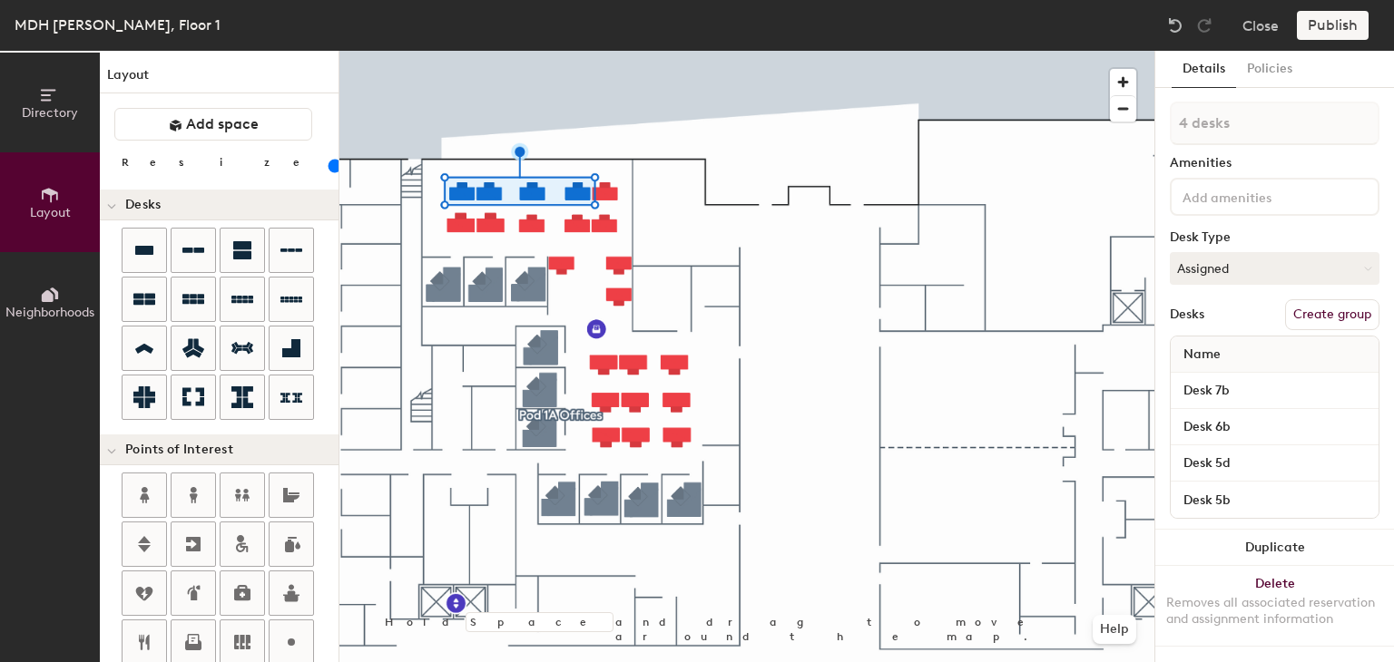
type input "100"
type input "5 desks"
type input "20"
type input "6 desks"
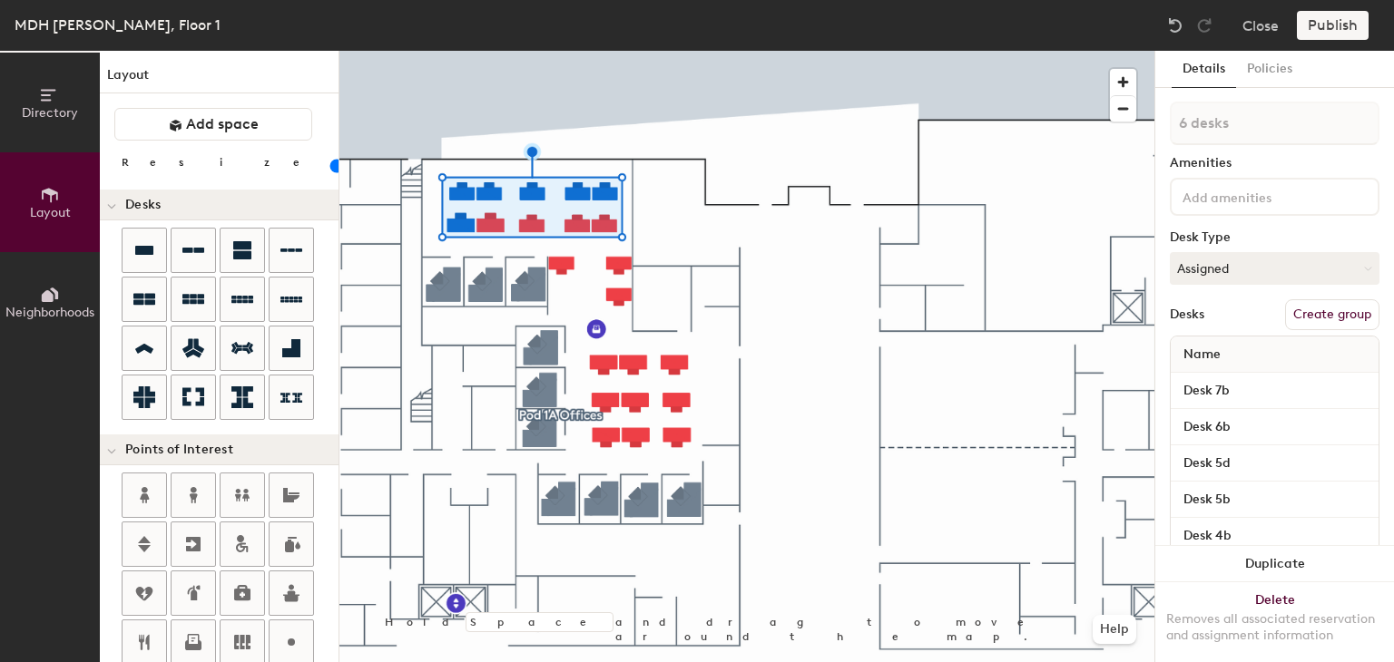
type input "20"
type input "7 desks"
type input "20"
type input "8 desks"
type input "20"
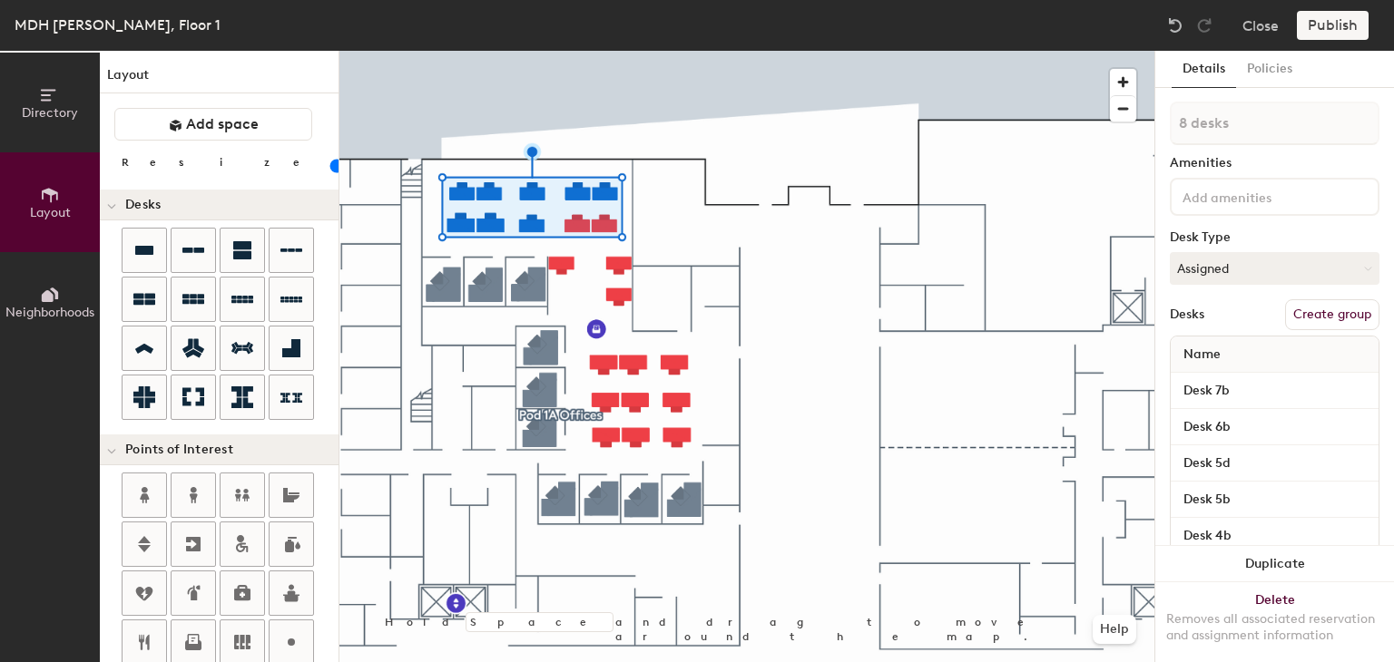
type input "9 desks"
type input "20"
type input "10 desks"
type input "20"
type input "11 desks"
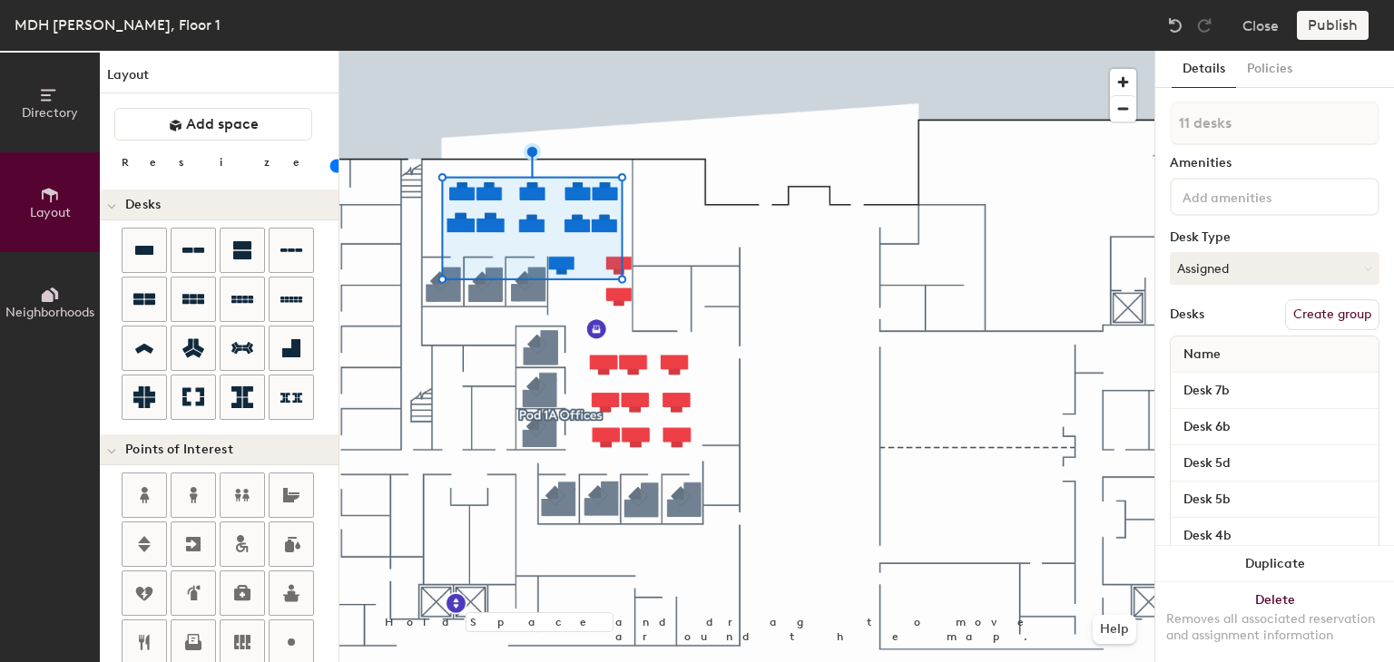
type input "20"
type input "12 desks"
type input "20"
type input "13 desks"
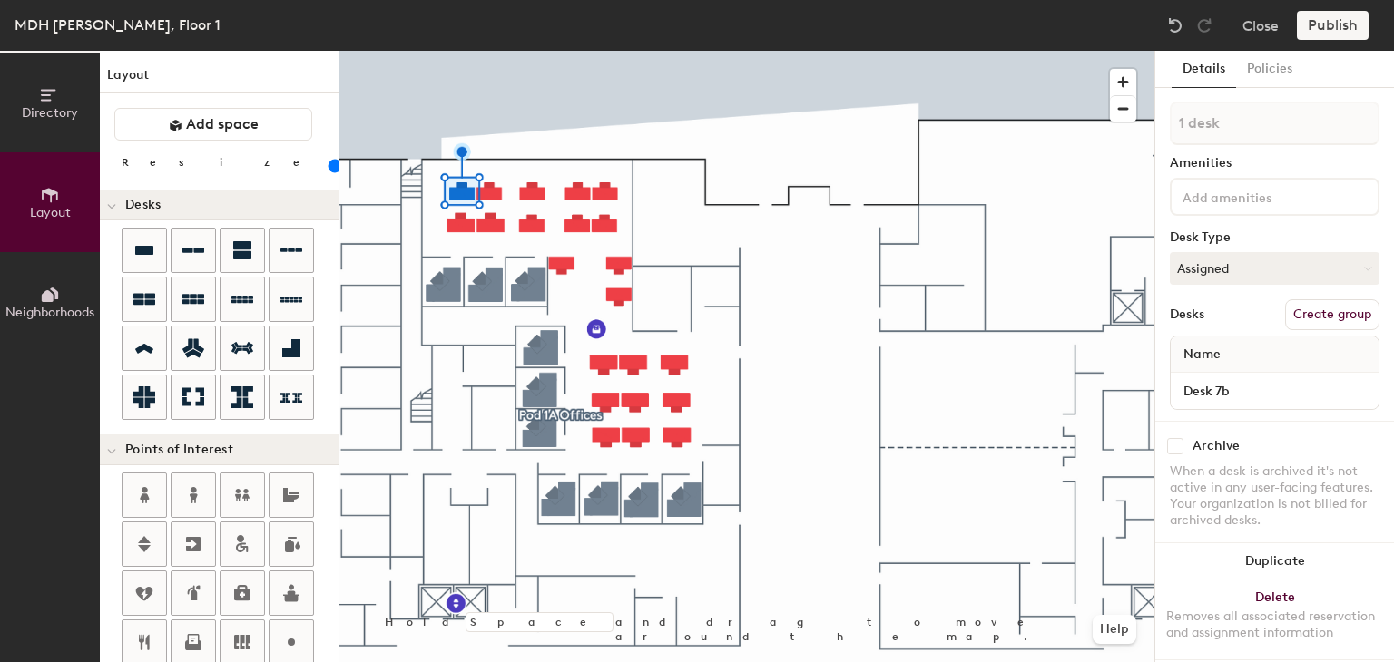
type input "20"
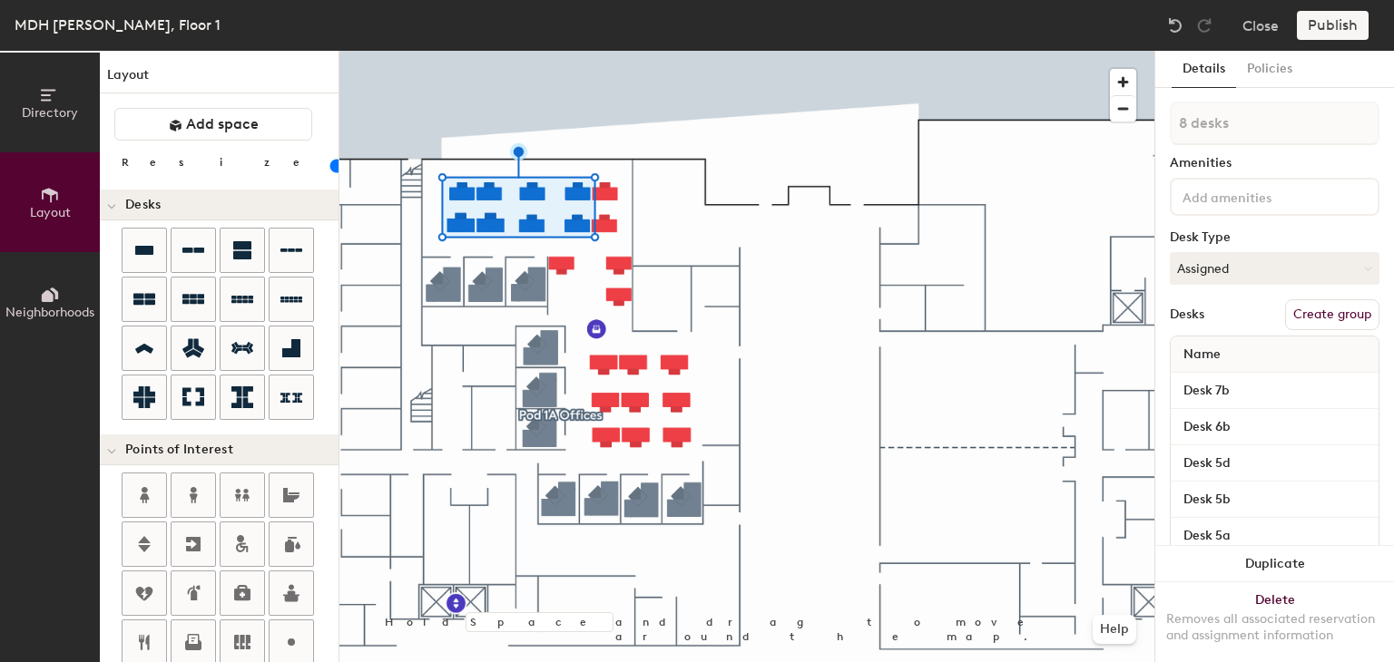
click at [1289, 313] on button "Create group" at bounding box center [1332, 314] width 94 height 31
click at [1152, 123] on div "Directory Layout Neighborhoods Layout Add space Resize Desks Points of Interest…" at bounding box center [697, 357] width 1394 height 612
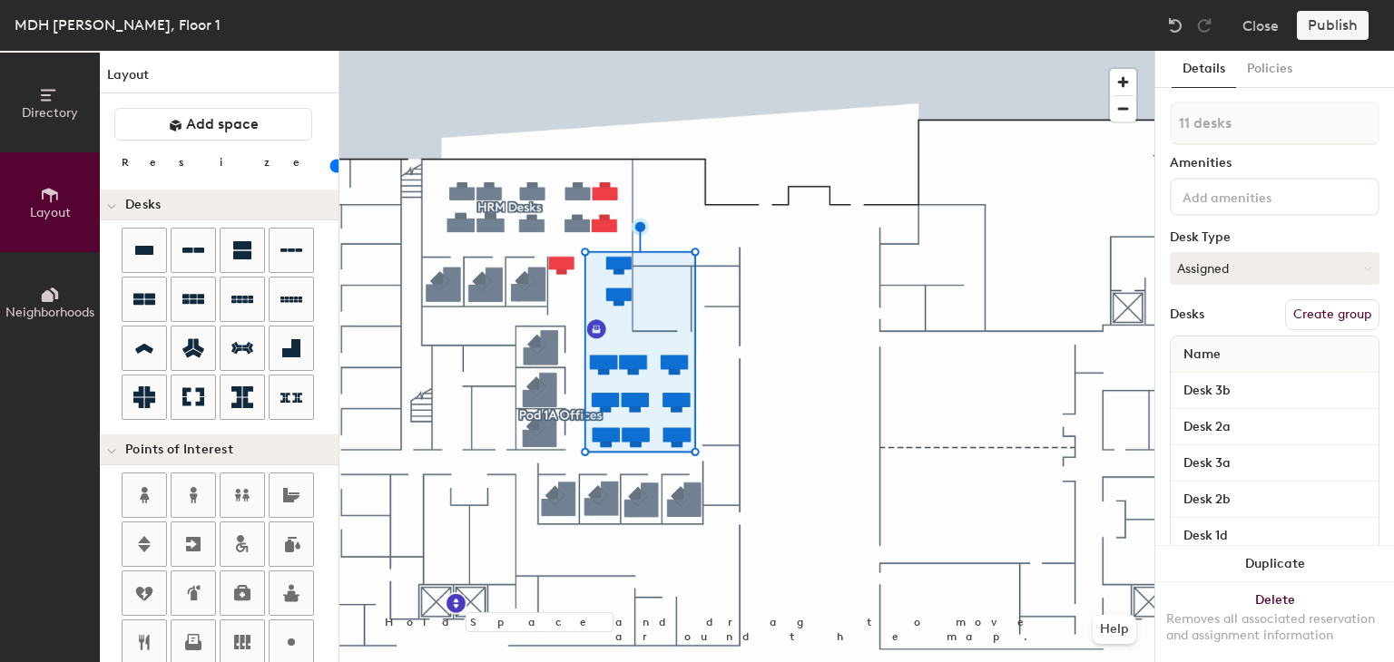
click at [1292, 320] on button "Create group" at bounding box center [1332, 314] width 94 height 31
click at [1153, 127] on div "Directory Layout Neighborhoods Layout Add space Resize Desks Points of Interest…" at bounding box center [697, 357] width 1394 height 612
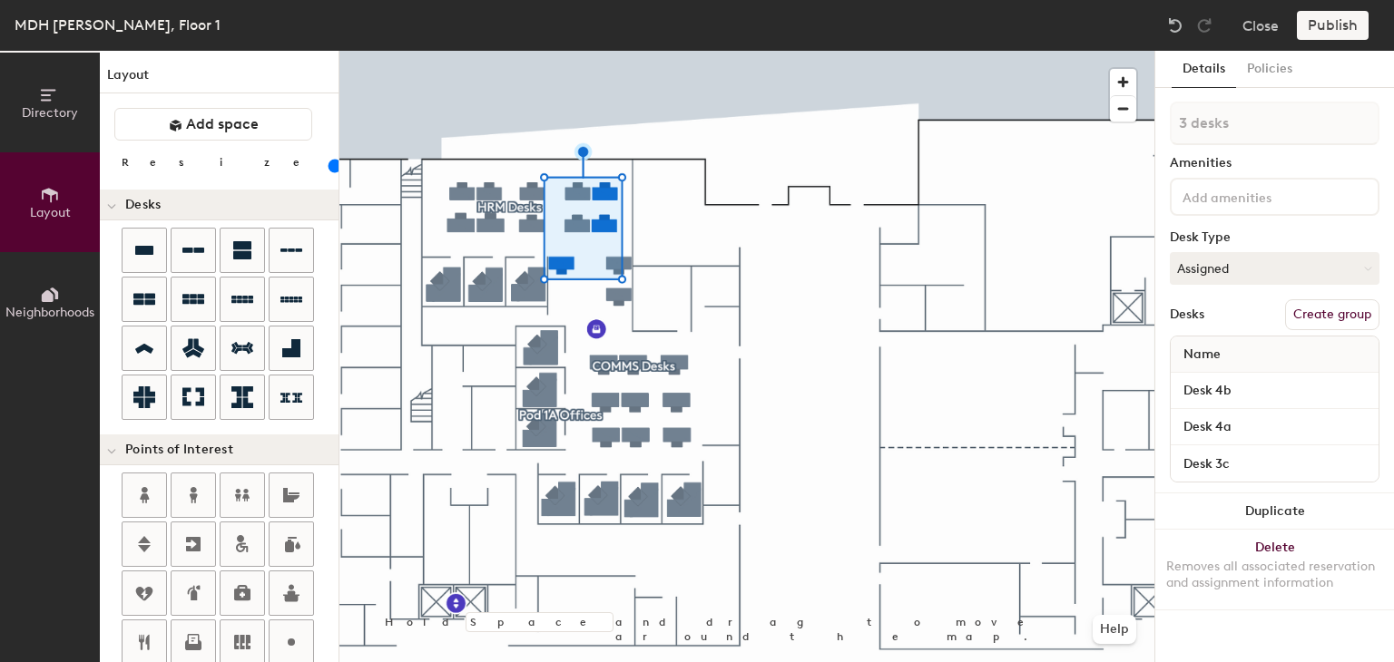
click at [1302, 319] on button "Create group" at bounding box center [1332, 314] width 94 height 31
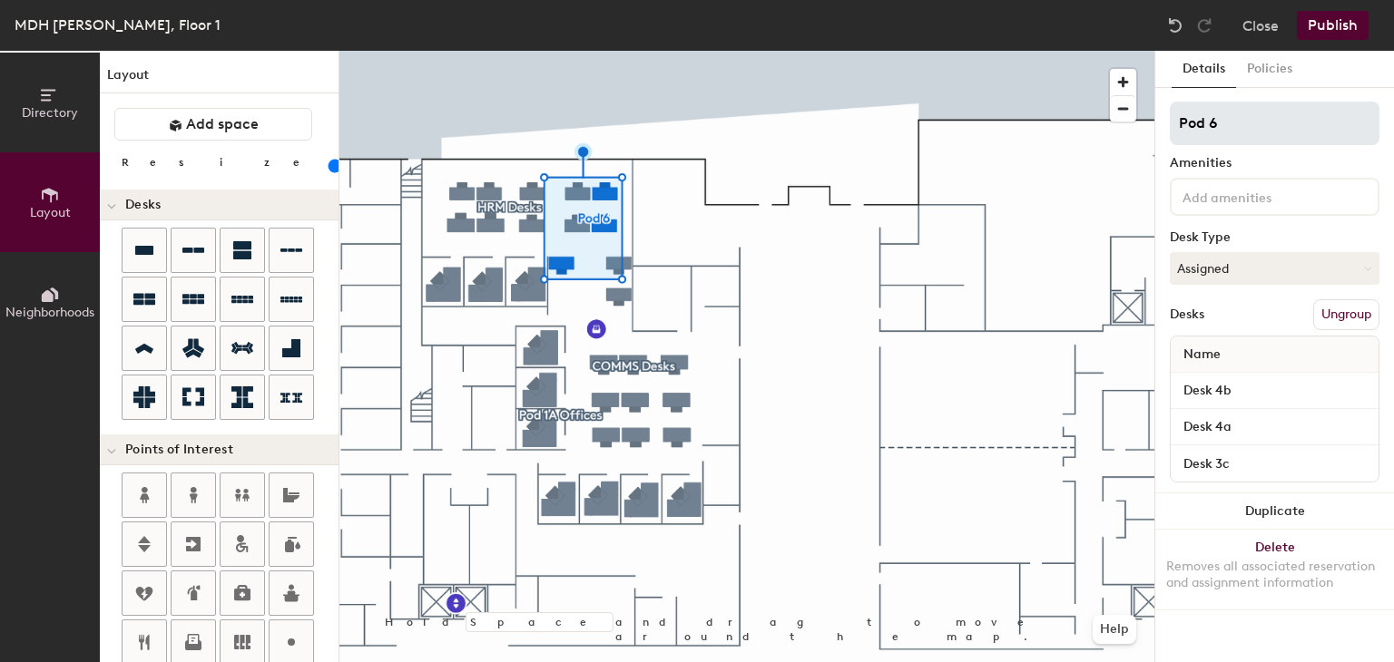
type input "100"
drag, startPoint x: 1225, startPoint y: 123, endPoint x: 1159, endPoint y: 128, distance: 66.5
click at [1159, 128] on div "Details Policies Pod 6 Amenities Desk Type Assigned Desks Ungroup Name Desk 4b …" at bounding box center [1274, 357] width 239 height 612
type input "1"
type input "100"
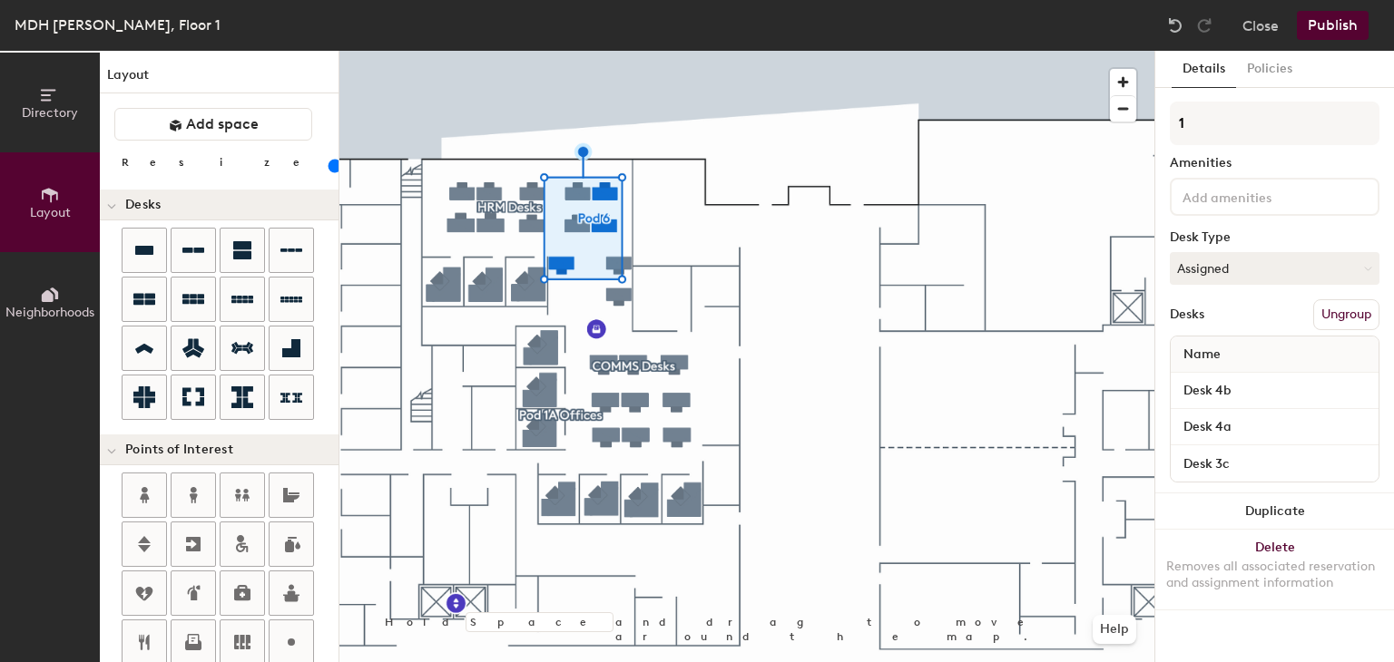
type input "1A"
type input "100"
type input "1A"
type input "100"
type input "1A De"
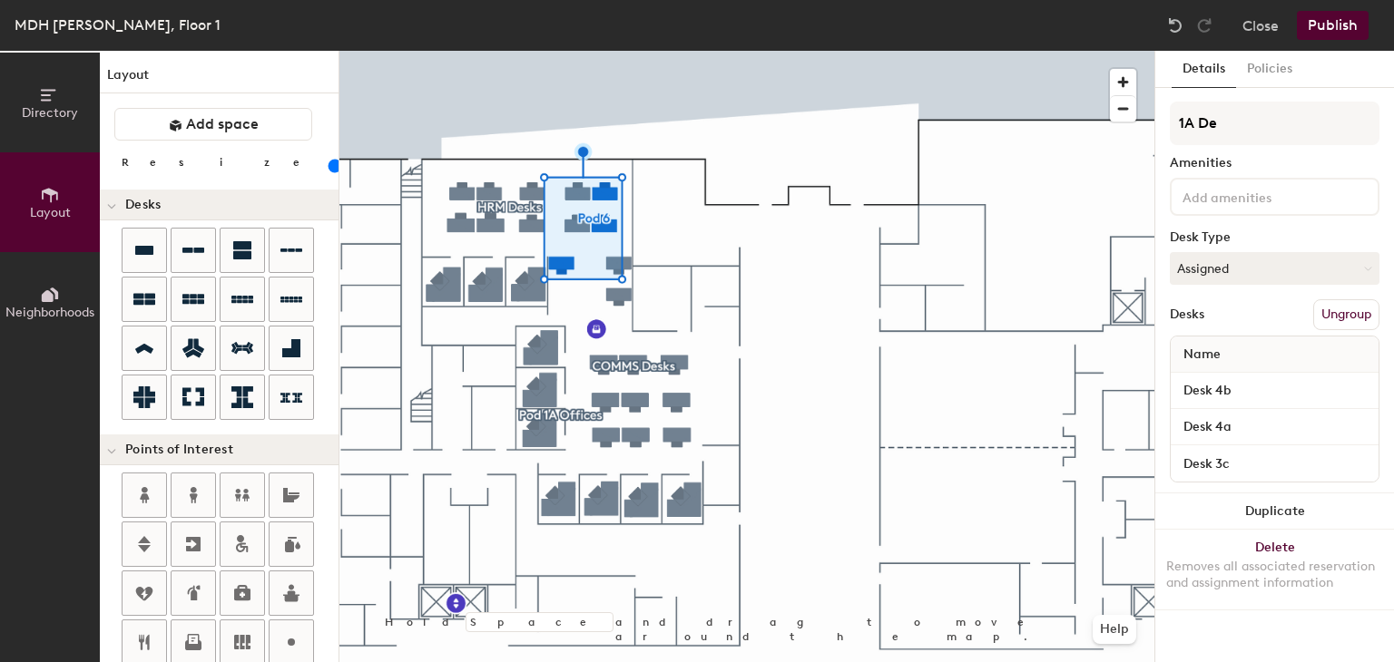
type input "100"
type input "1A Desks"
type input "100"
type input "1A Desks"
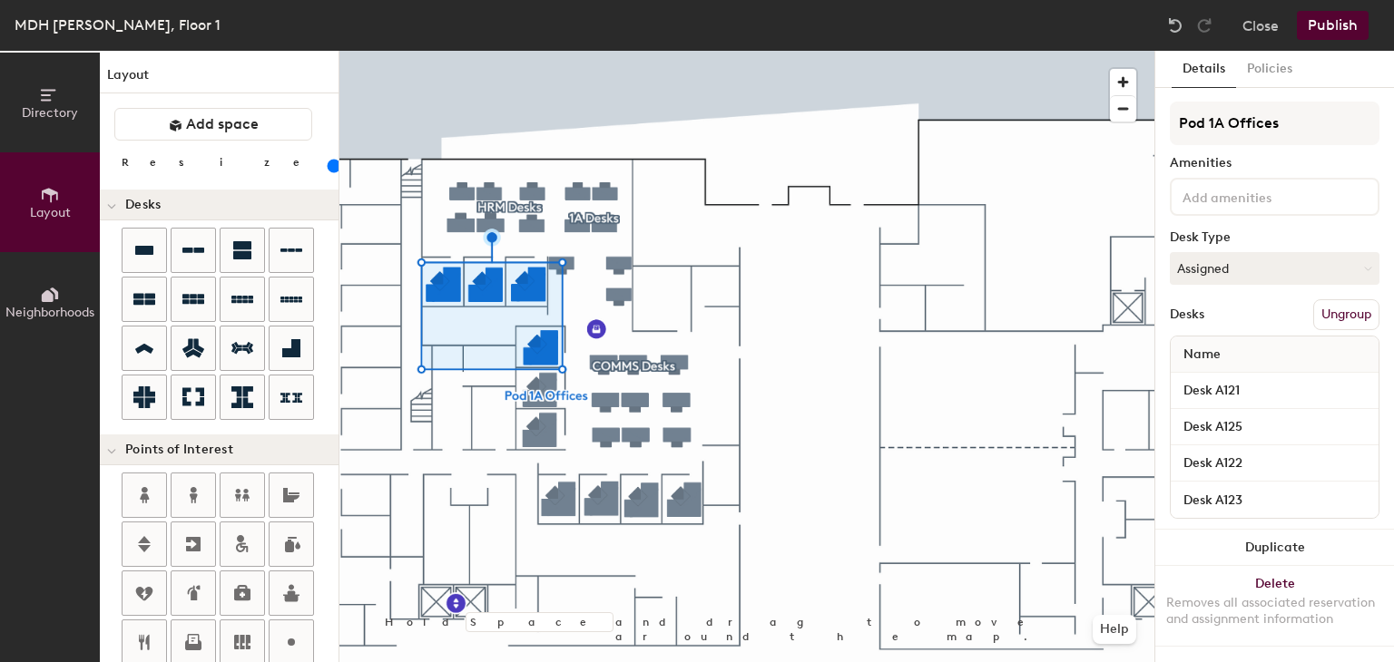
click at [1327, 320] on button "Ungroup" at bounding box center [1346, 314] width 66 height 31
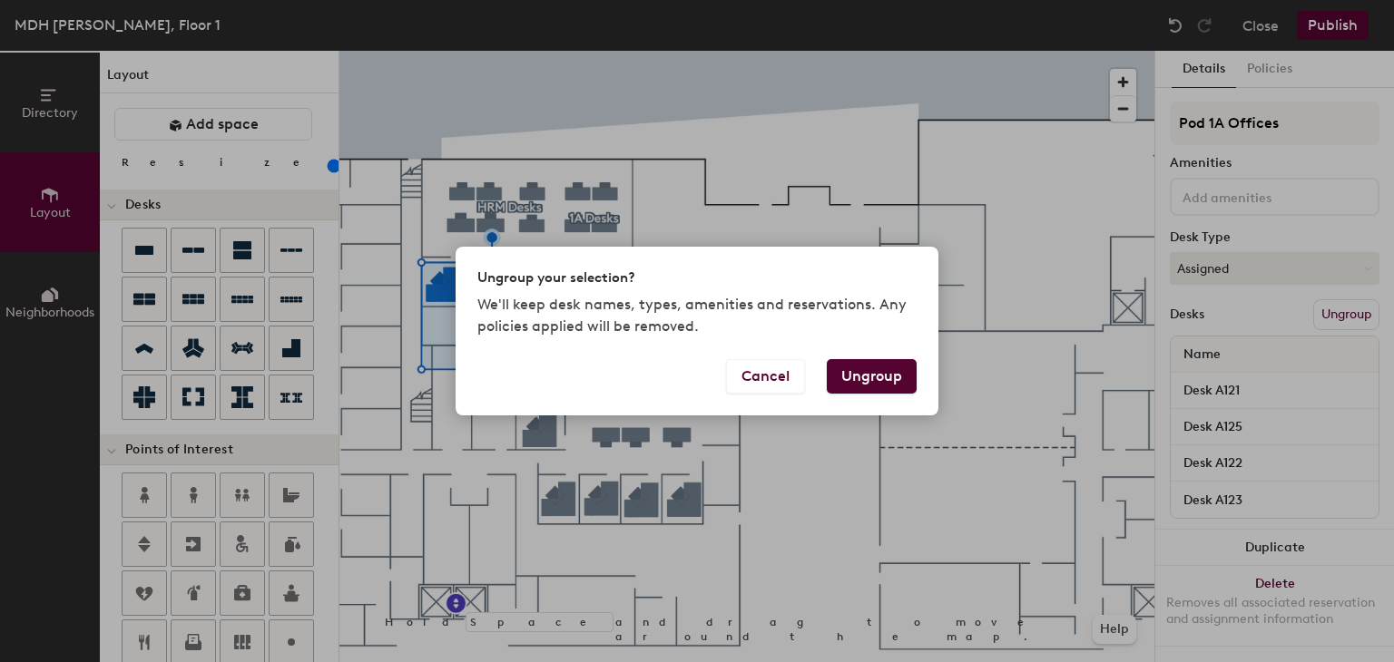
click at [846, 386] on button "Ungroup" at bounding box center [872, 376] width 90 height 34
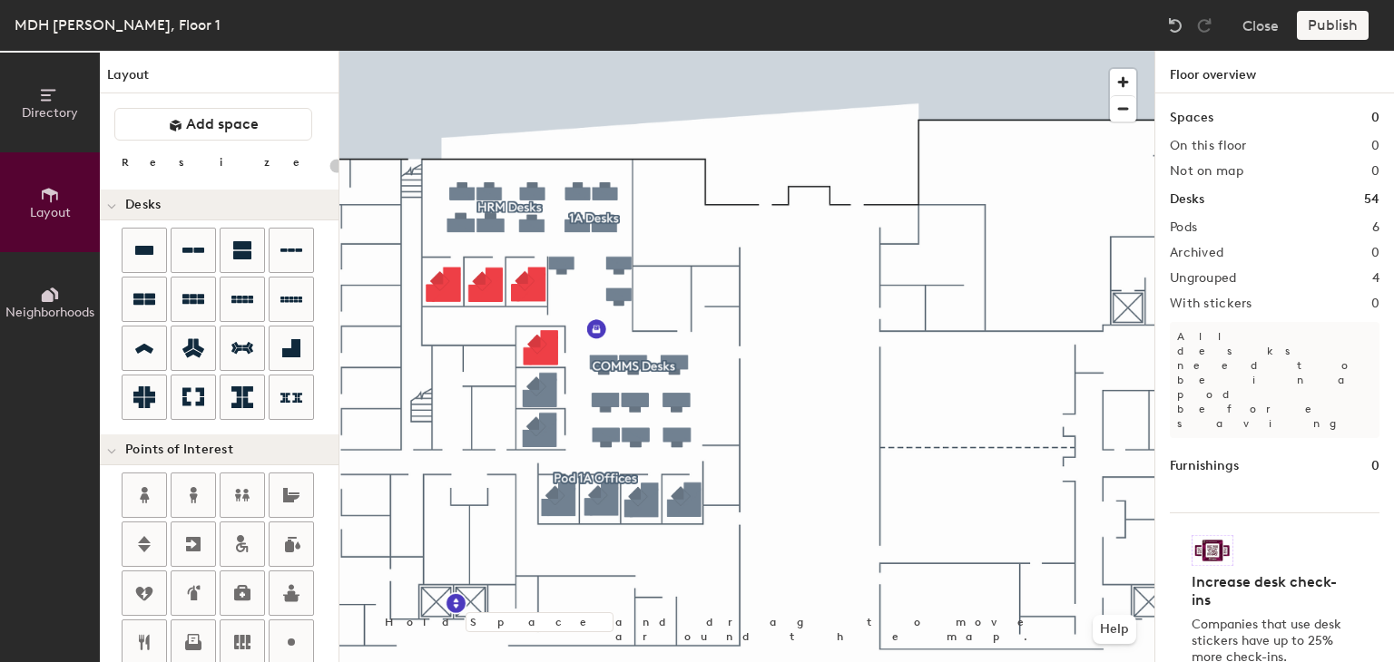
type input "120"
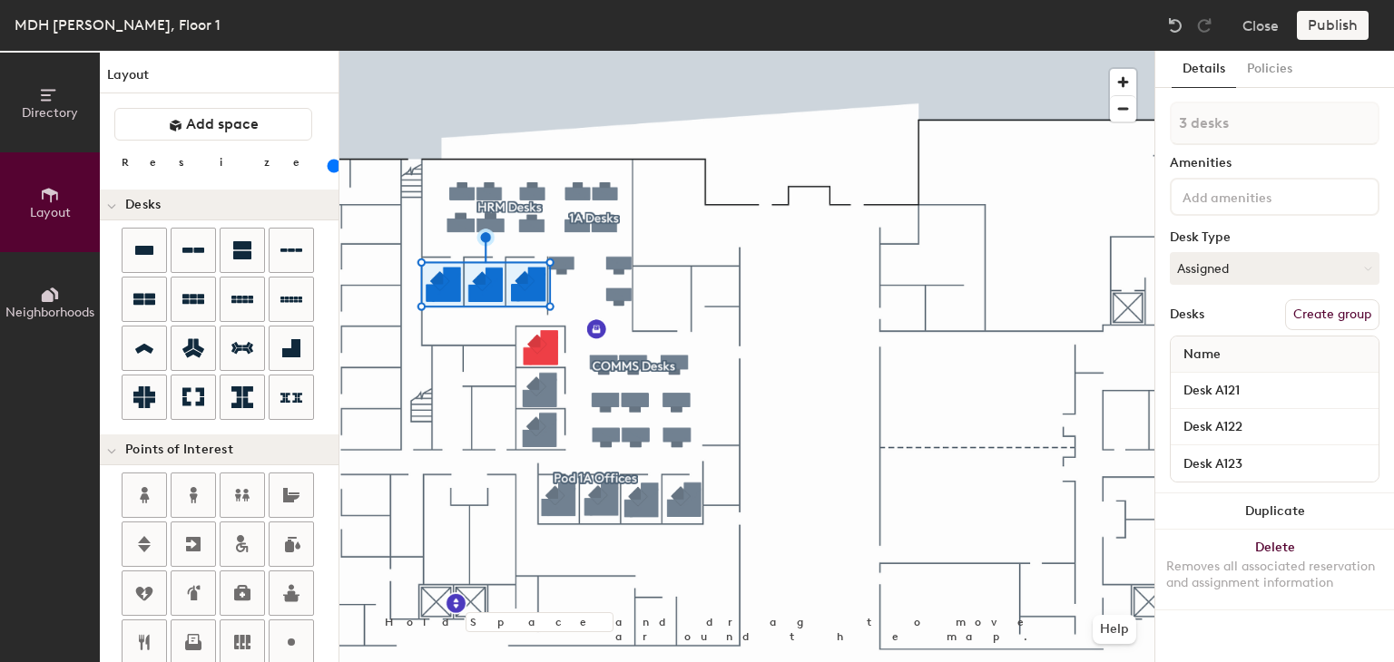
type input "4 desks"
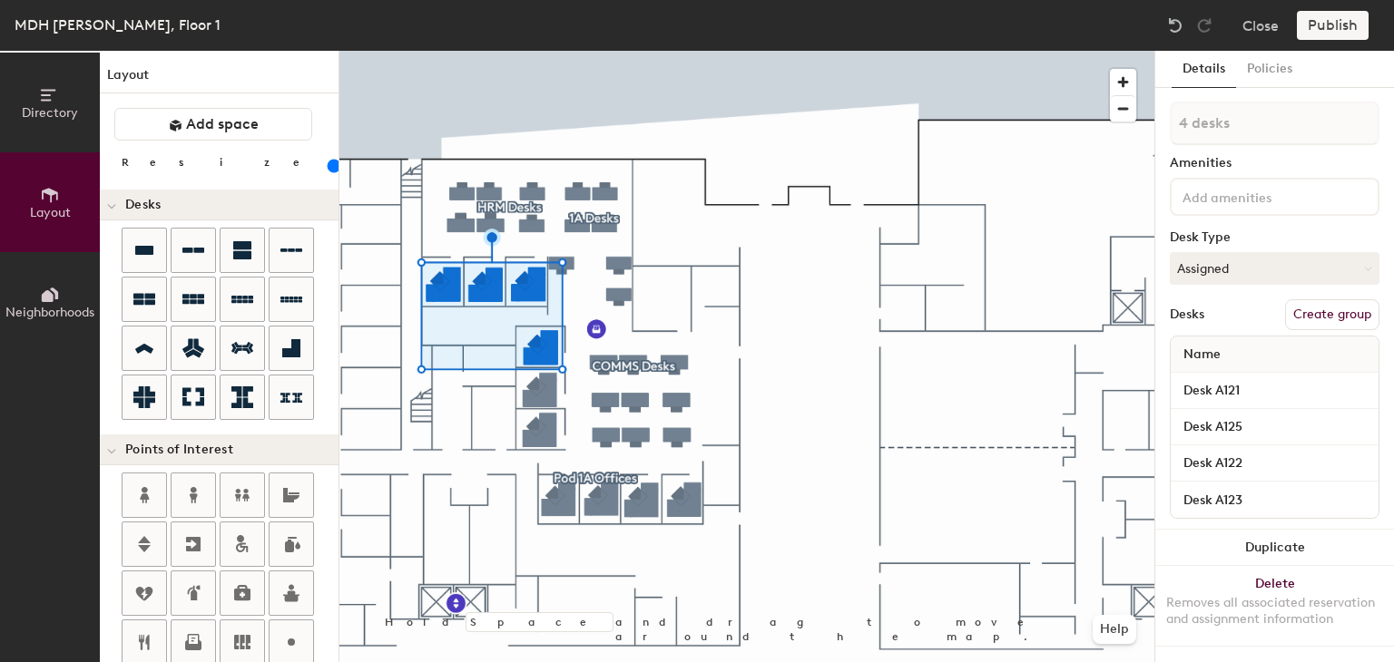
click at [1322, 320] on button "Create group" at bounding box center [1332, 314] width 94 height 31
click at [1129, 124] on div "Directory Layout Neighborhoods Layout Add space Resize Desks Points of Interest…" at bounding box center [697, 357] width 1394 height 612
type input "HRM Offices"
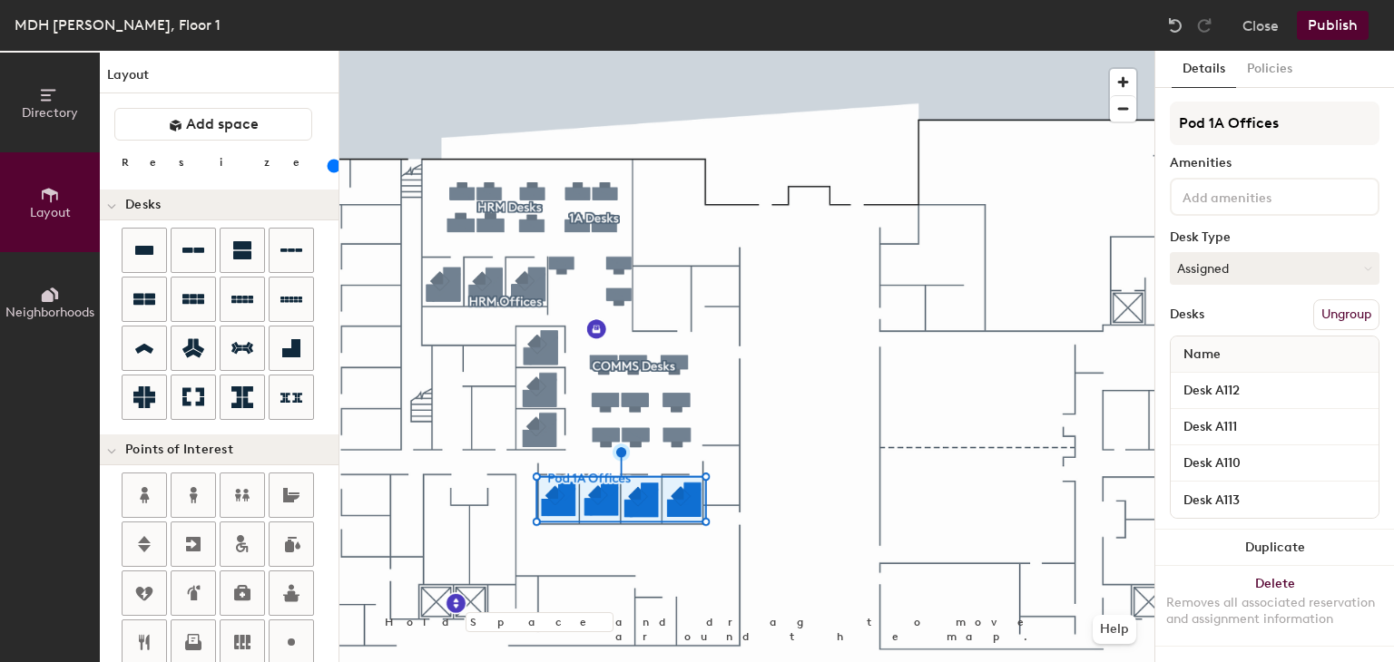
click at [1333, 311] on button "Ungroup" at bounding box center [1346, 314] width 66 height 31
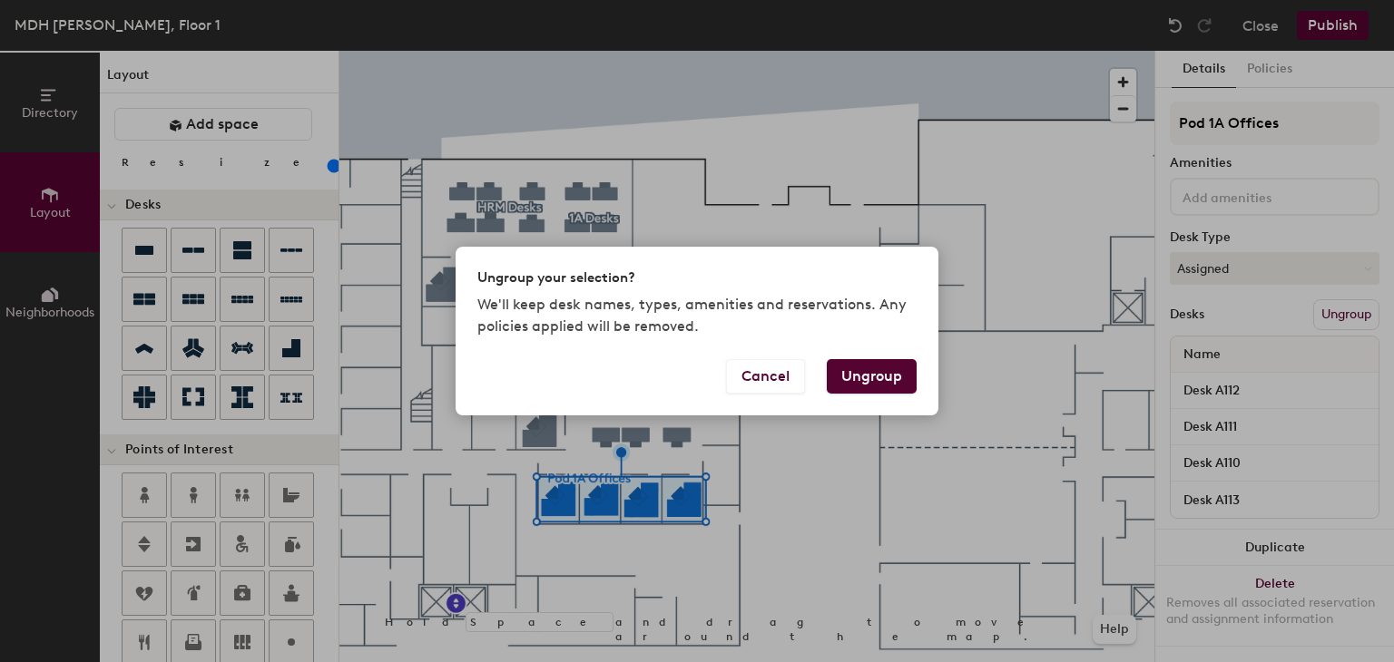
click at [885, 369] on button "Ungroup" at bounding box center [872, 376] width 90 height 34
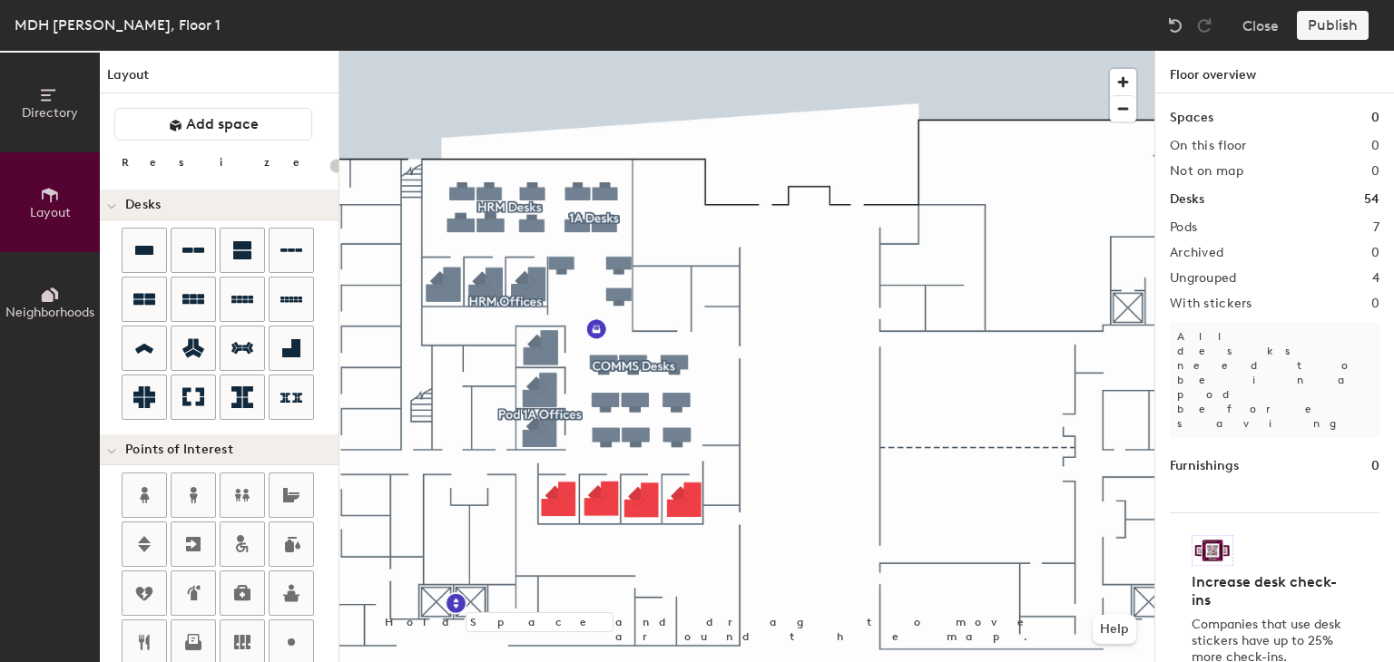
type input "120"
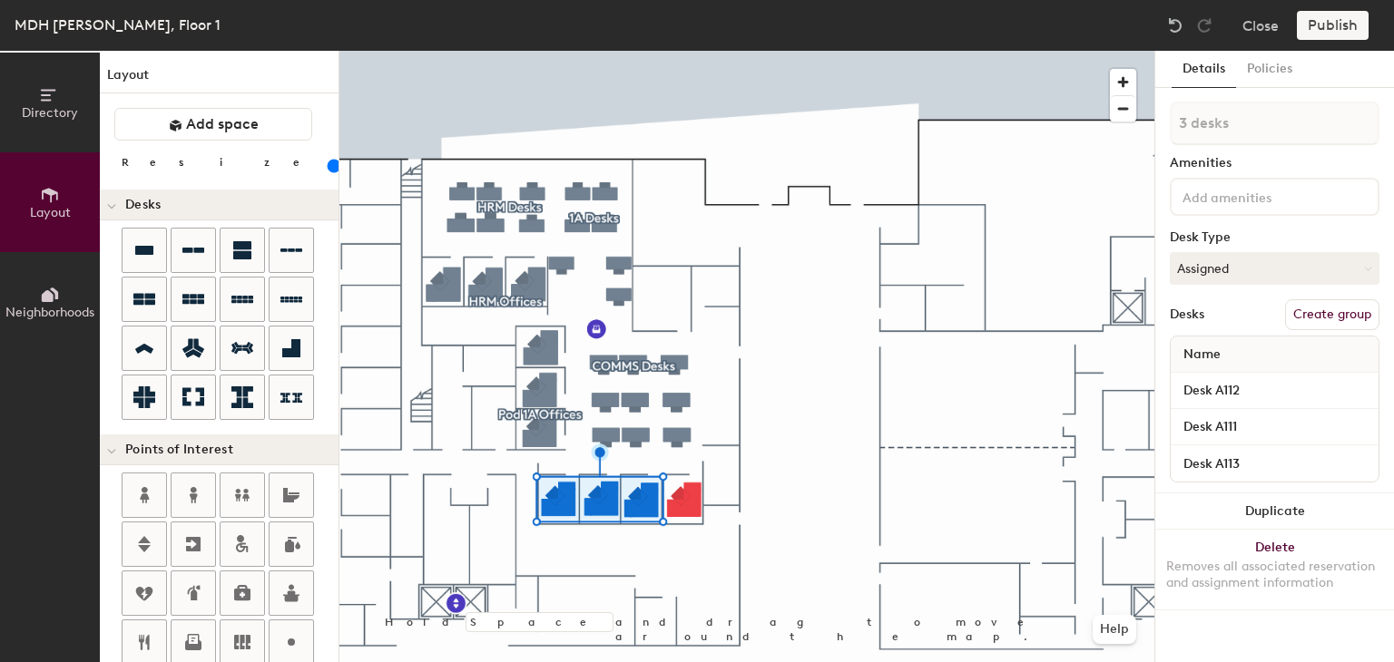
type input "4 desks"
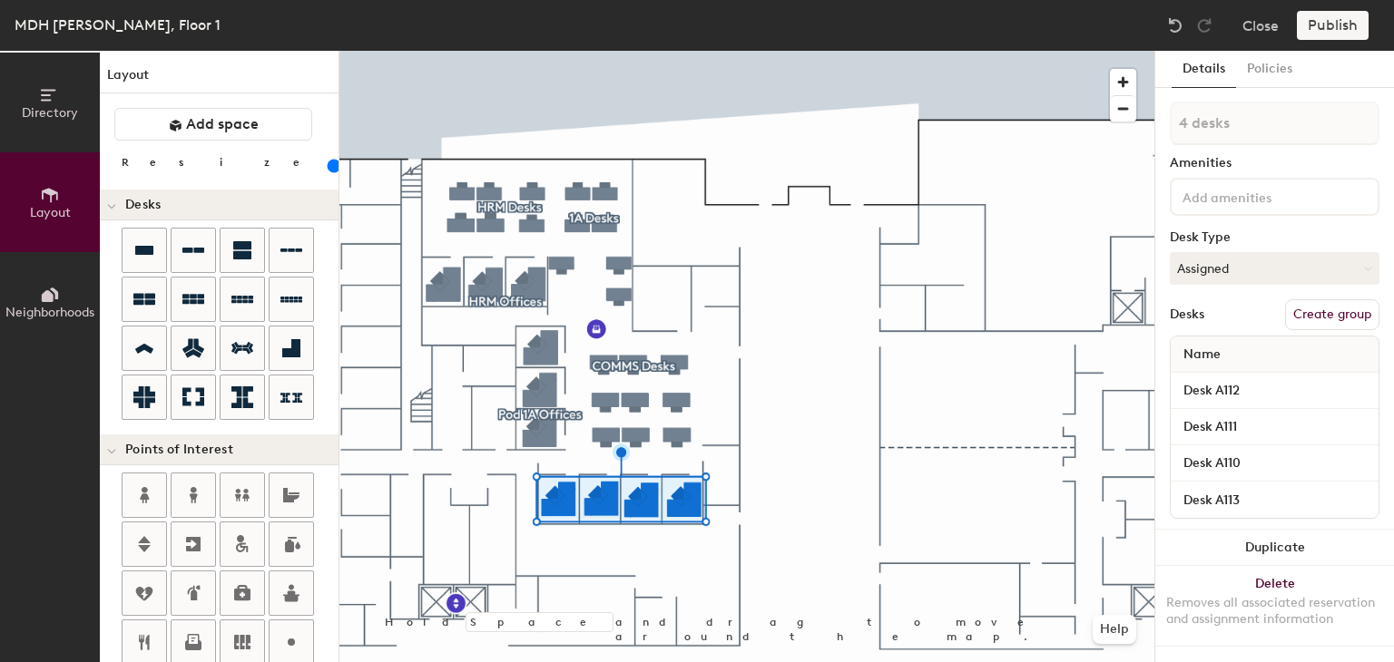
click at [1311, 309] on button "Create group" at bounding box center [1332, 314] width 94 height 31
click at [1143, 131] on div "Directory Layout Neighborhoods Layout Add space Resize Desks Points of Interest…" at bounding box center [697, 357] width 1394 height 612
type input "COMMS Offices"
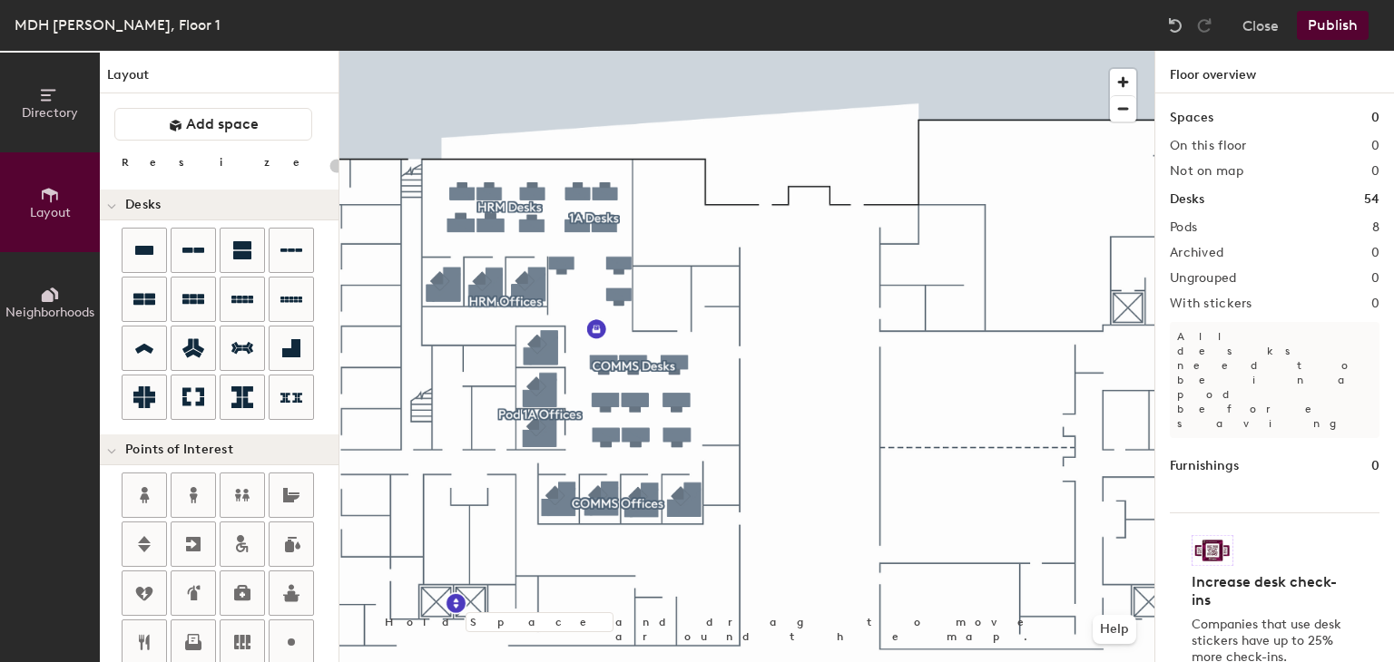
click at [1336, 37] on button "Publish" at bounding box center [1333, 25] width 72 height 29
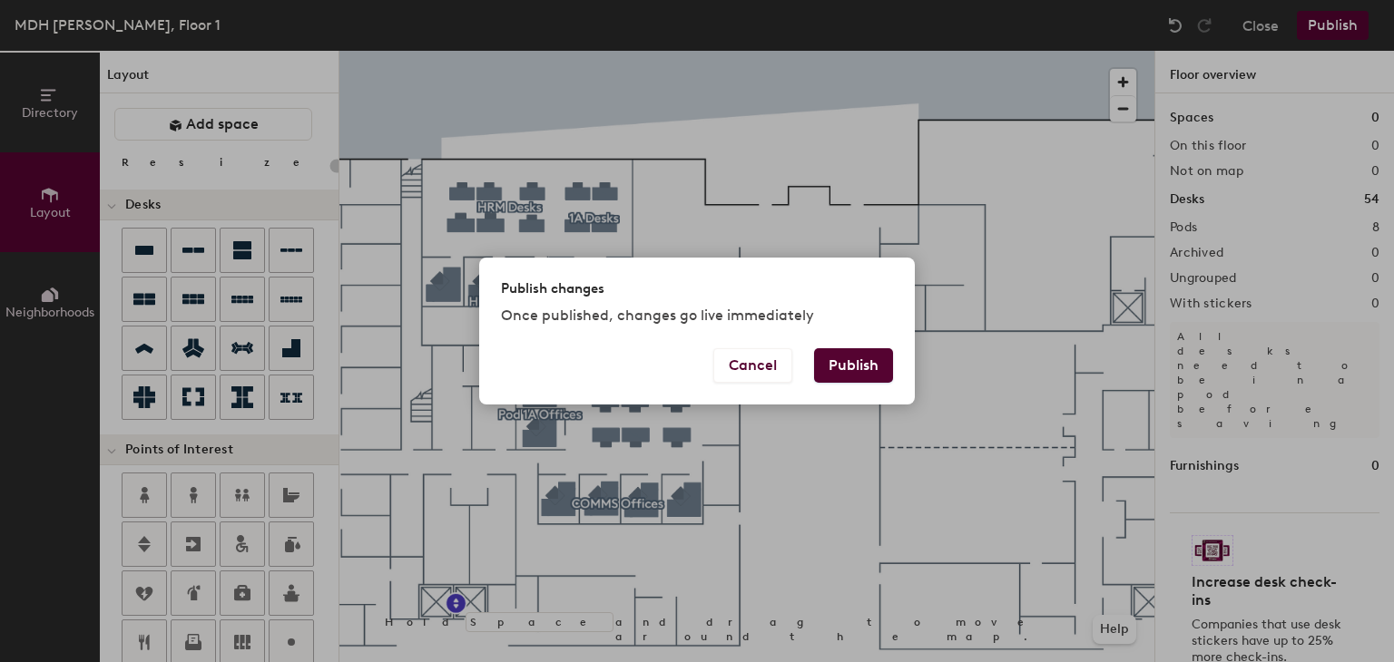
click at [880, 371] on button "Publish" at bounding box center [853, 365] width 79 height 34
type input "20"
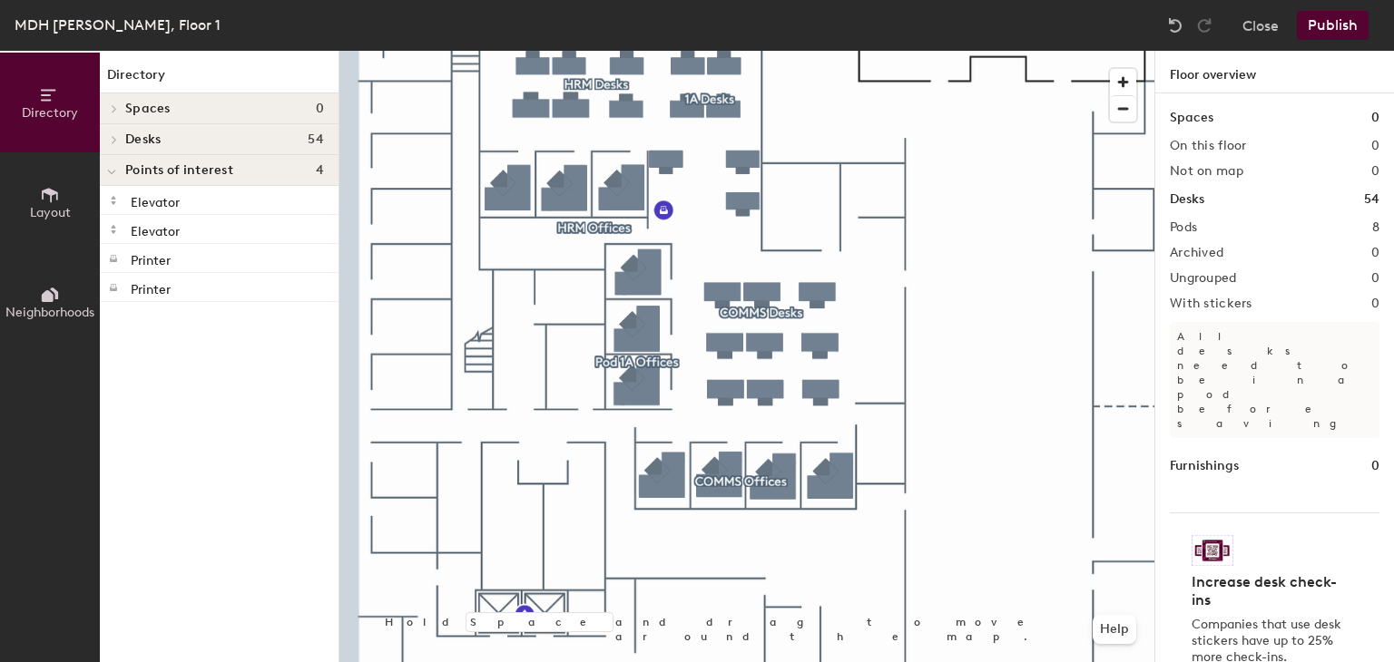
click at [58, 202] on icon at bounding box center [50, 195] width 20 height 20
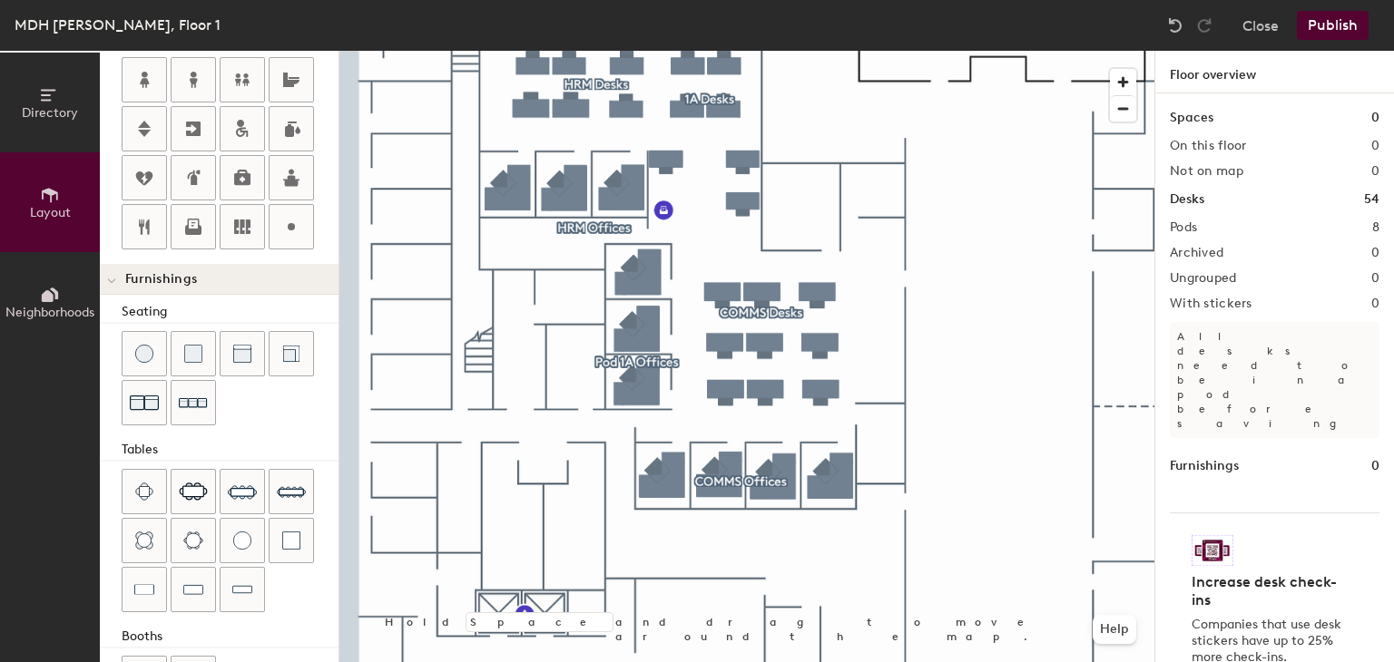
scroll to position [417, 0]
click at [148, 531] on img at bounding box center [144, 540] width 18 height 18
click at [195, 493] on img at bounding box center [193, 491] width 29 height 18
click at [894, 476] on span "Delete" at bounding box center [878, 485] width 64 height 31
click at [188, 482] on img at bounding box center [193, 491] width 29 height 18
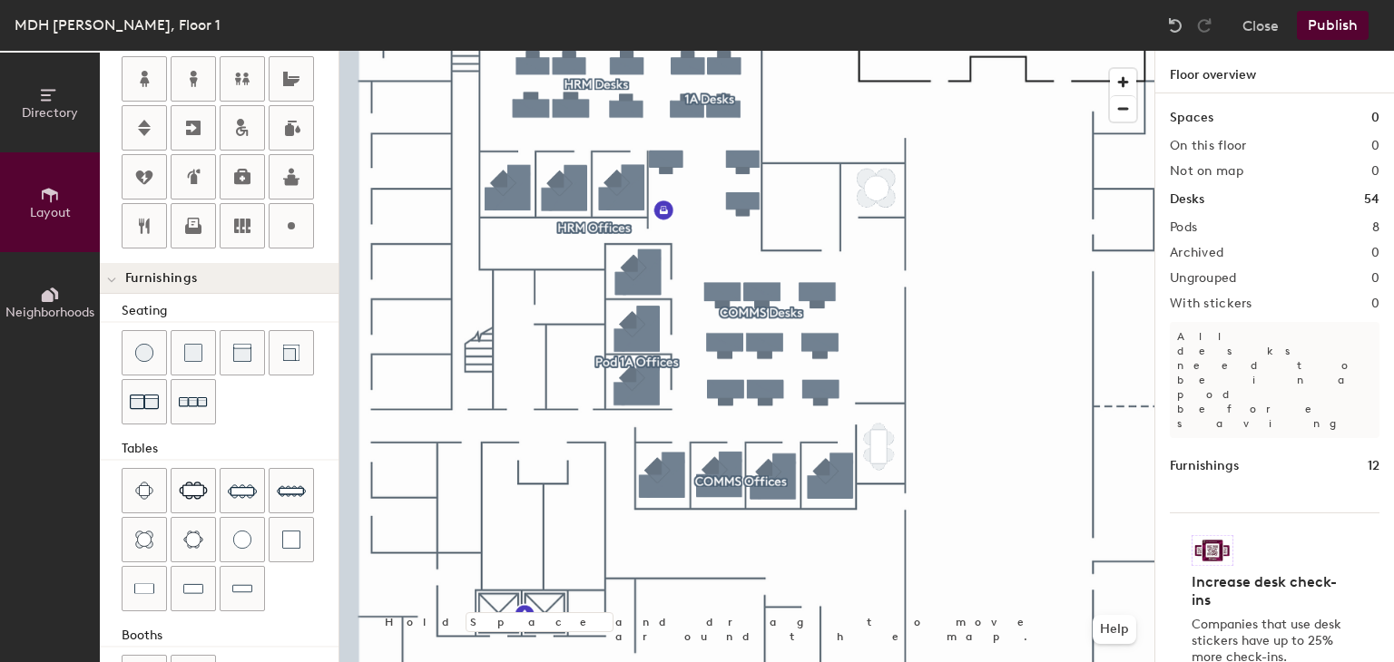
click at [1332, 23] on button "Publish" at bounding box center [1333, 25] width 72 height 29
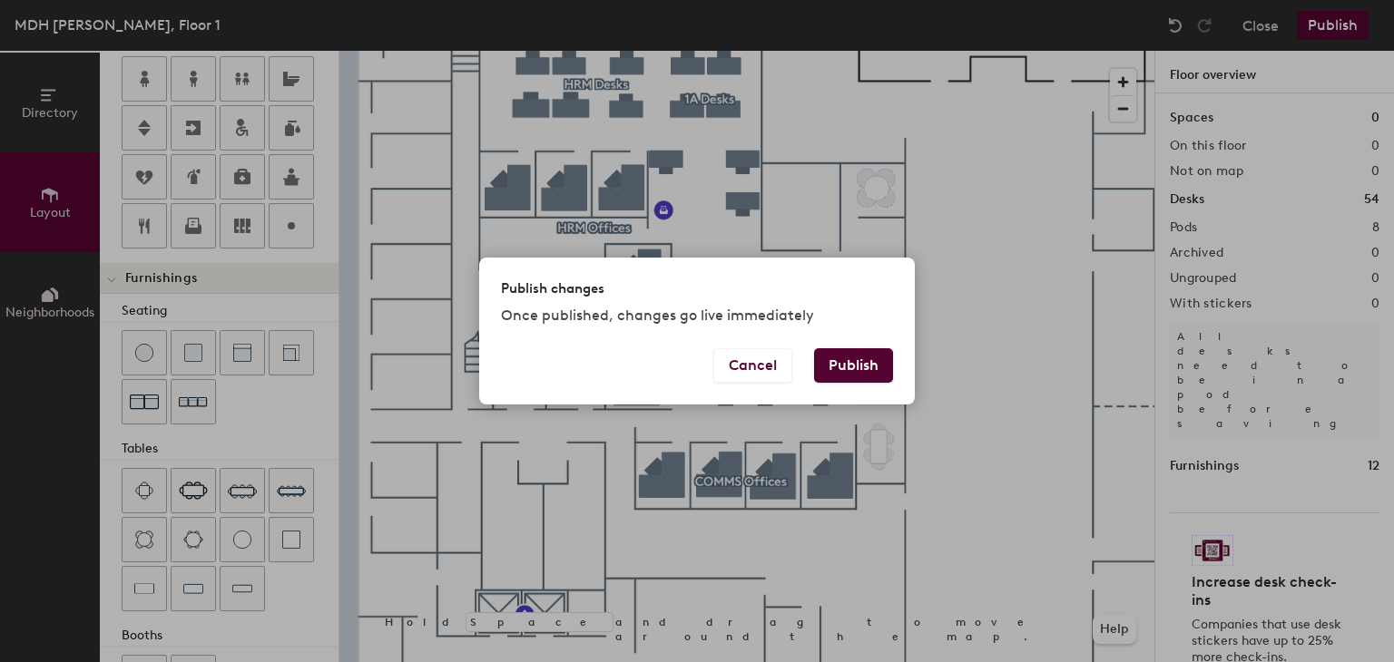
click at [871, 368] on button "Publish" at bounding box center [853, 365] width 79 height 34
type input "20"
